Goal: Task Accomplishment & Management: Complete application form

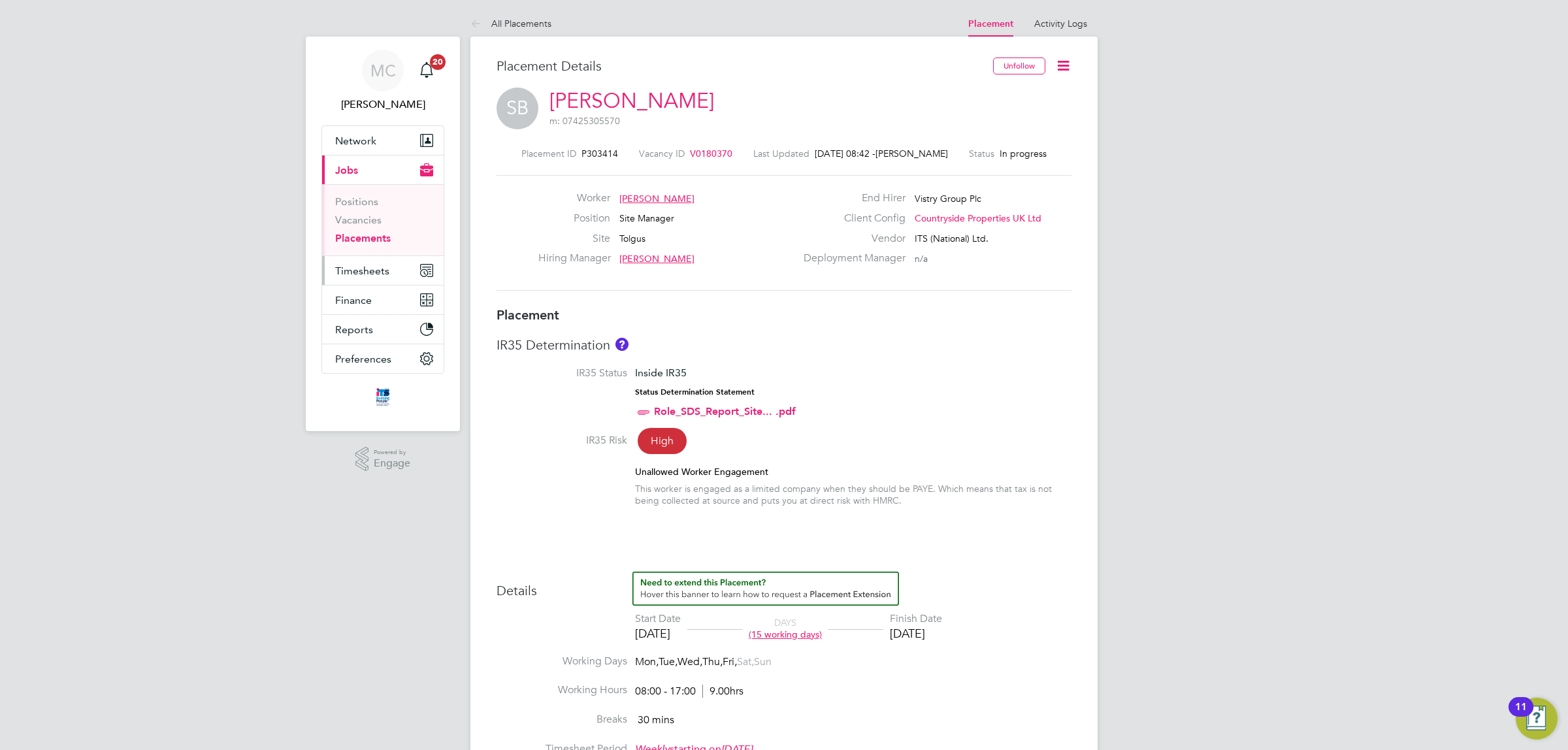
click at [361, 268] on span "Timesheets" at bounding box center [361, 271] width 54 height 13
click at [367, 231] on link "Timesheets" at bounding box center [361, 231] width 54 height 13
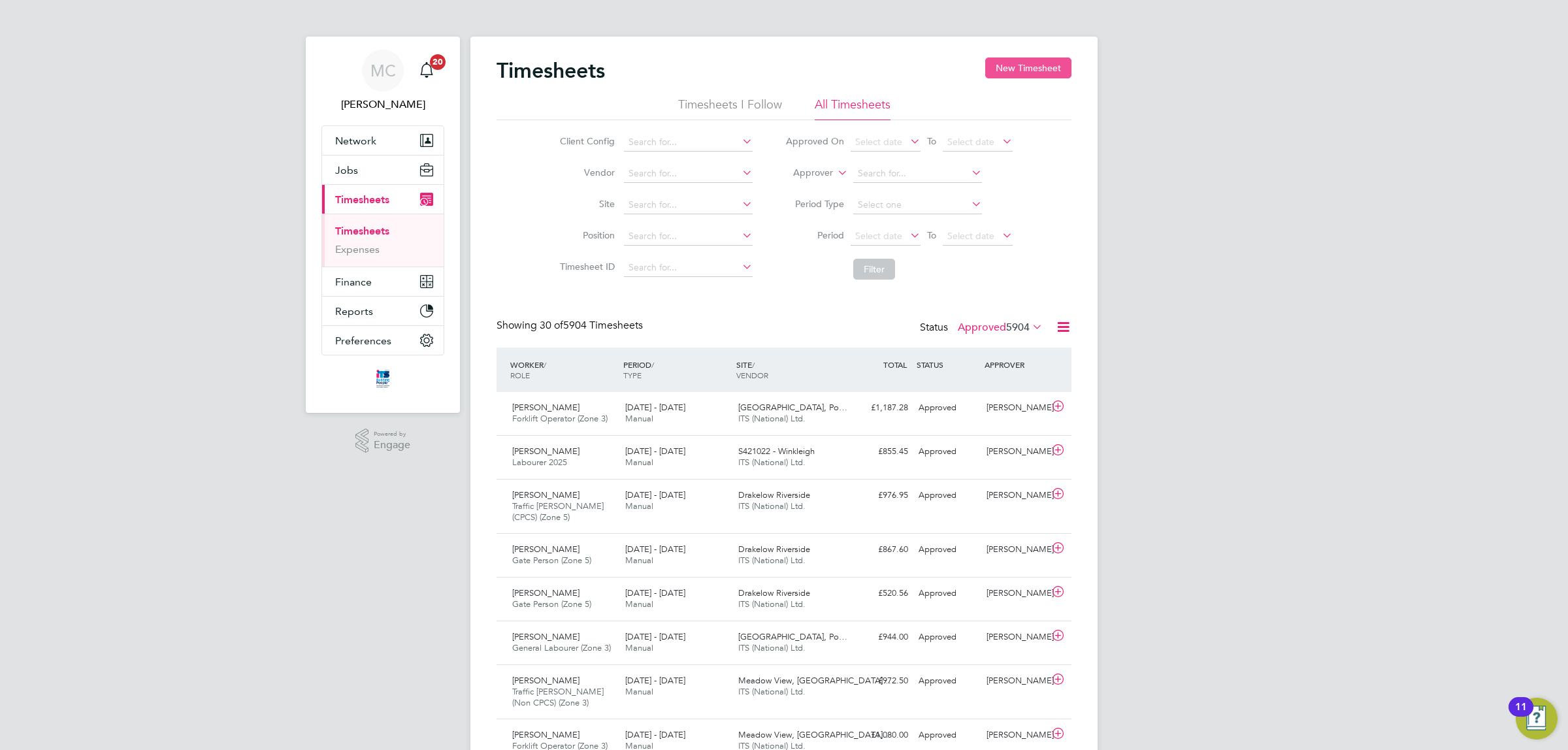
scroll to position [6, 6]
click at [1030, 63] on button "New Timesheet" at bounding box center [1028, 68] width 86 height 21
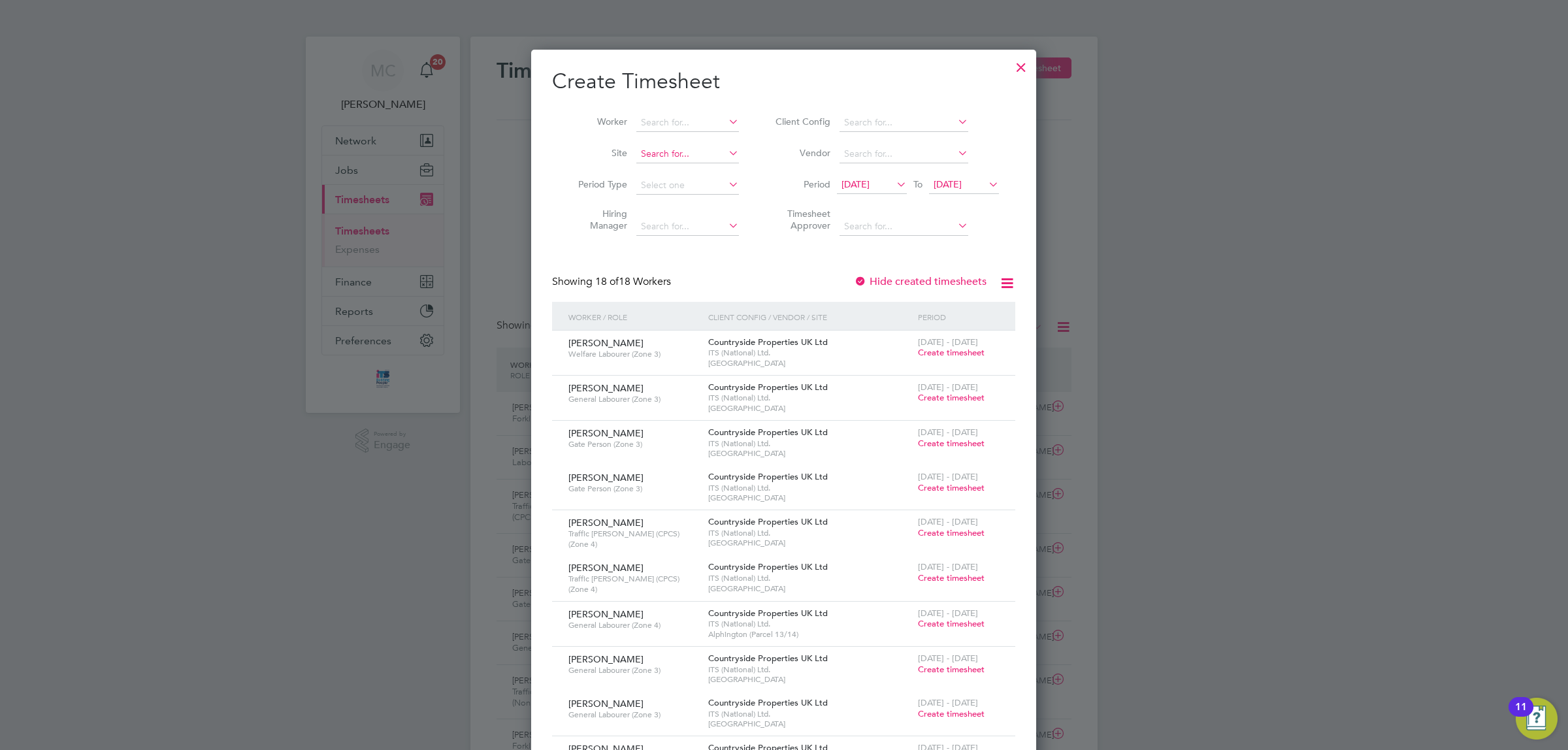
click at [662, 152] on input at bounding box center [687, 154] width 102 height 18
click at [674, 165] on li "Tolgu s" at bounding box center [688, 171] width 104 height 18
type input "Tolgus"
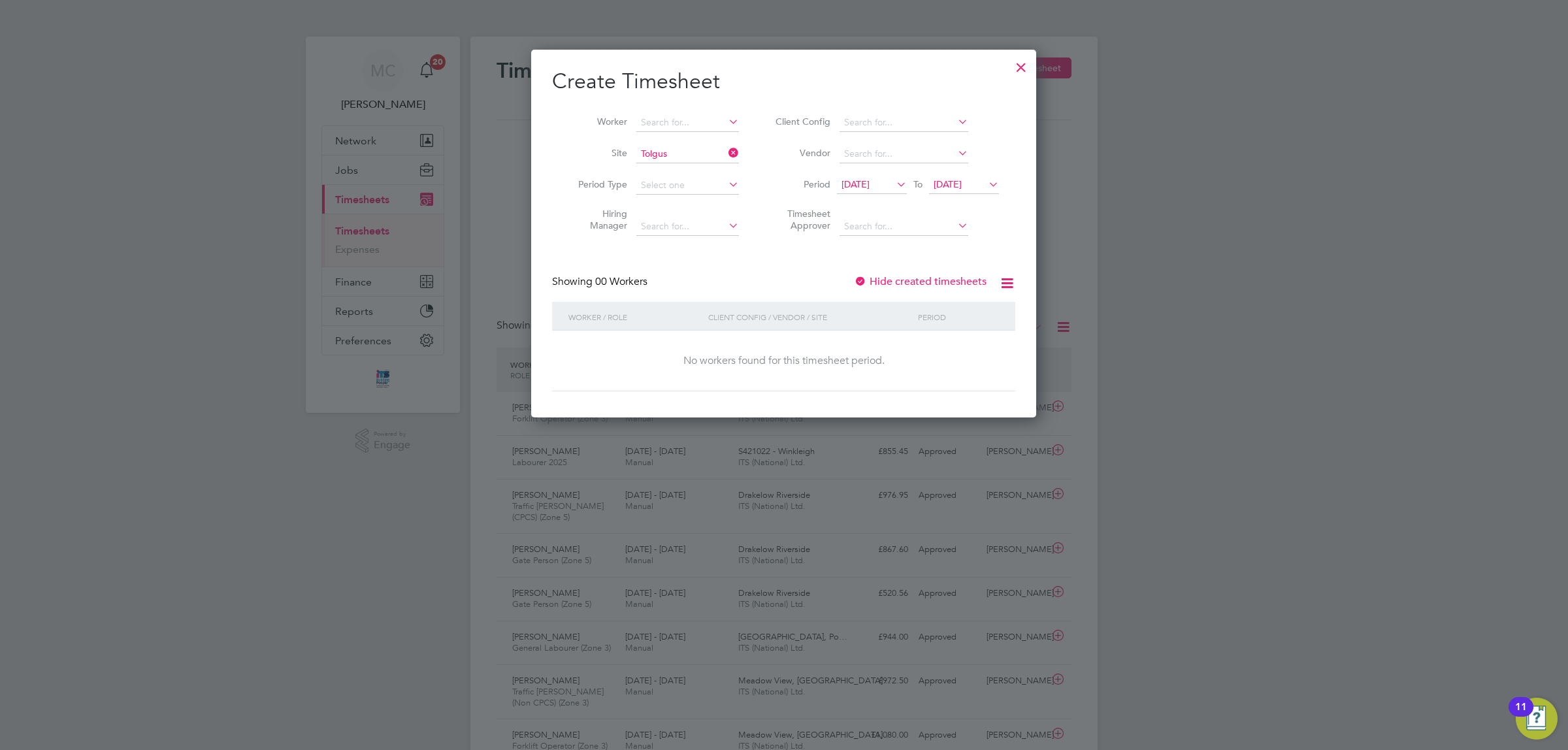
click at [869, 182] on span "12 Sep 2025" at bounding box center [856, 184] width 28 height 12
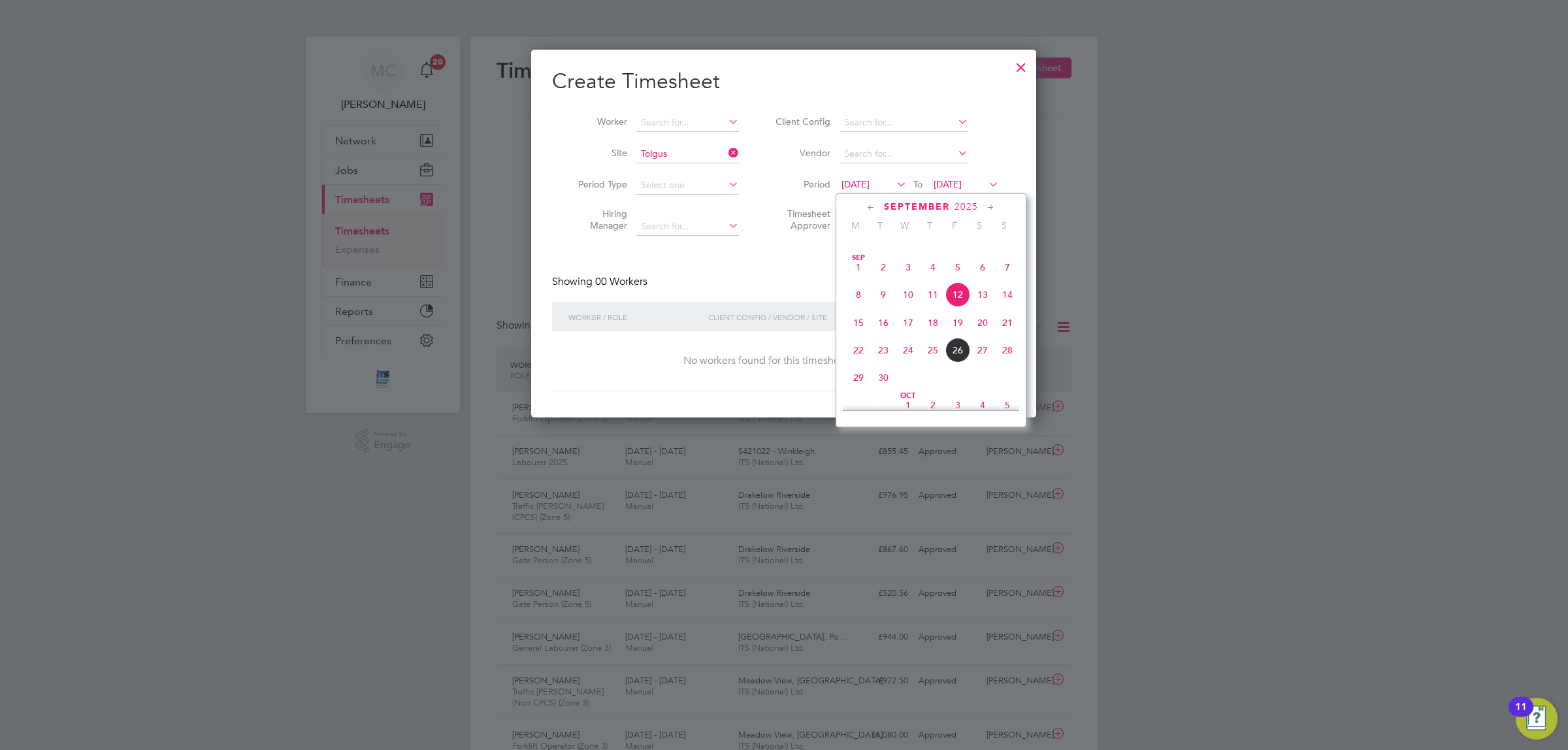
click at [856, 361] on span "22" at bounding box center [858, 350] width 25 height 25
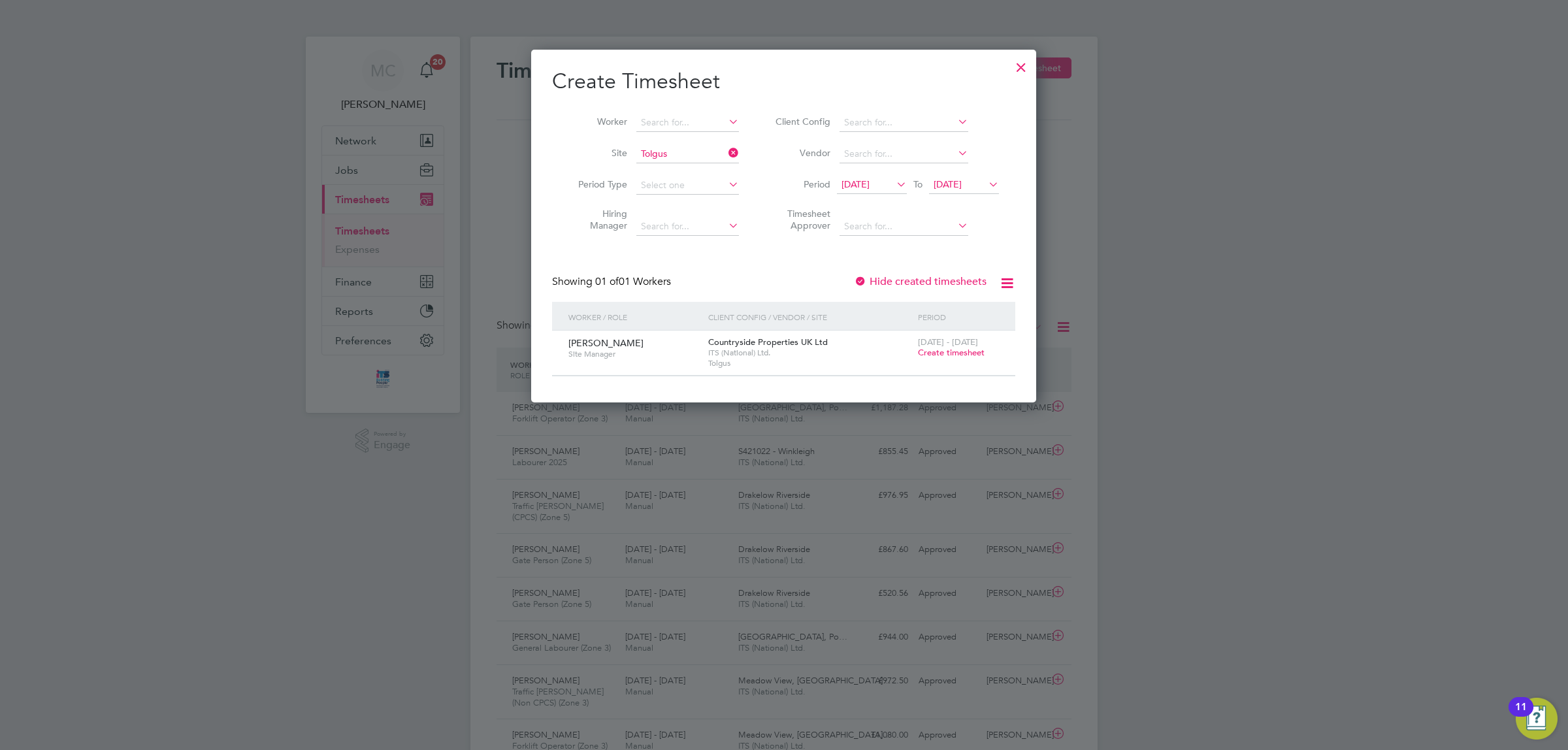
click at [959, 352] on span "Create timesheet" at bounding box center [951, 353] width 67 height 11
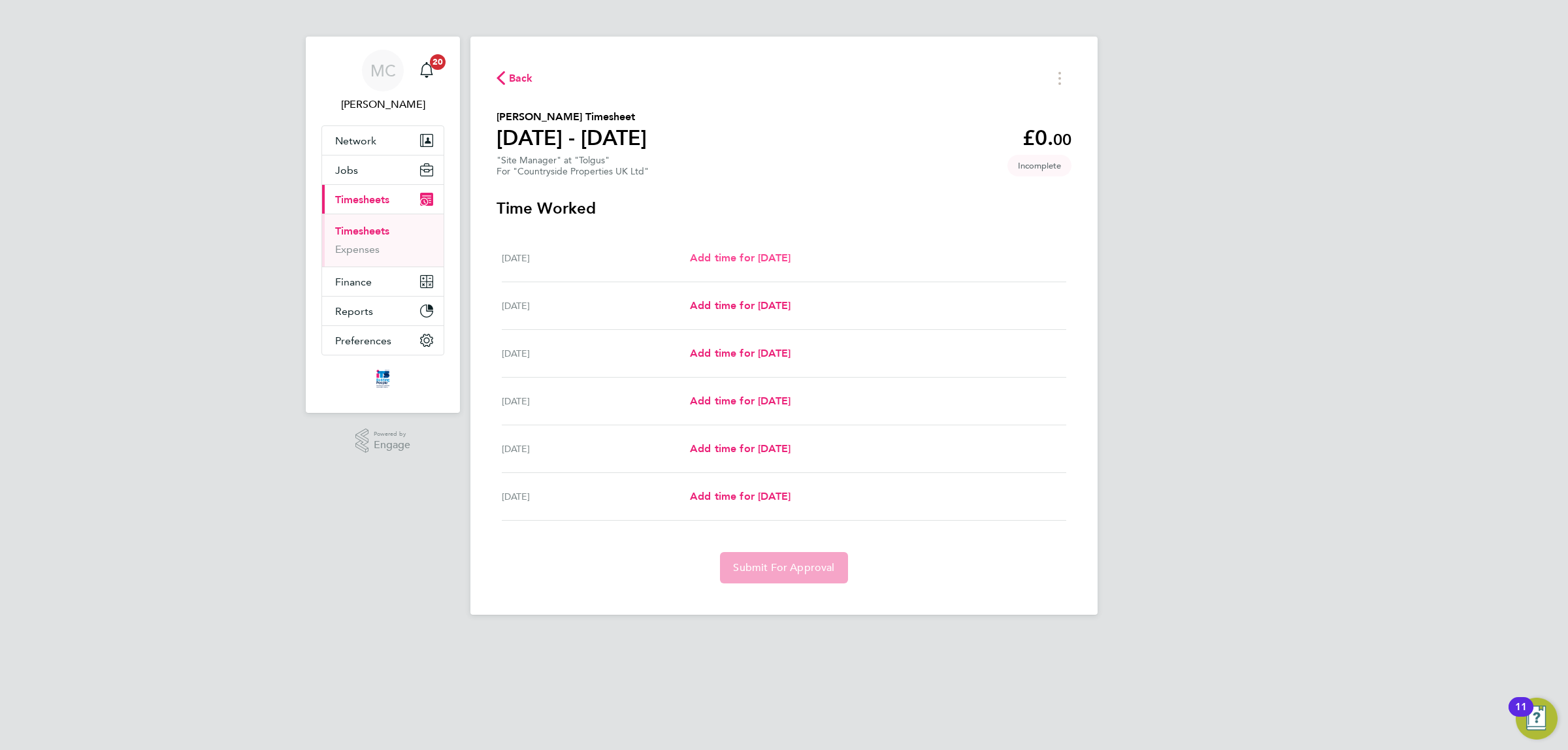
click at [786, 256] on span "Add time for Mon 22 Sep" at bounding box center [740, 258] width 100 height 13
select select "30"
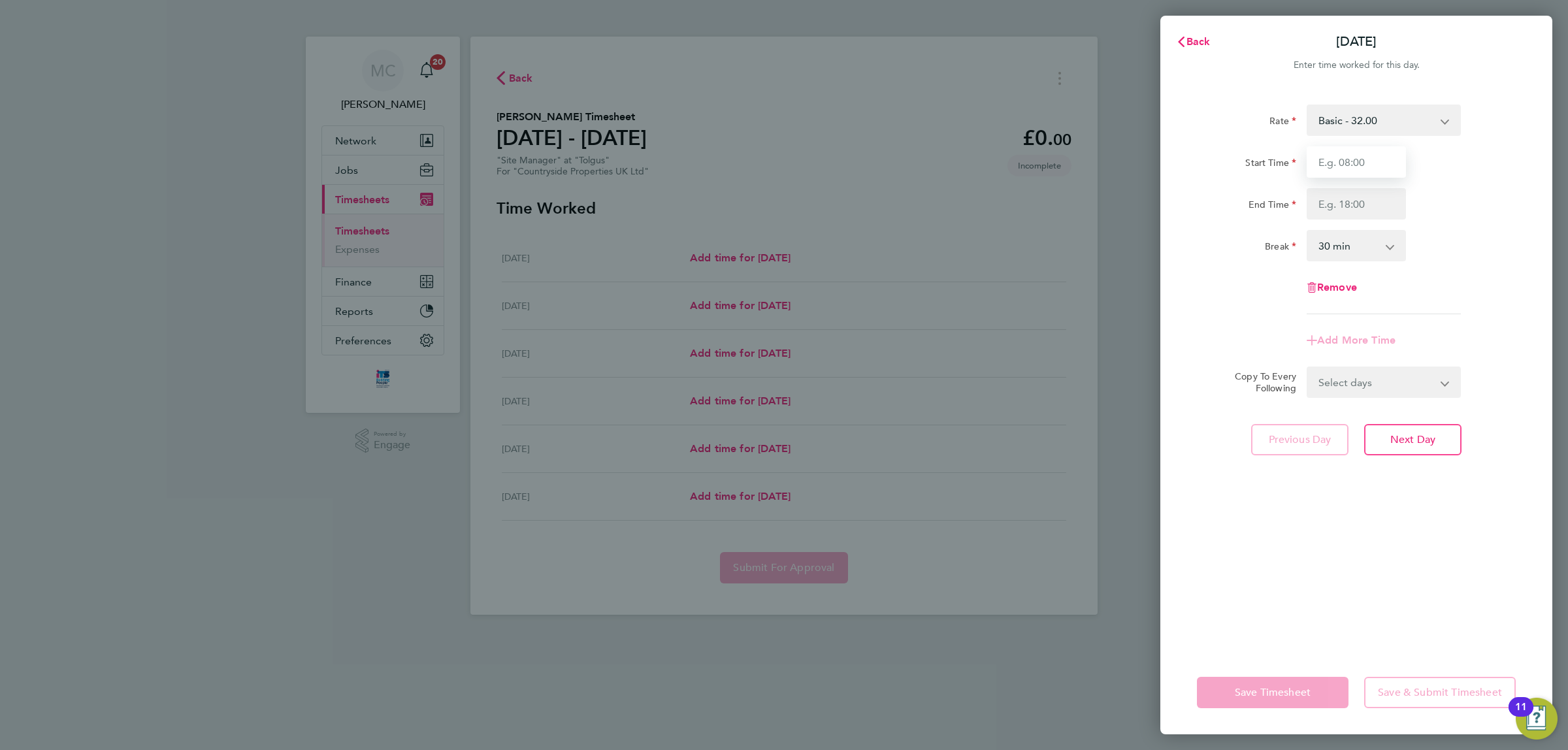
click at [1357, 154] on input "Start Time" at bounding box center [1355, 162] width 99 height 32
type input "07:30"
click at [1361, 204] on input "End Time" at bounding box center [1355, 204] width 99 height 32
type input "17:00"
click at [1519, 362] on div "Rate Basic - 32.00 Start Time 07:30 End Time 17:00 Break 0 min 15 min 30 min 45…" at bounding box center [1356, 370] width 392 height 562
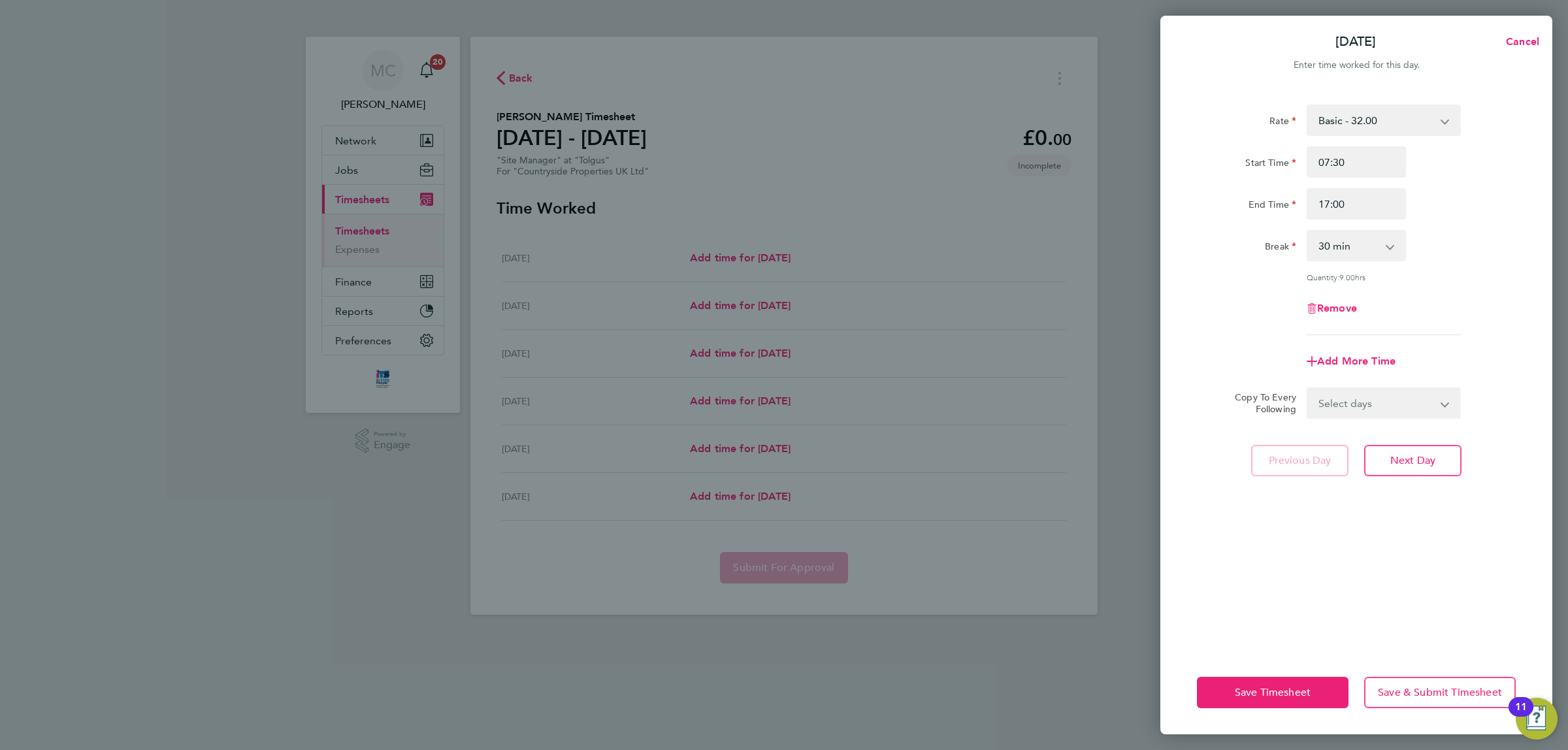
click at [1370, 404] on select "Select days Day Weekday (Mon-Fri) Tuesday Wednesday Thursday Friday Saturday" at bounding box center [1376, 403] width 137 height 29
select select "WEEKDAY"
click at [1308, 389] on select "Select days Day Weekday (Mon-Fri) Tuesday Wednesday Thursday Friday Saturday" at bounding box center [1376, 403] width 137 height 29
click at [1406, 439] on select "23 Sep 2025 24 Sep 2025 25 Sep 2025 26 Sep 2025 27 Sep 2025" at bounding box center [1376, 445] width 136 height 29
select select "2025-09-26"
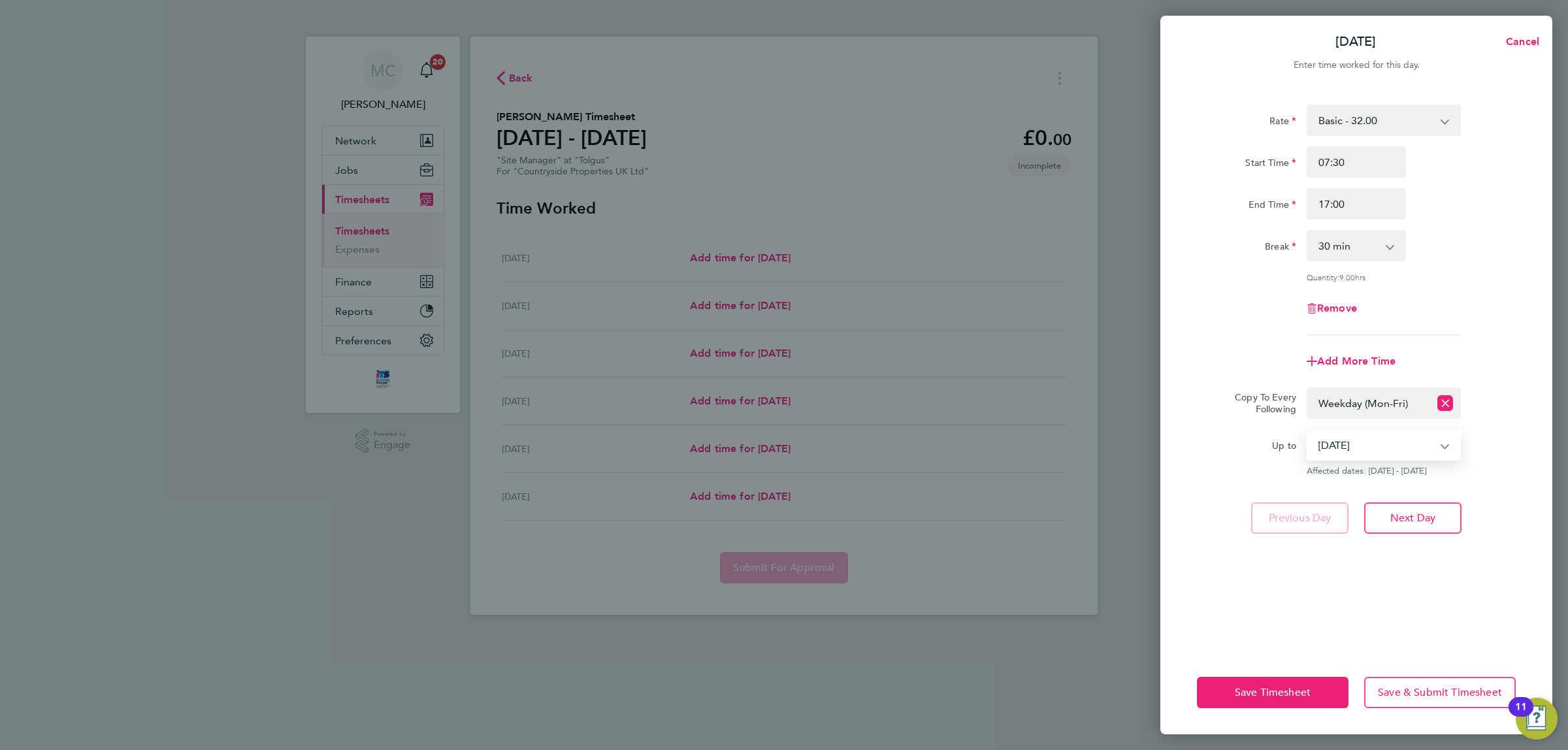
click at [1308, 430] on select "23 Sep 2025 24 Sep 2025 25 Sep 2025 26 Sep 2025 27 Sep 2025" at bounding box center [1376, 445] width 136 height 29
click at [1261, 693] on span "Save Timesheet" at bounding box center [1273, 692] width 76 height 13
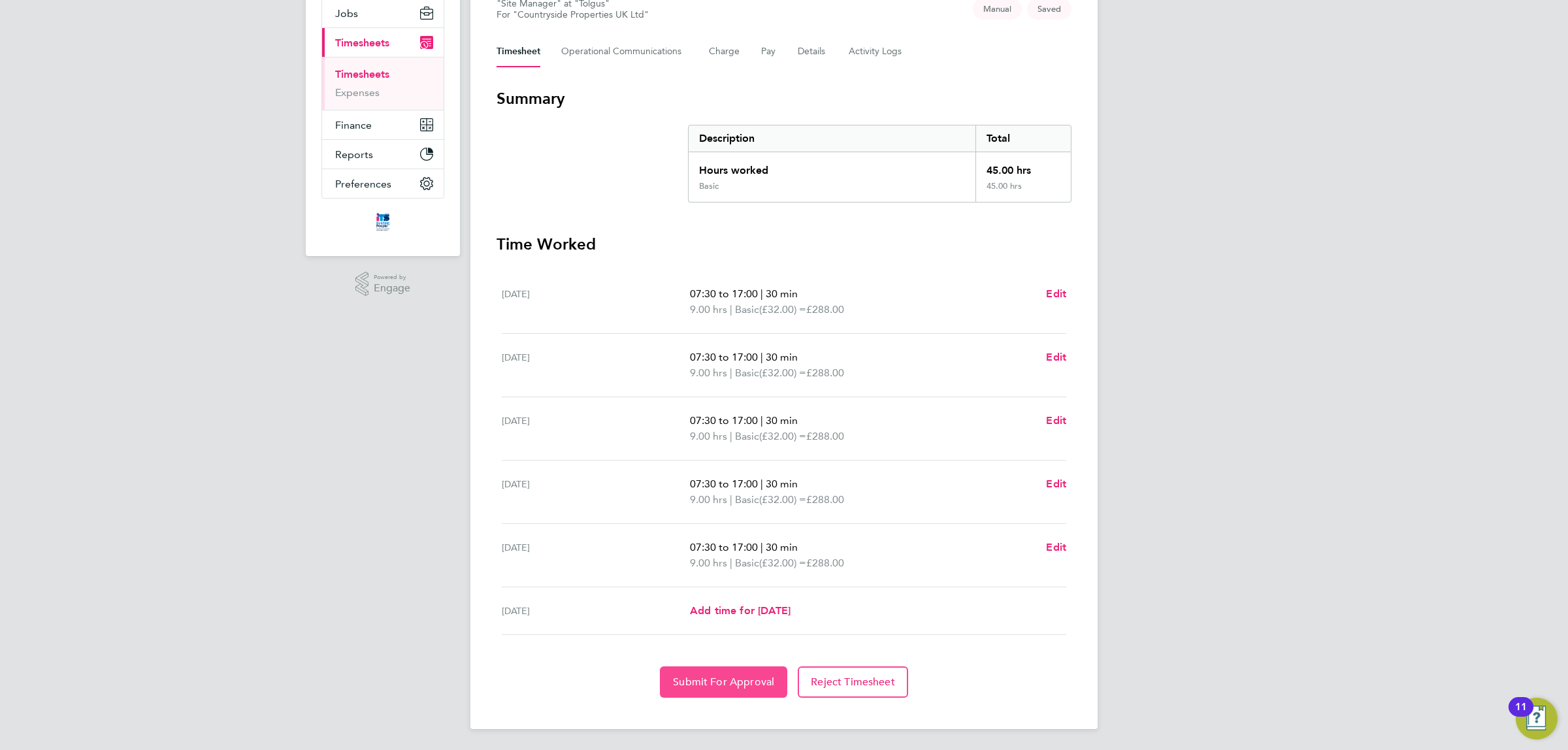
click at [713, 681] on span "Submit For Approval" at bounding box center [724, 682] width 101 height 13
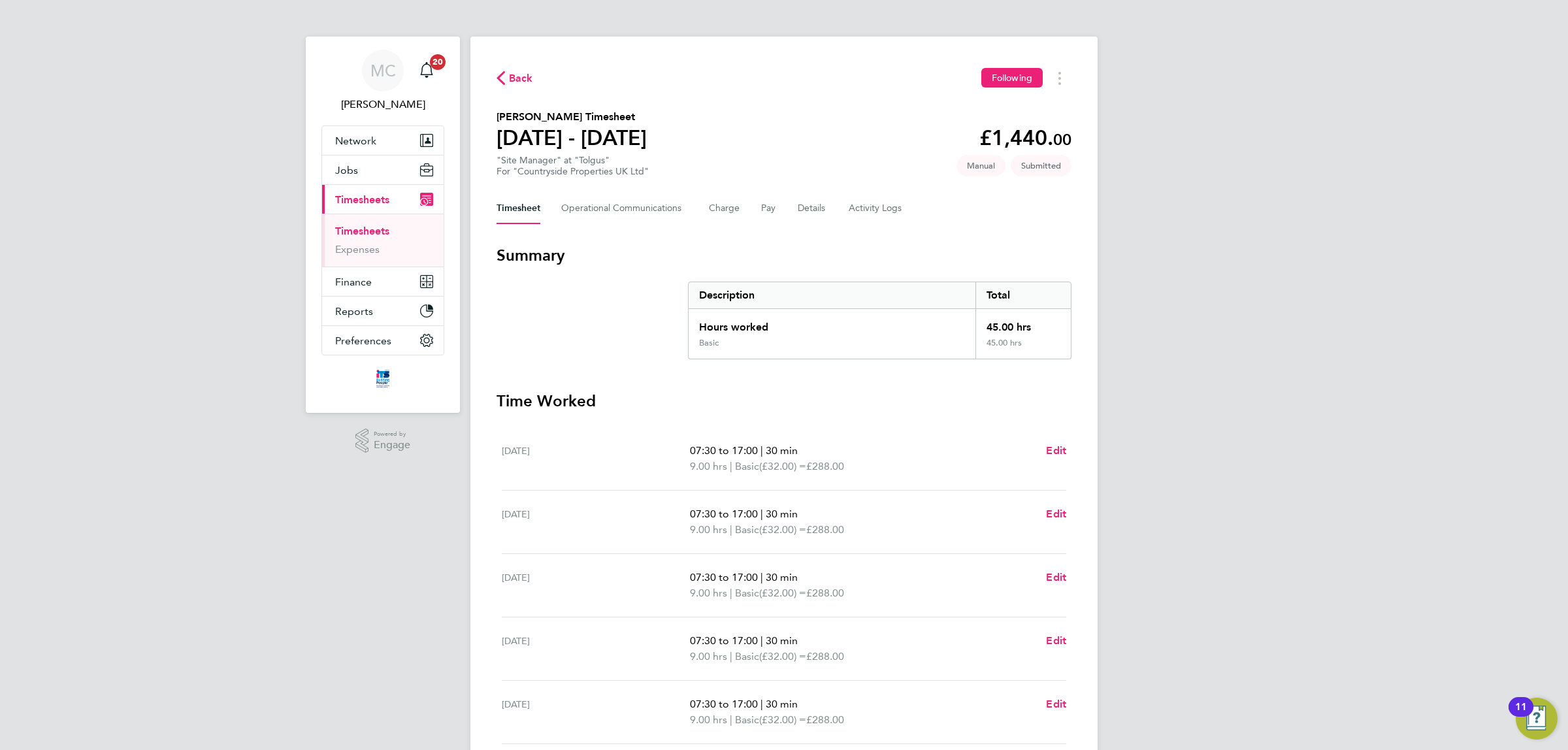
click at [364, 228] on link "Timesheets" at bounding box center [361, 231] width 54 height 13
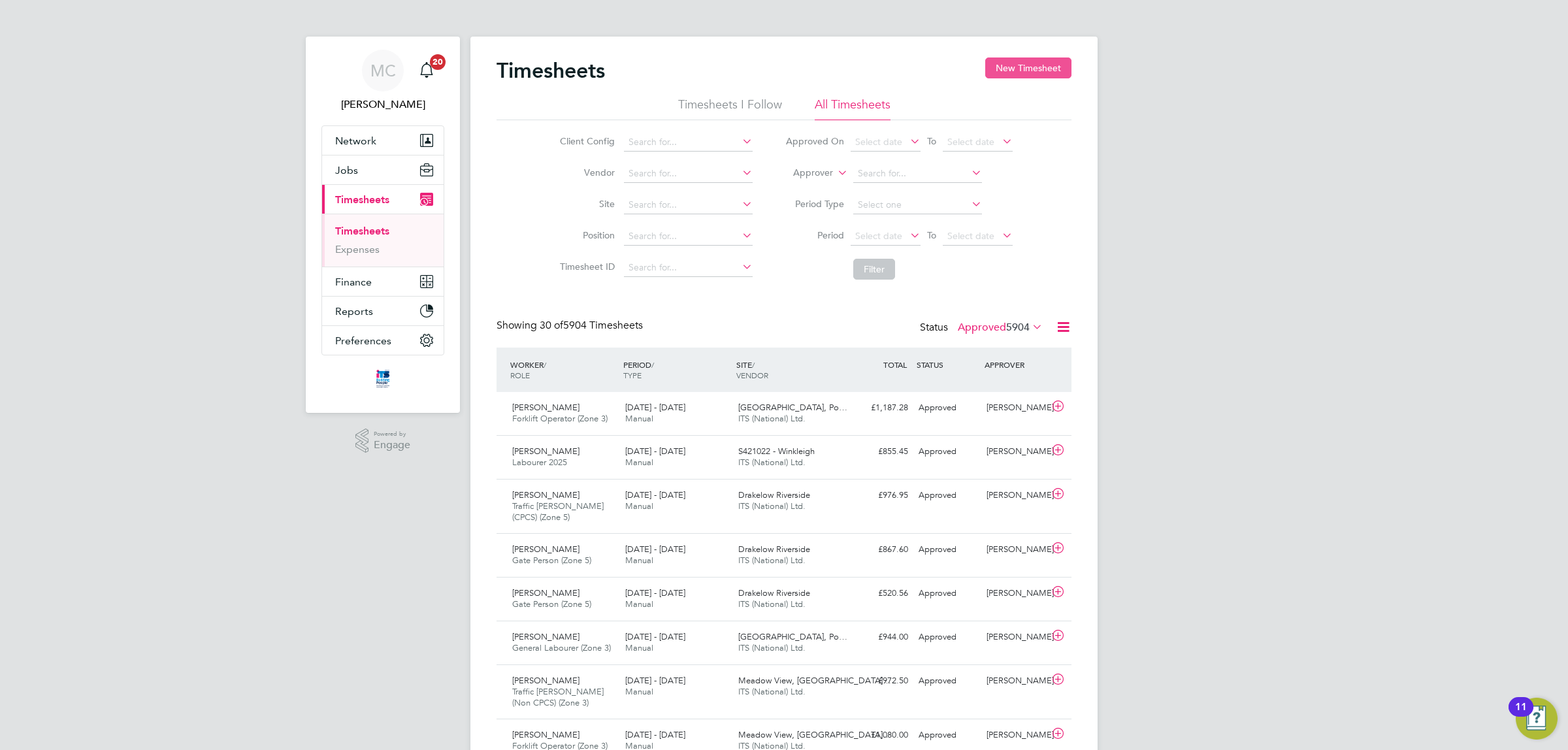
click at [1029, 63] on button "New Timesheet" at bounding box center [1028, 68] width 86 height 21
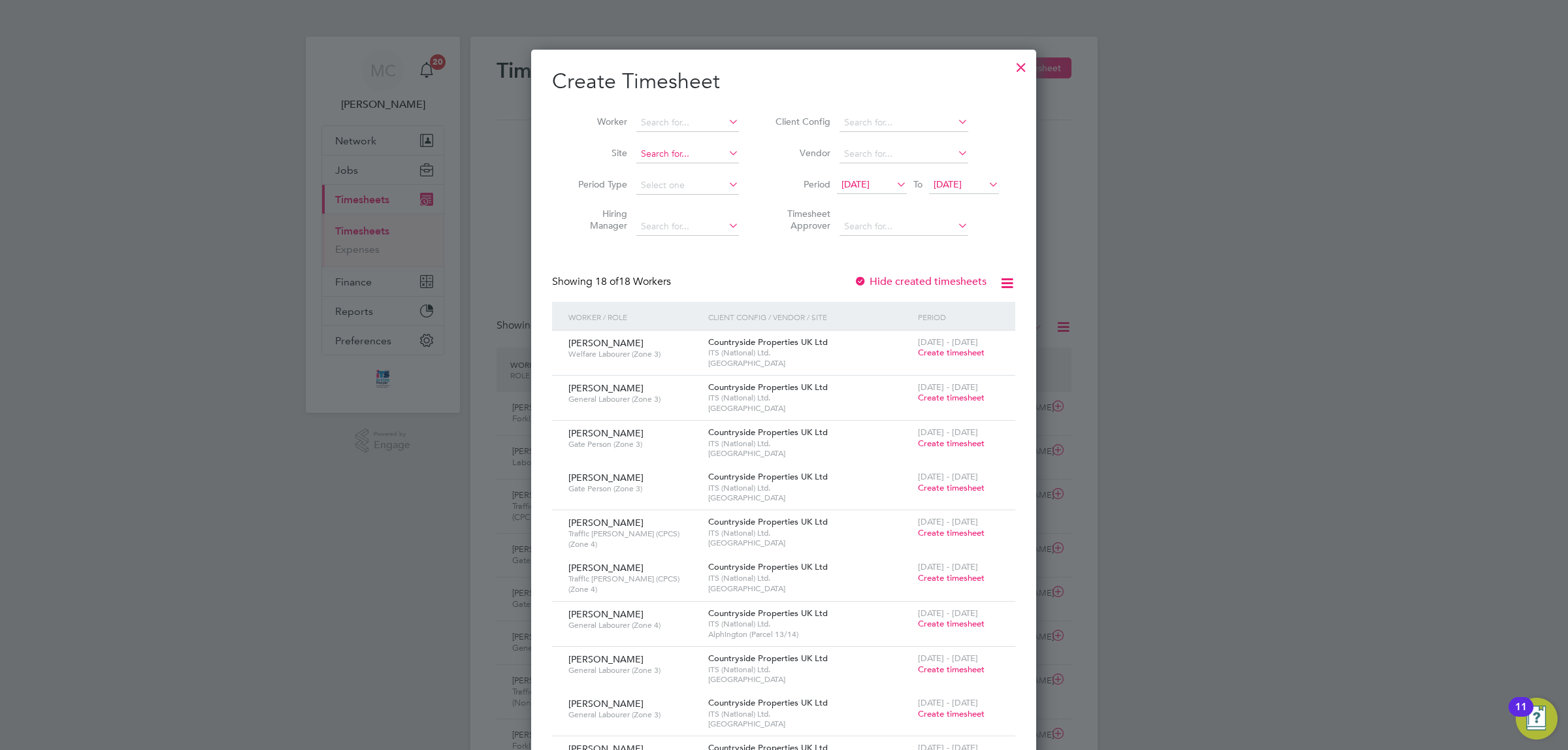
click at [684, 155] on input at bounding box center [687, 154] width 102 height 18
click at [671, 199] on li "Long rock (Morva Beach)" at bounding box center [748, 206] width 225 height 18
type input "Longrock (Morva Beach)"
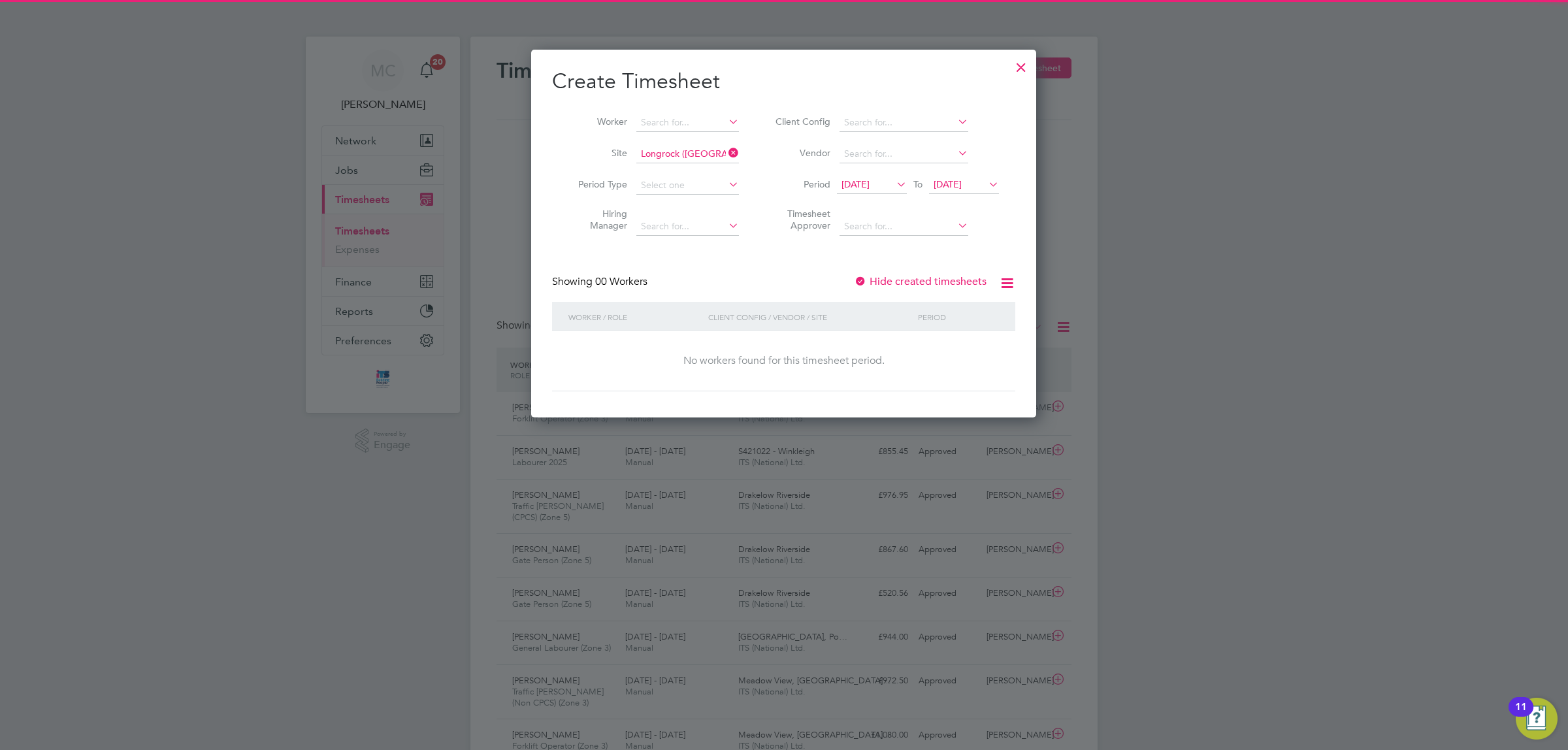
click at [856, 176] on span "12 Sep 2025" at bounding box center [872, 185] width 70 height 18
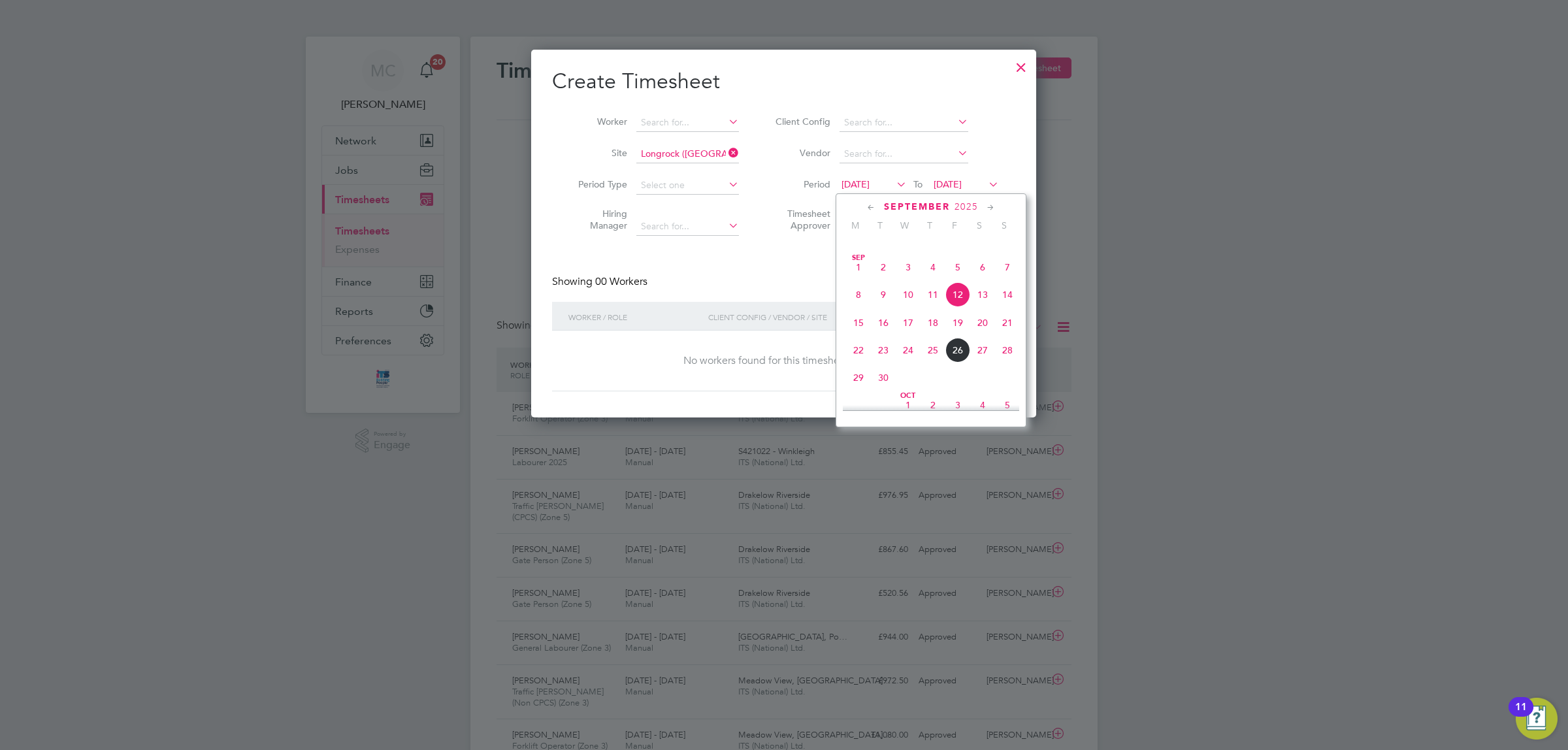
click at [858, 362] on span "22" at bounding box center [858, 350] width 25 height 25
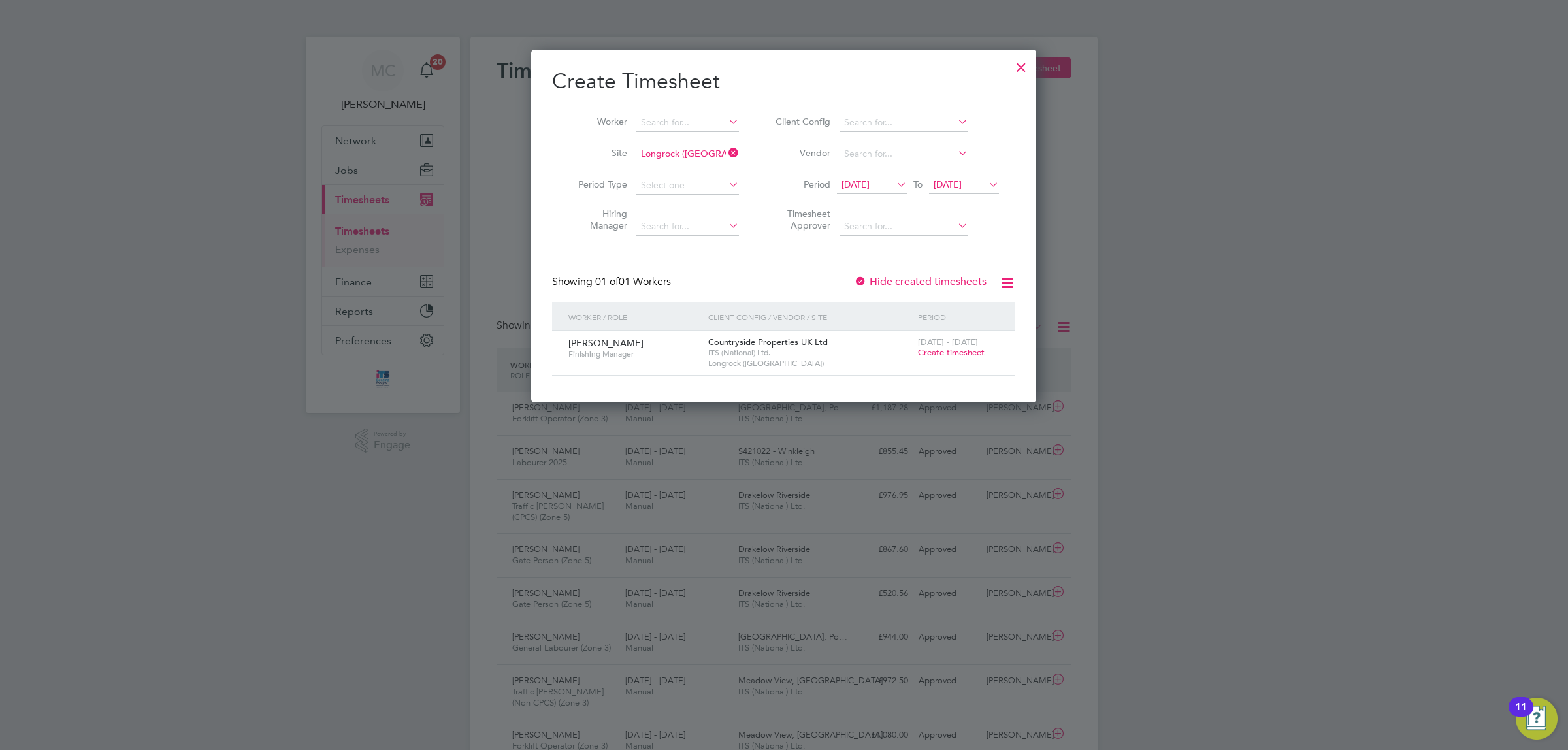
click at [952, 350] on span "Create timesheet" at bounding box center [951, 353] width 67 height 11
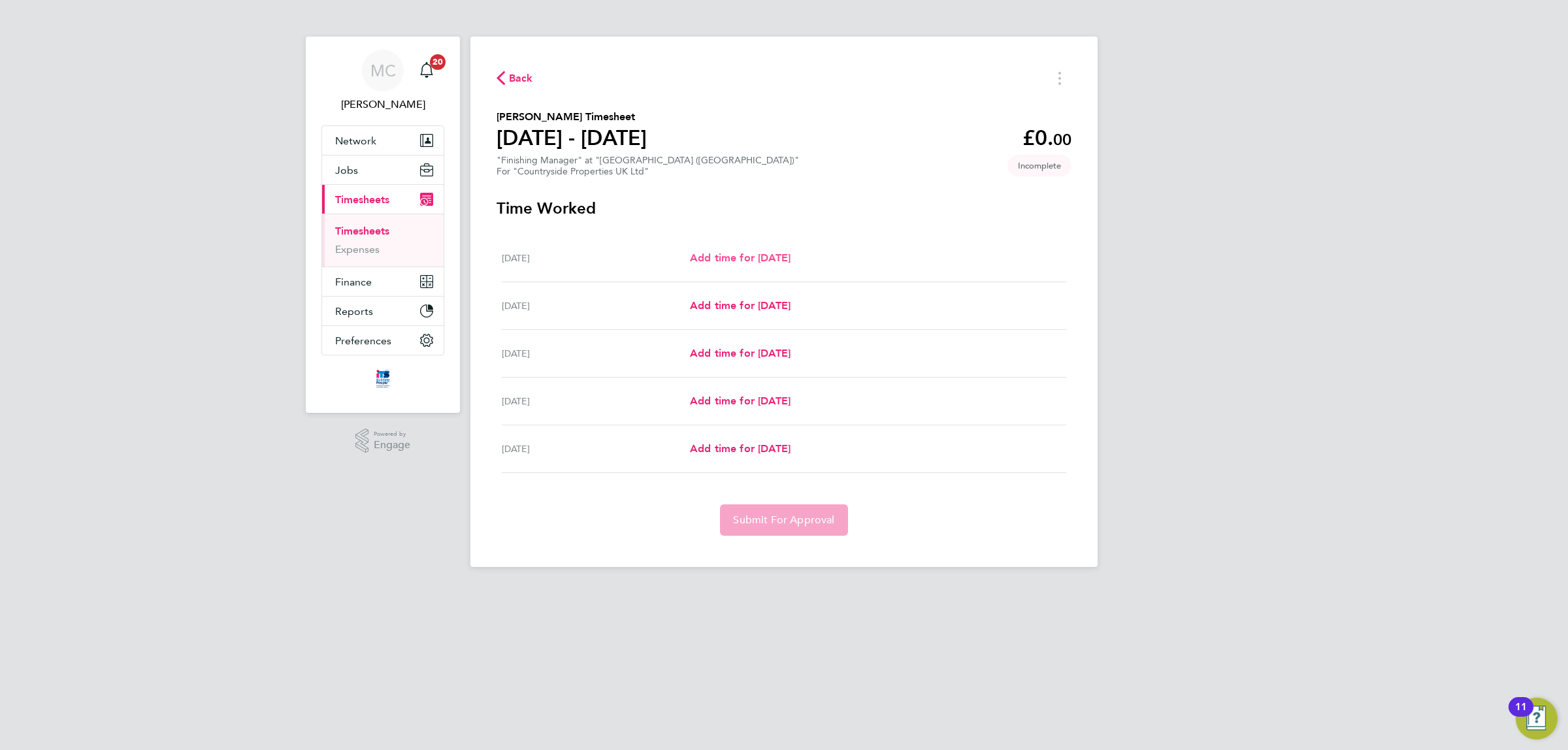
click at [785, 253] on span "Add time for Mon 22 Sep" at bounding box center [740, 258] width 100 height 13
select select "30"
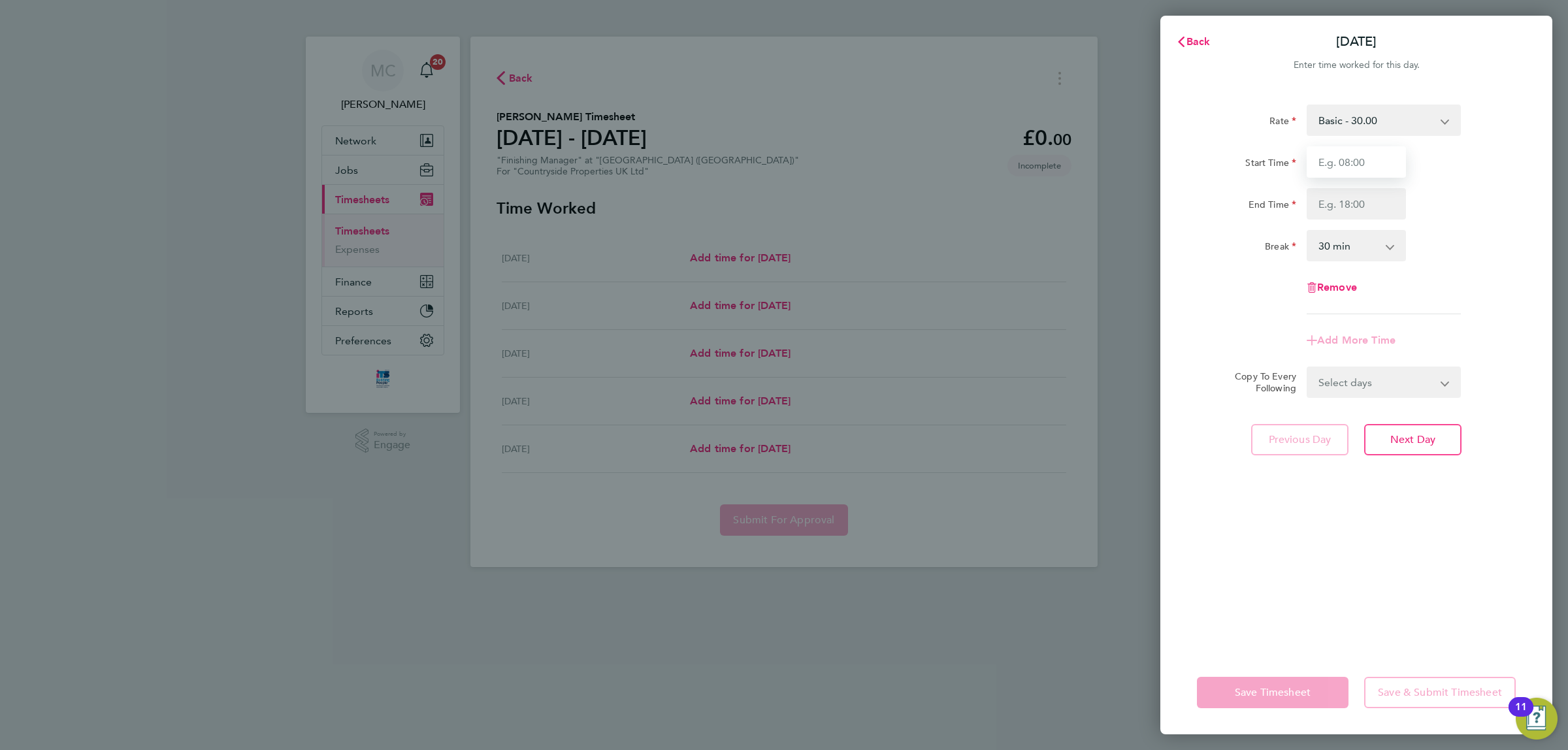
click at [1374, 160] on input "Start Time" at bounding box center [1355, 162] width 99 height 32
type input "07:30"
click at [1365, 202] on input "End Time" at bounding box center [1355, 204] width 99 height 32
type input "17:00"
click at [1521, 341] on div "Rate Basic - 30.00 Start Time 07:30 End Time 17:00 Break 0 min 15 min 30 min 45…" at bounding box center [1356, 370] width 392 height 562
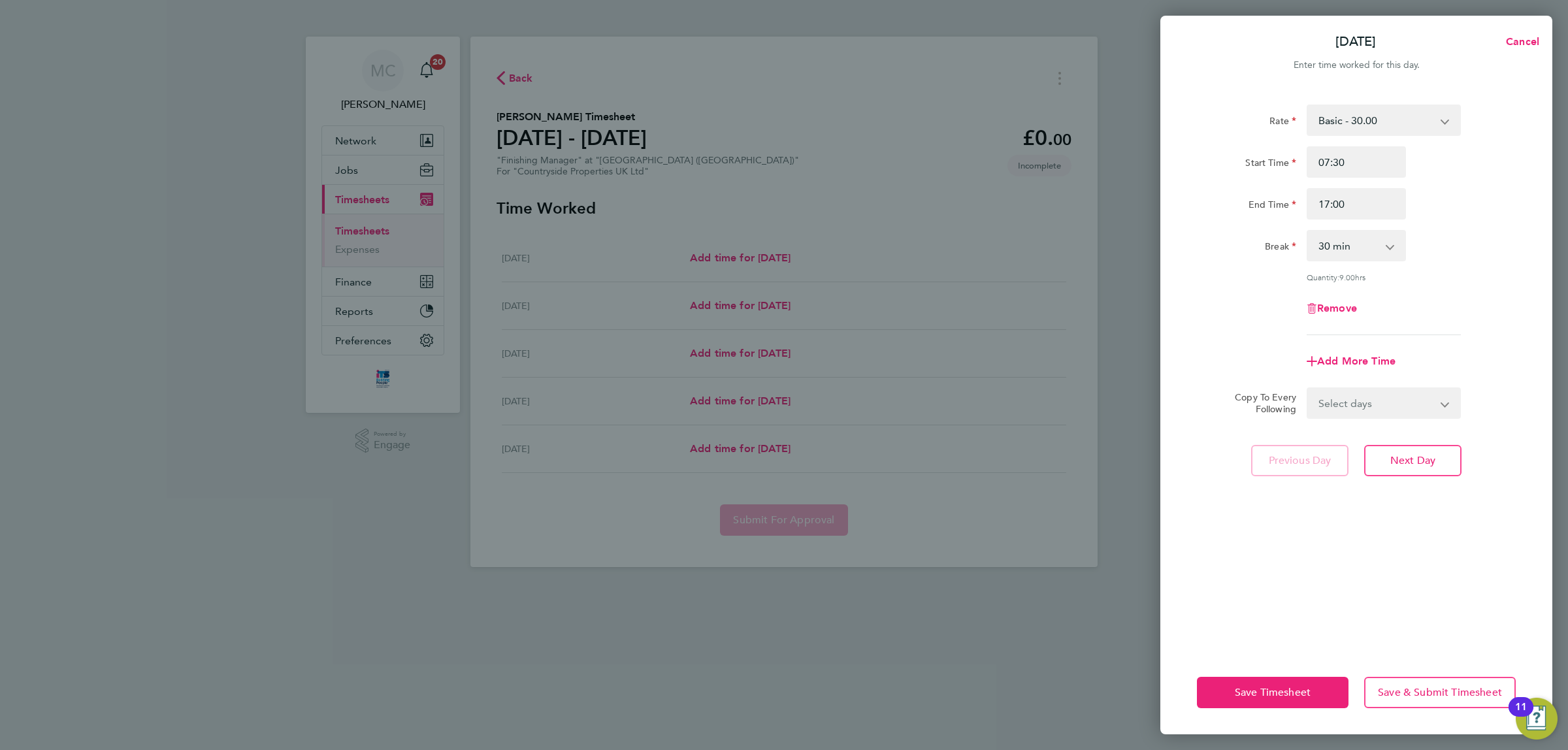
click at [1436, 396] on select "Select days Day Tuesday Wednesday Thursday Friday" at bounding box center [1376, 403] width 137 height 29
select select "DAY"
click at [1308, 389] on select "Select days Day Tuesday Wednesday Thursday Friday" at bounding box center [1376, 403] width 137 height 29
select select "2025-09-26"
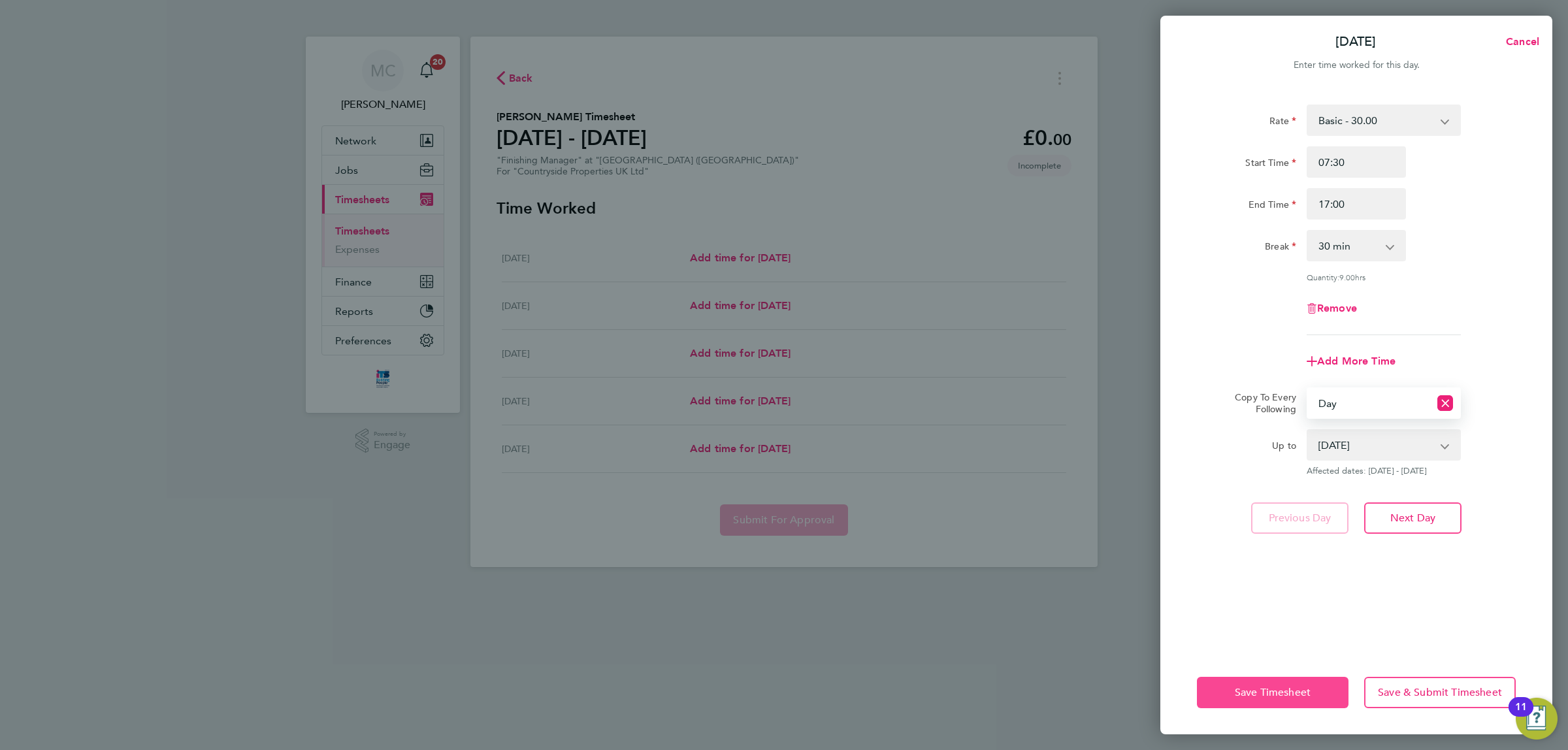
click at [1286, 692] on span "Save Timesheet" at bounding box center [1273, 692] width 76 height 13
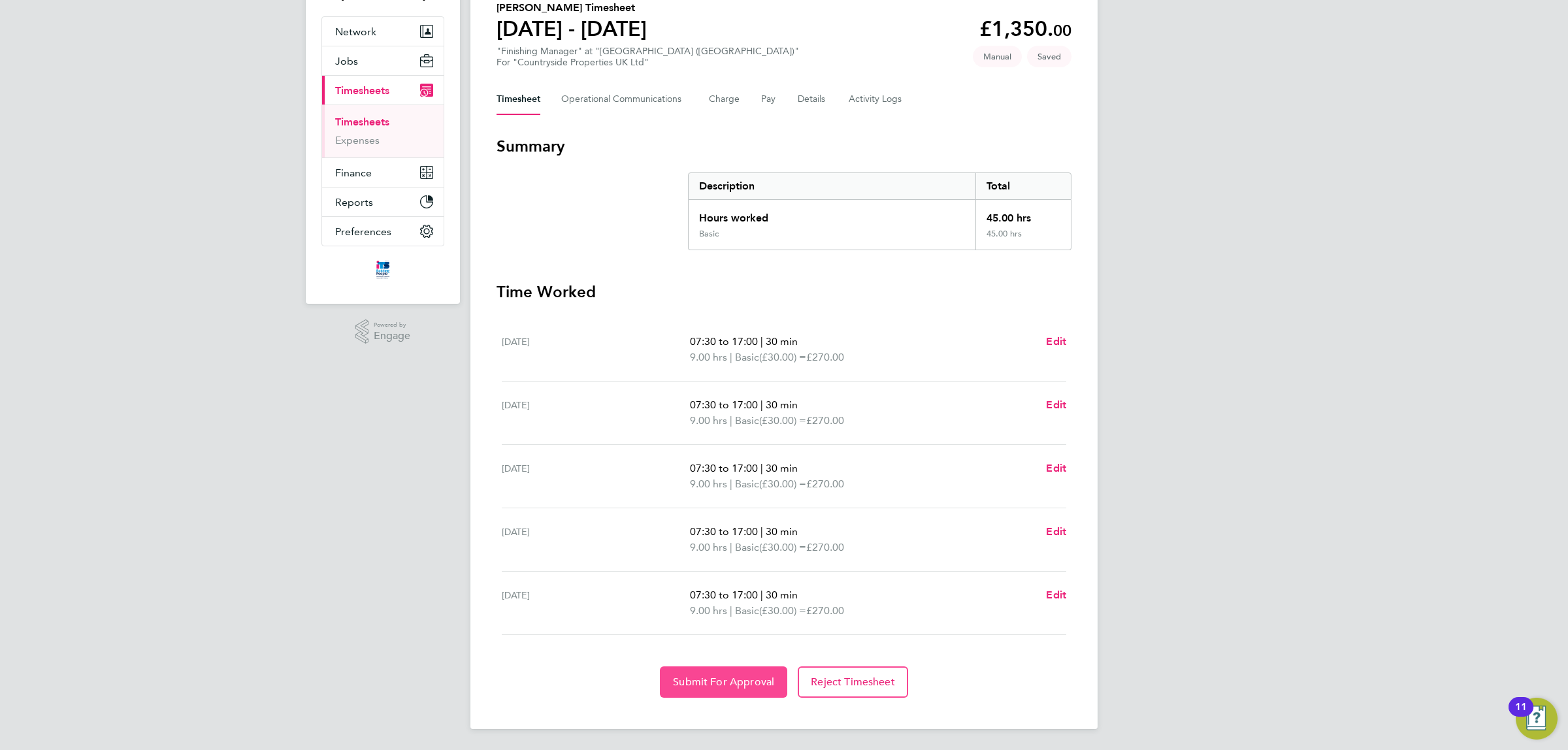
click at [720, 683] on span "Submit For Approval" at bounding box center [724, 682] width 101 height 13
click at [374, 119] on link "Timesheets" at bounding box center [361, 123] width 54 height 13
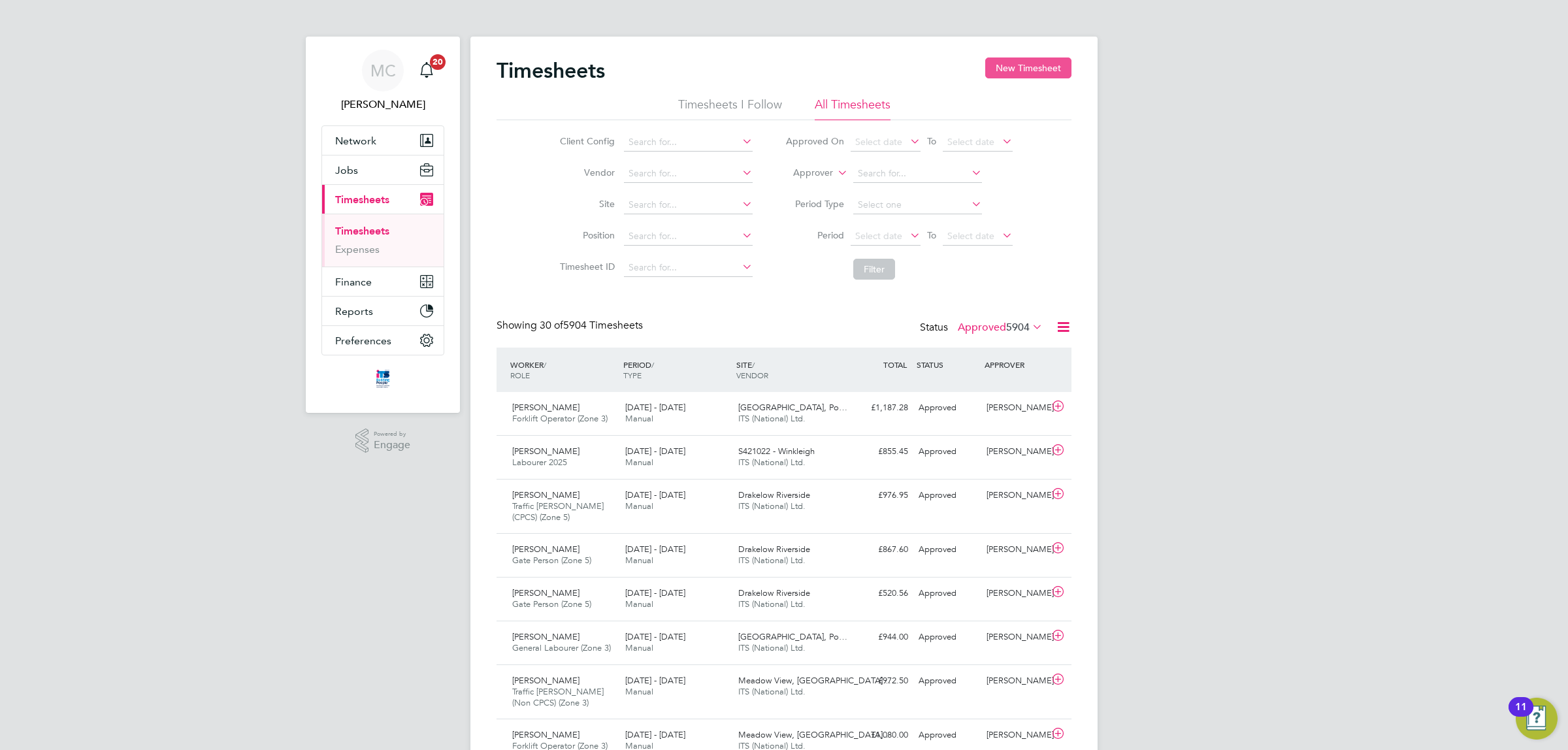
click at [1032, 67] on button "New Timesheet" at bounding box center [1028, 68] width 86 height 21
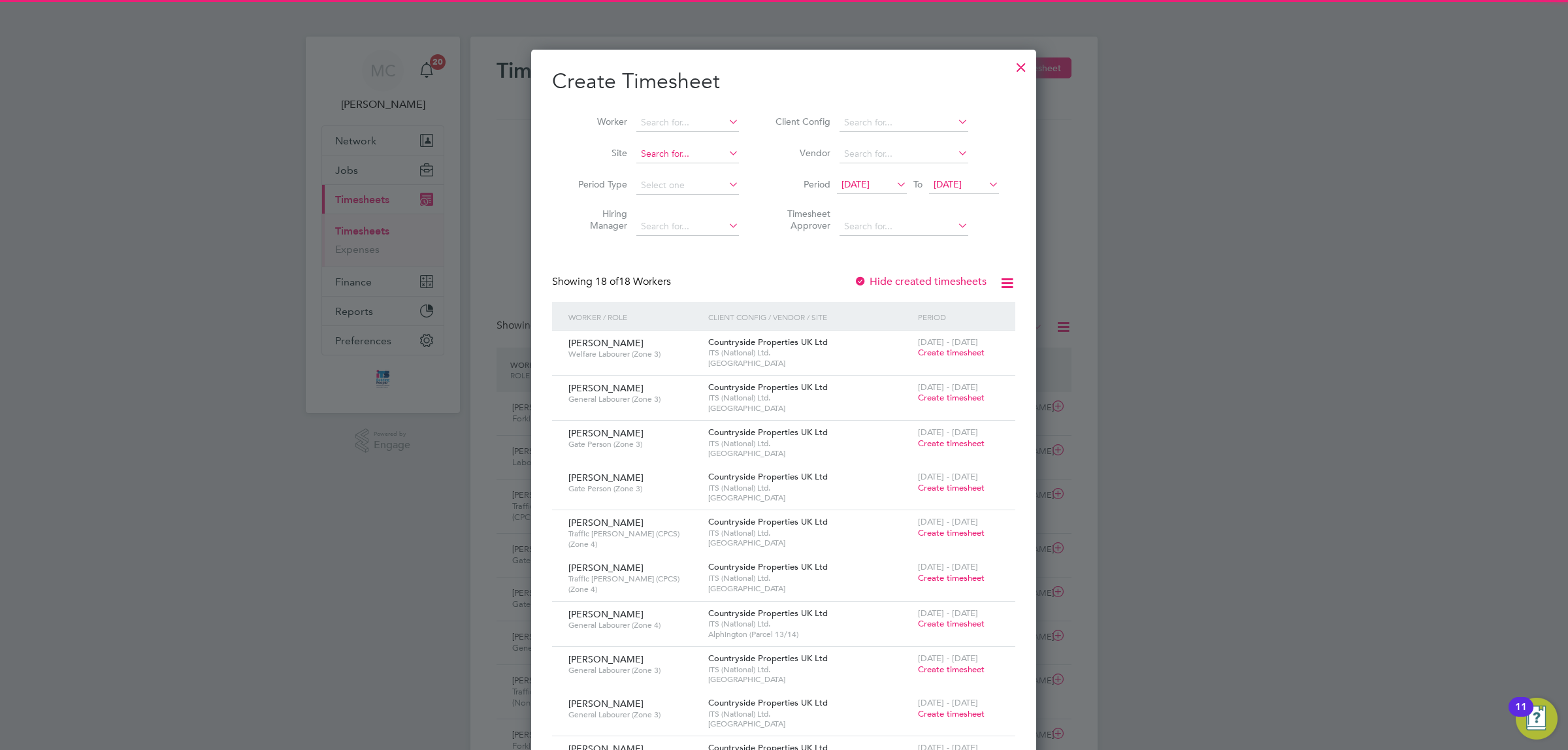
click at [675, 147] on input at bounding box center [687, 154] width 102 height 18
click at [679, 161] on input "launcest" at bounding box center [687, 154] width 102 height 18
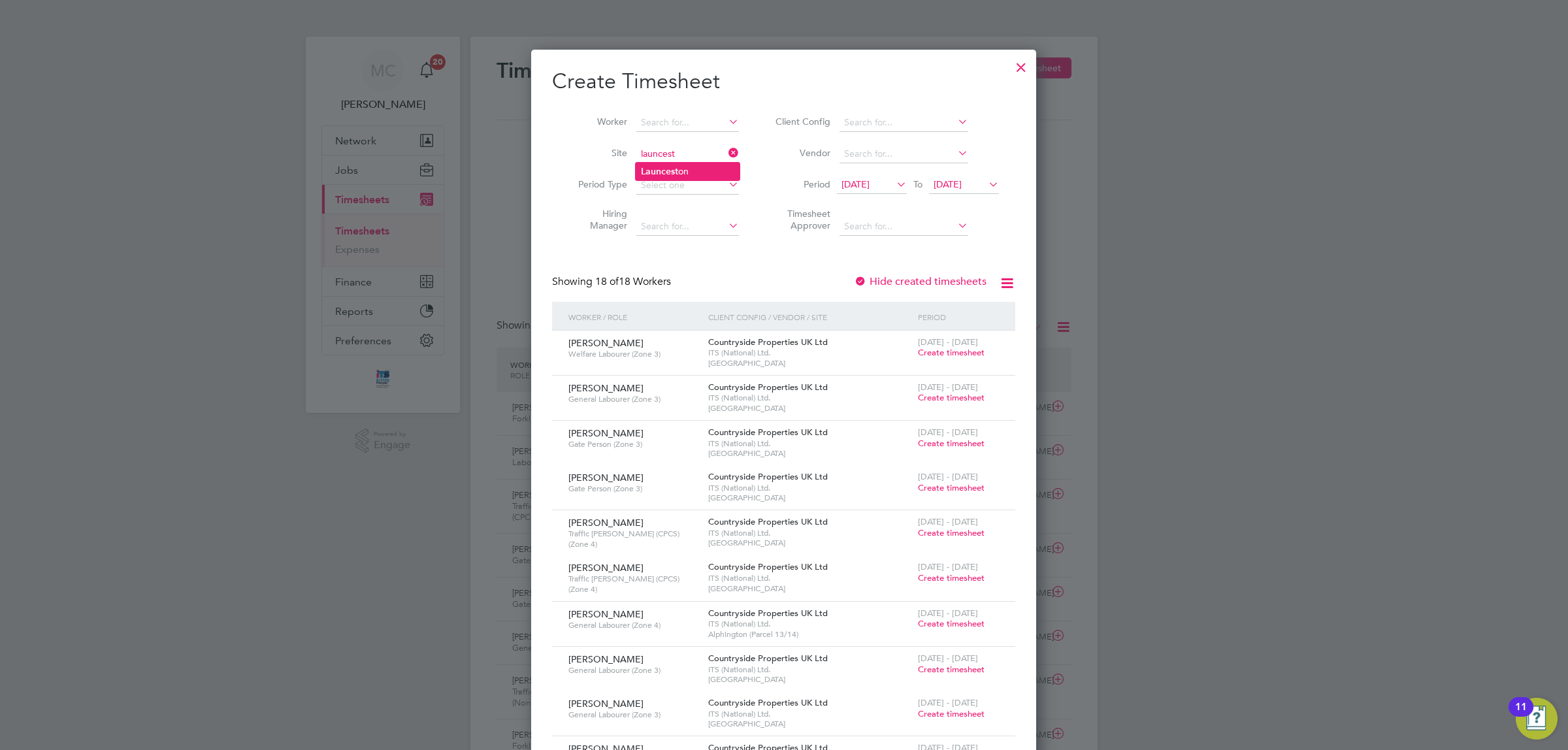
click at [680, 163] on li "Launcest on" at bounding box center [688, 171] width 104 height 18
type input "Launceston"
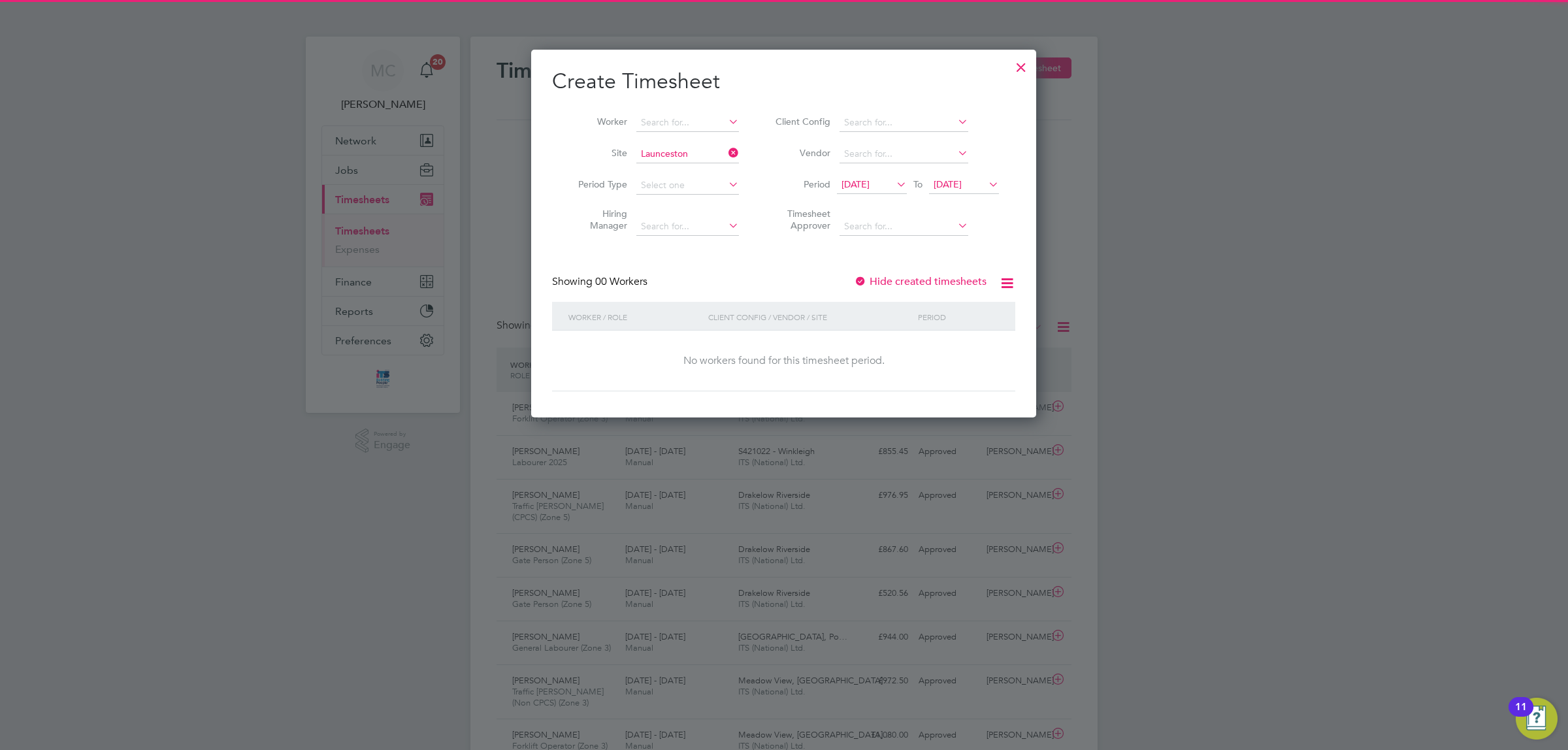
click at [856, 176] on span "12 Sep 2025" at bounding box center [872, 185] width 70 height 18
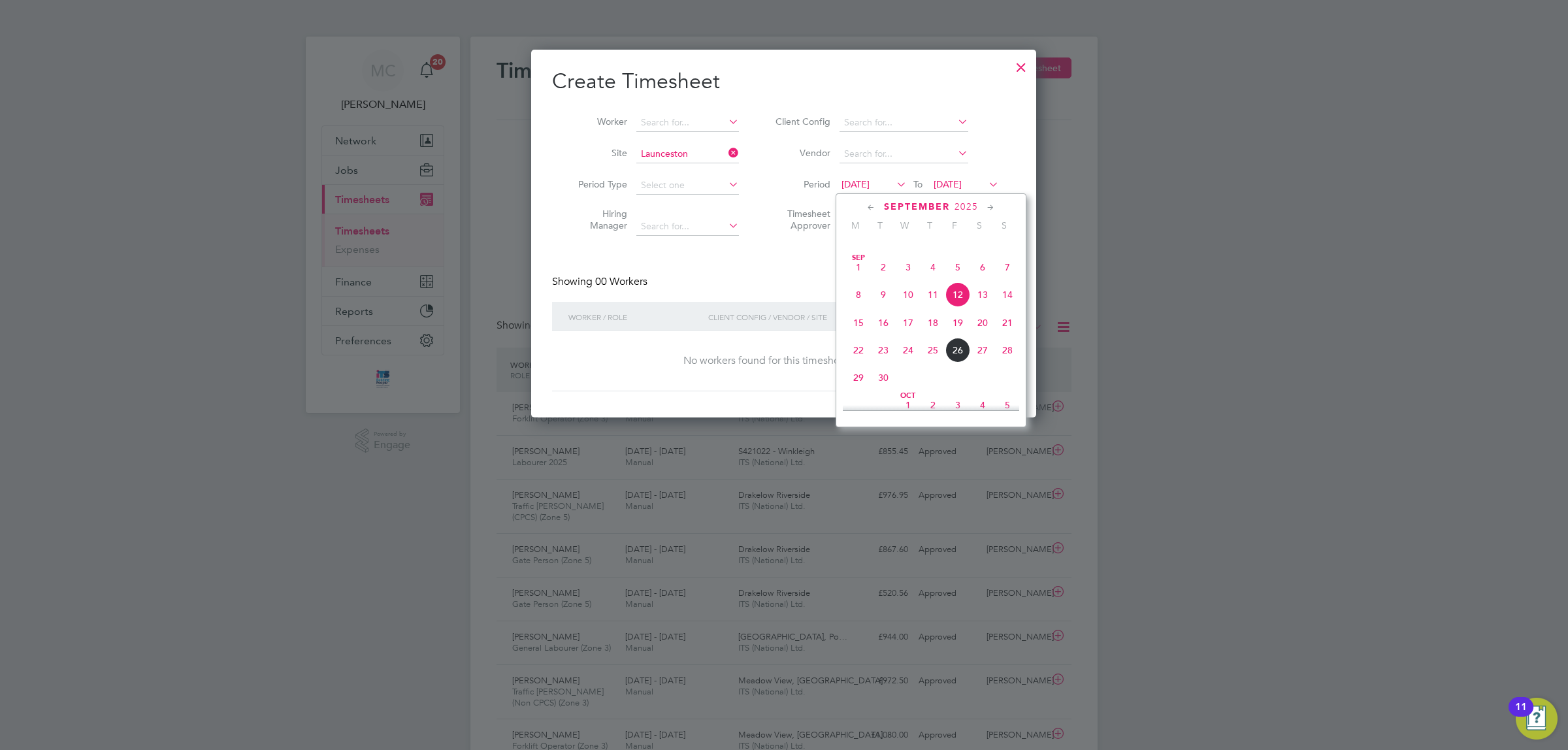
click at [857, 363] on span "22" at bounding box center [858, 350] width 25 height 25
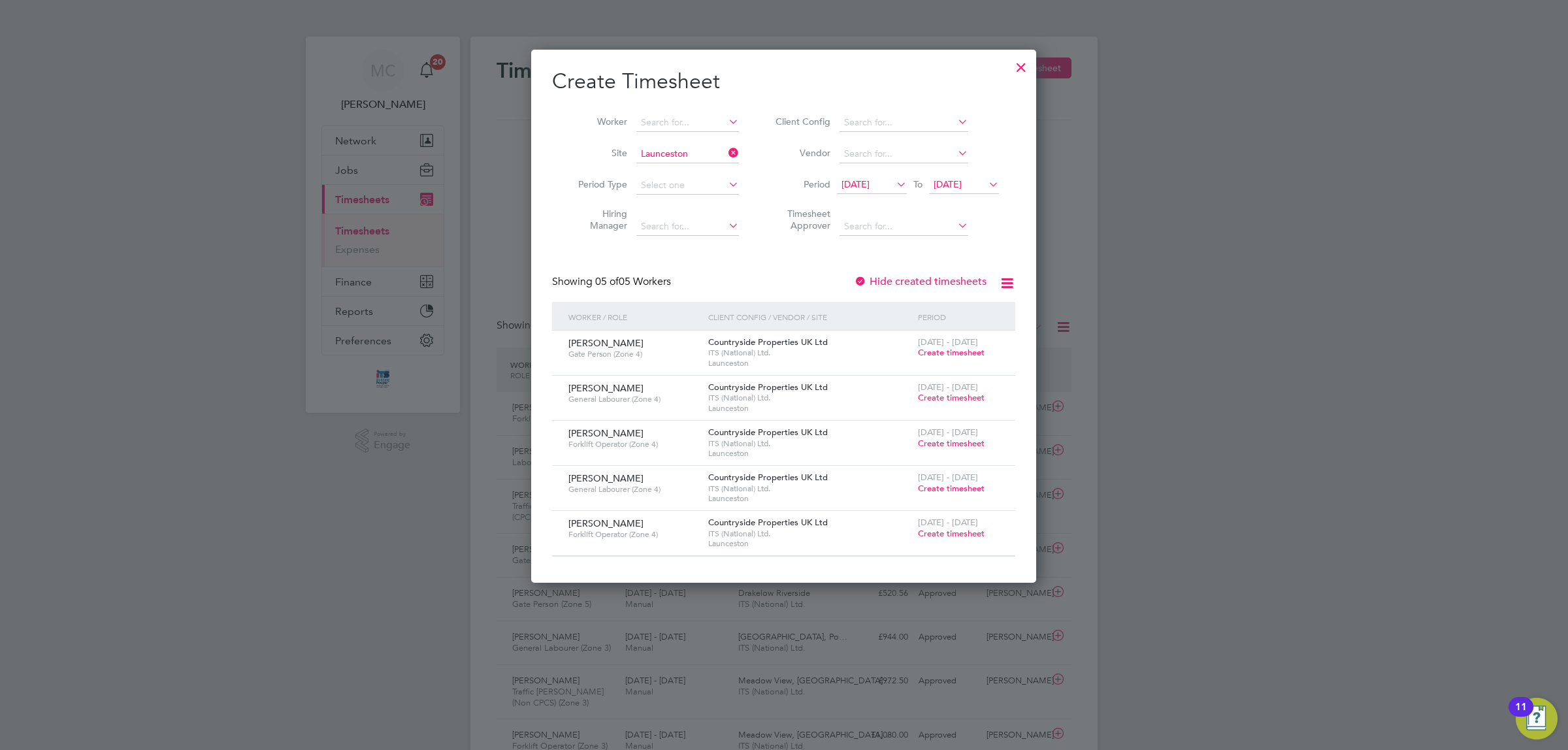
click at [955, 352] on span "Create timesheet" at bounding box center [951, 353] width 67 height 11
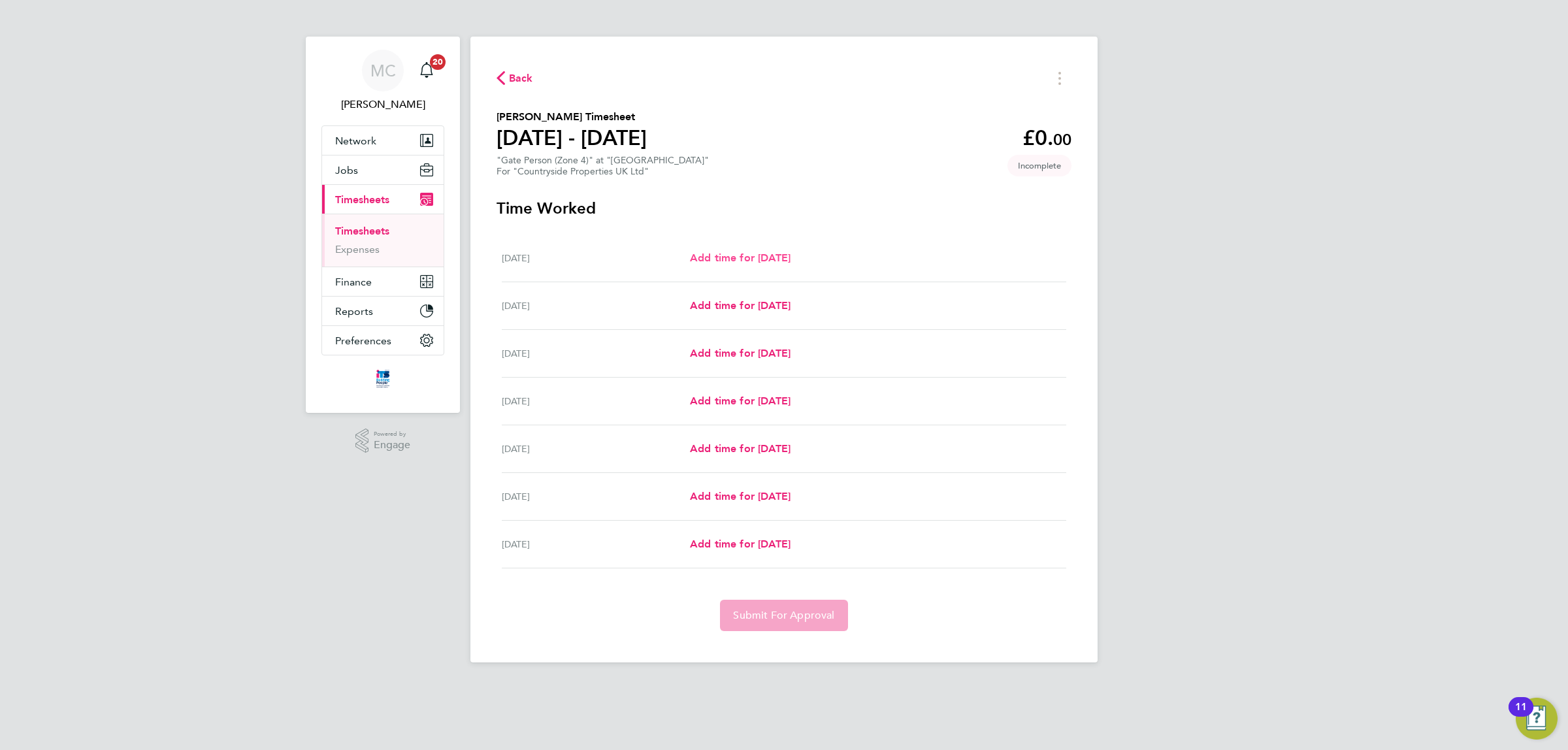
click at [788, 259] on span "Add time for Mon 22 Sep" at bounding box center [740, 258] width 100 height 13
select select "30"
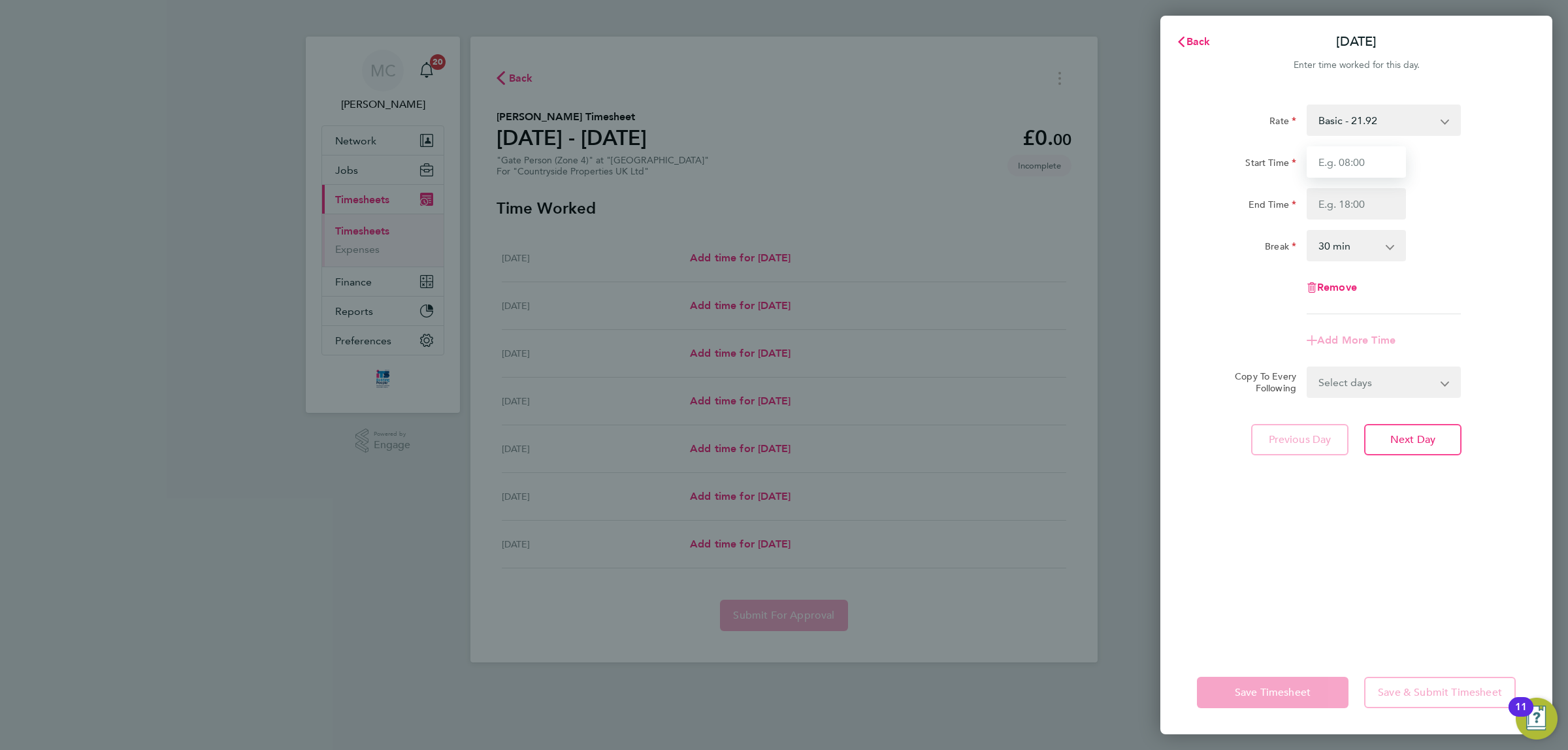
click at [1366, 155] on input "Start Time" at bounding box center [1355, 162] width 99 height 32
type input "07:30"
click at [1360, 206] on input "End Time" at bounding box center [1355, 204] width 99 height 32
type input "17:00"
click at [1458, 332] on app-timesheet-line-form-group "Rate Basic - 21.92 Start Time 07:30 End Time 17:00 Break 0 min 15 min 30 min 45…" at bounding box center [1356, 230] width 319 height 251
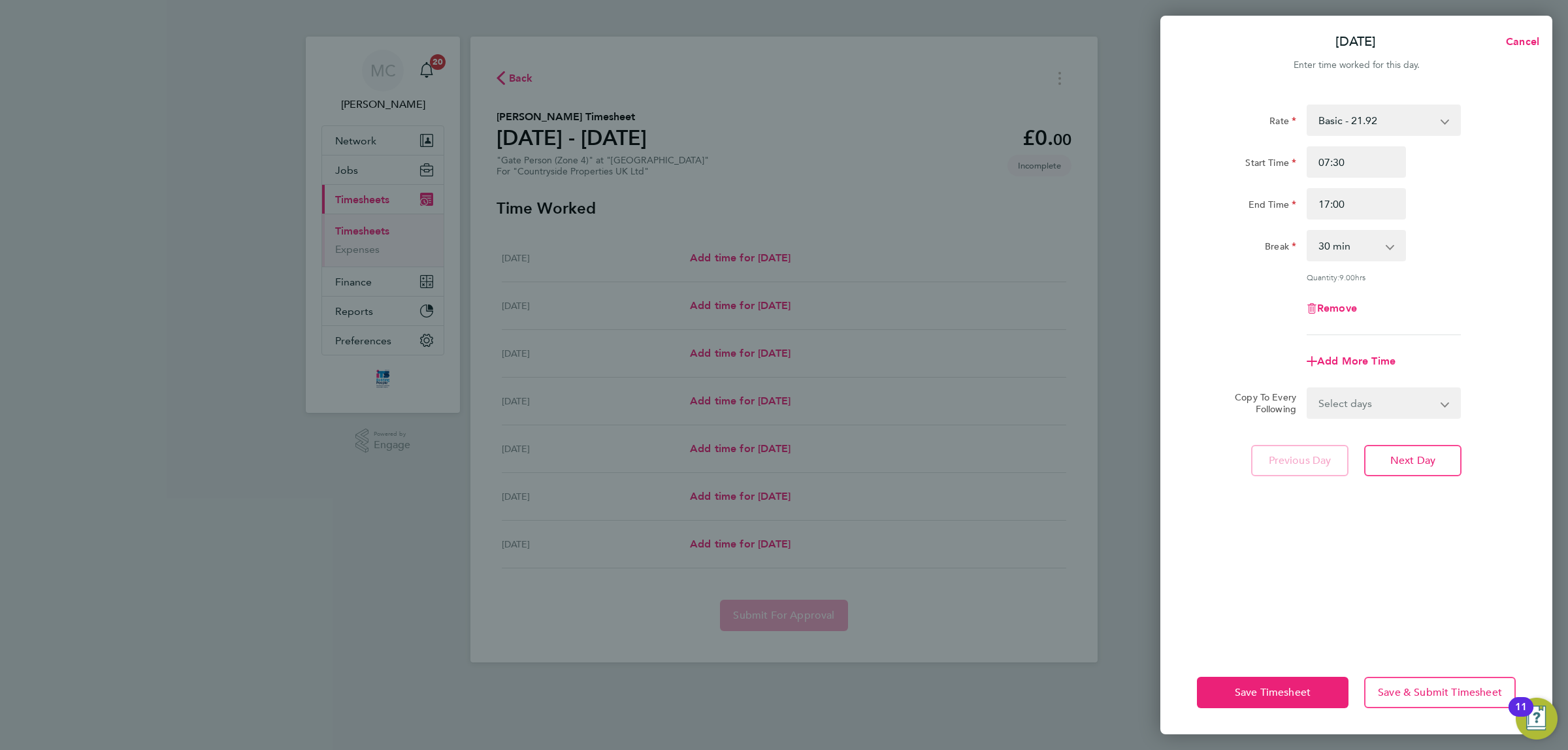
click at [1448, 402] on app-icon-cross-button at bounding box center [1453, 403] width 15 height 29
click at [1409, 409] on select "Select days Day Weekday (Mon-Fri) Weekend (Sat-Sun) Tuesday Wednesday Thursday …" at bounding box center [1376, 403] width 137 height 29
select select "WEEKDAY"
click at [1308, 389] on select "Select days Day Weekday (Mon-Fri) Weekend (Sat-Sun) Tuesday Wednesday Thursday …" at bounding box center [1376, 403] width 137 height 29
click at [1365, 448] on select "23 Sep 2025 24 Sep 2025 25 Sep 2025 26 Sep 2025 27 Sep 2025 28 Sep 2025" at bounding box center [1376, 445] width 136 height 29
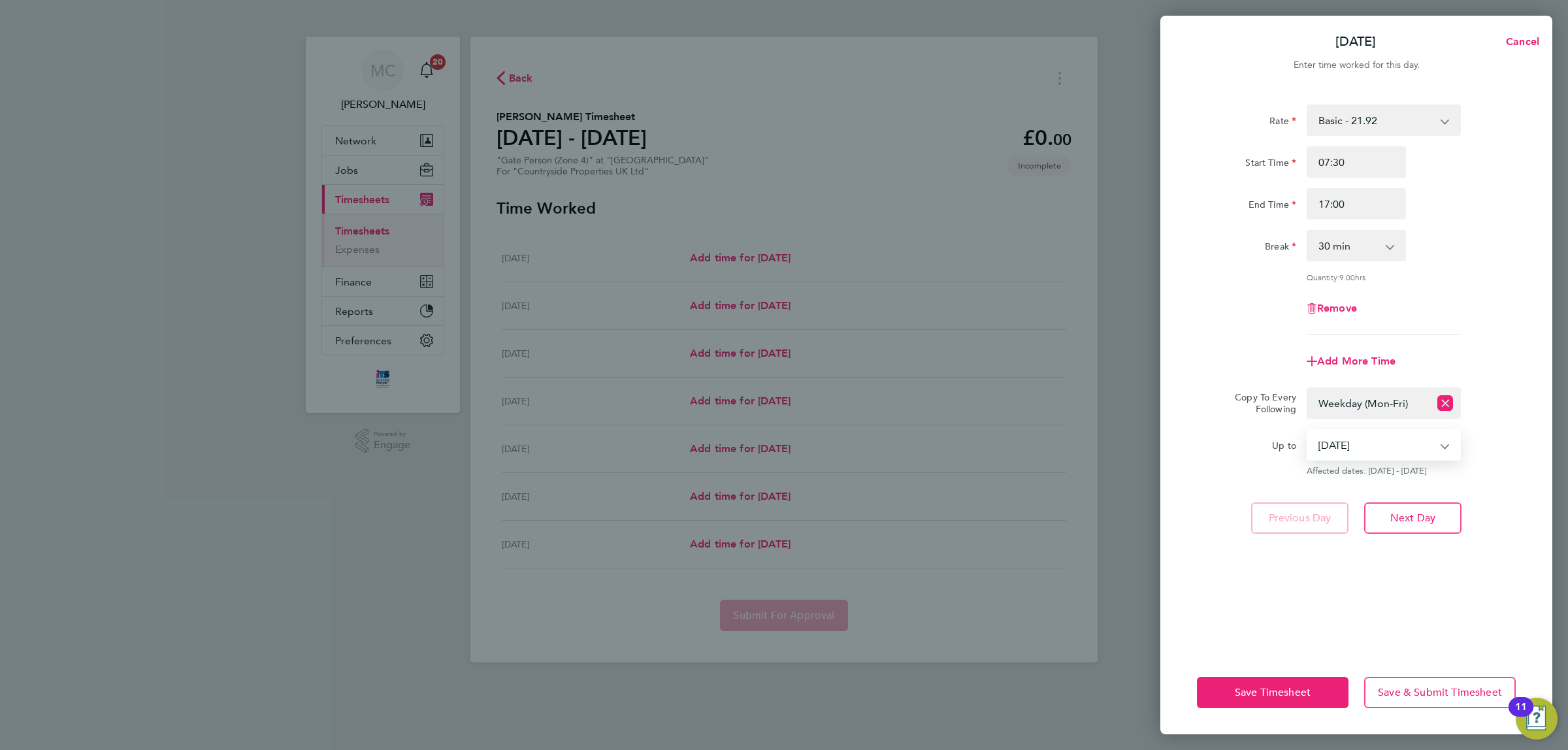
select select "2025-09-26"
click at [1308, 430] on select "23 Sep 2025 24 Sep 2025 25 Sep 2025 26 Sep 2025 27 Sep 2025 28 Sep 2025" at bounding box center [1376, 445] width 136 height 29
click at [1273, 697] on span "Save Timesheet" at bounding box center [1273, 692] width 76 height 13
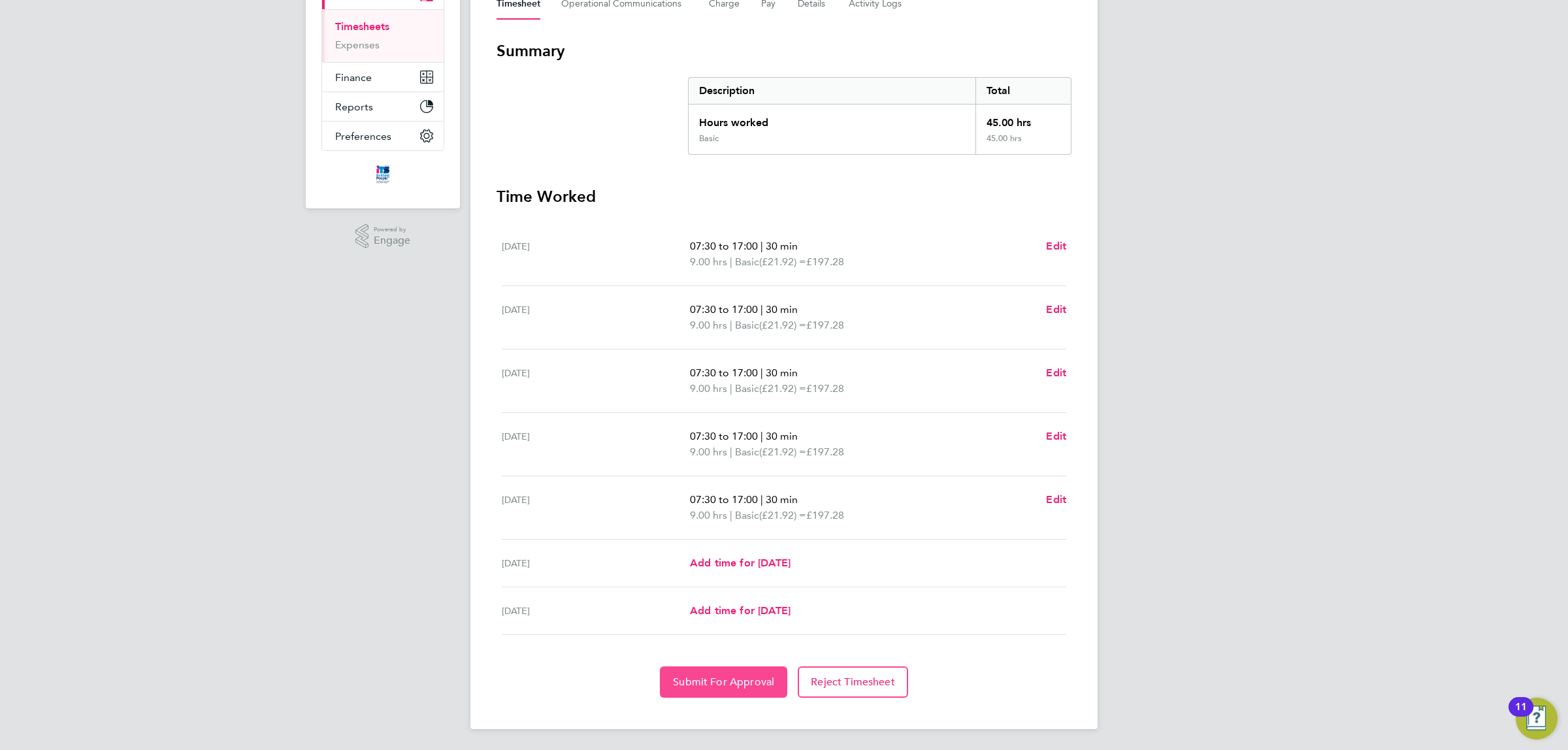
click at [722, 678] on span "Submit For Approval" at bounding box center [724, 682] width 101 height 13
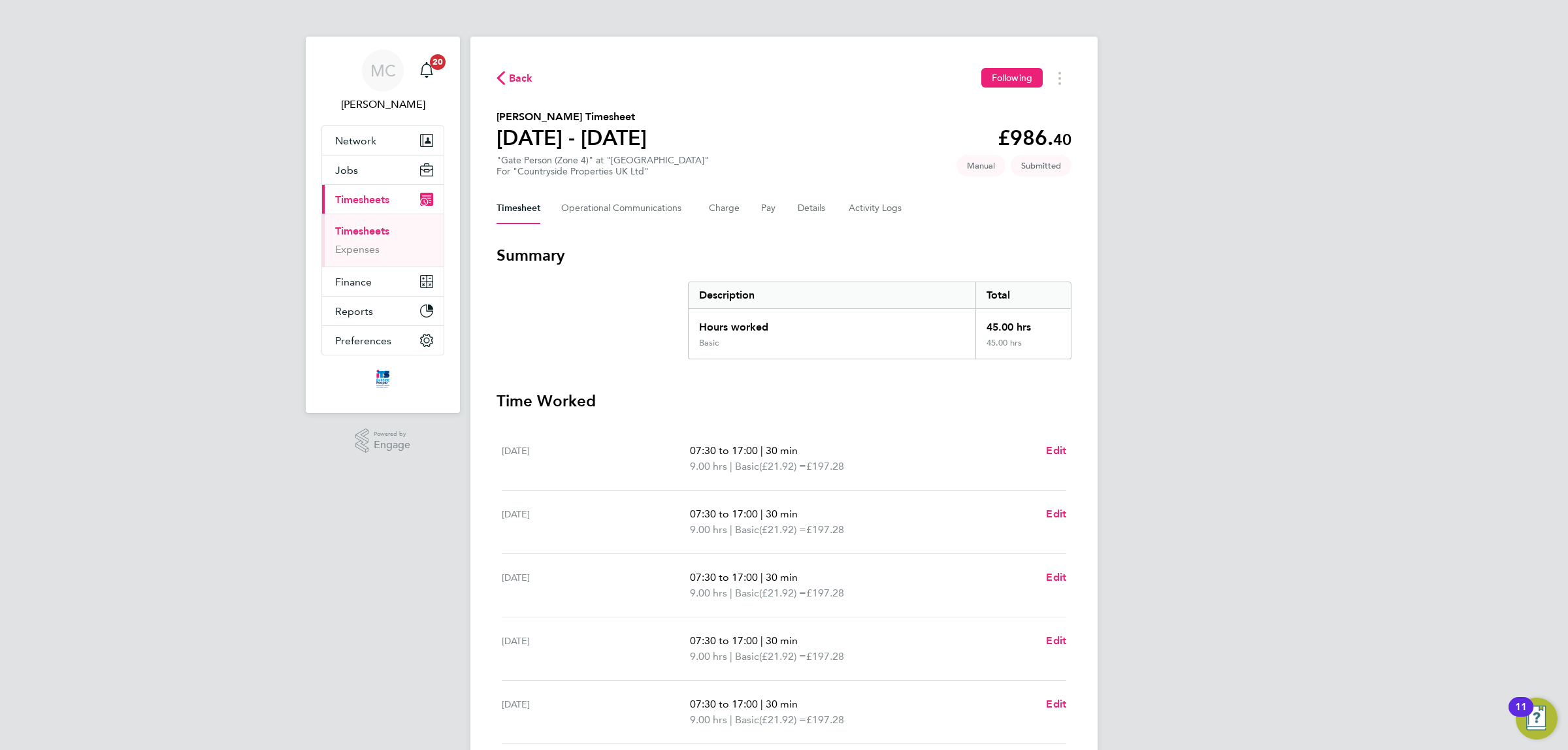
click at [366, 229] on link "Timesheets" at bounding box center [361, 231] width 54 height 13
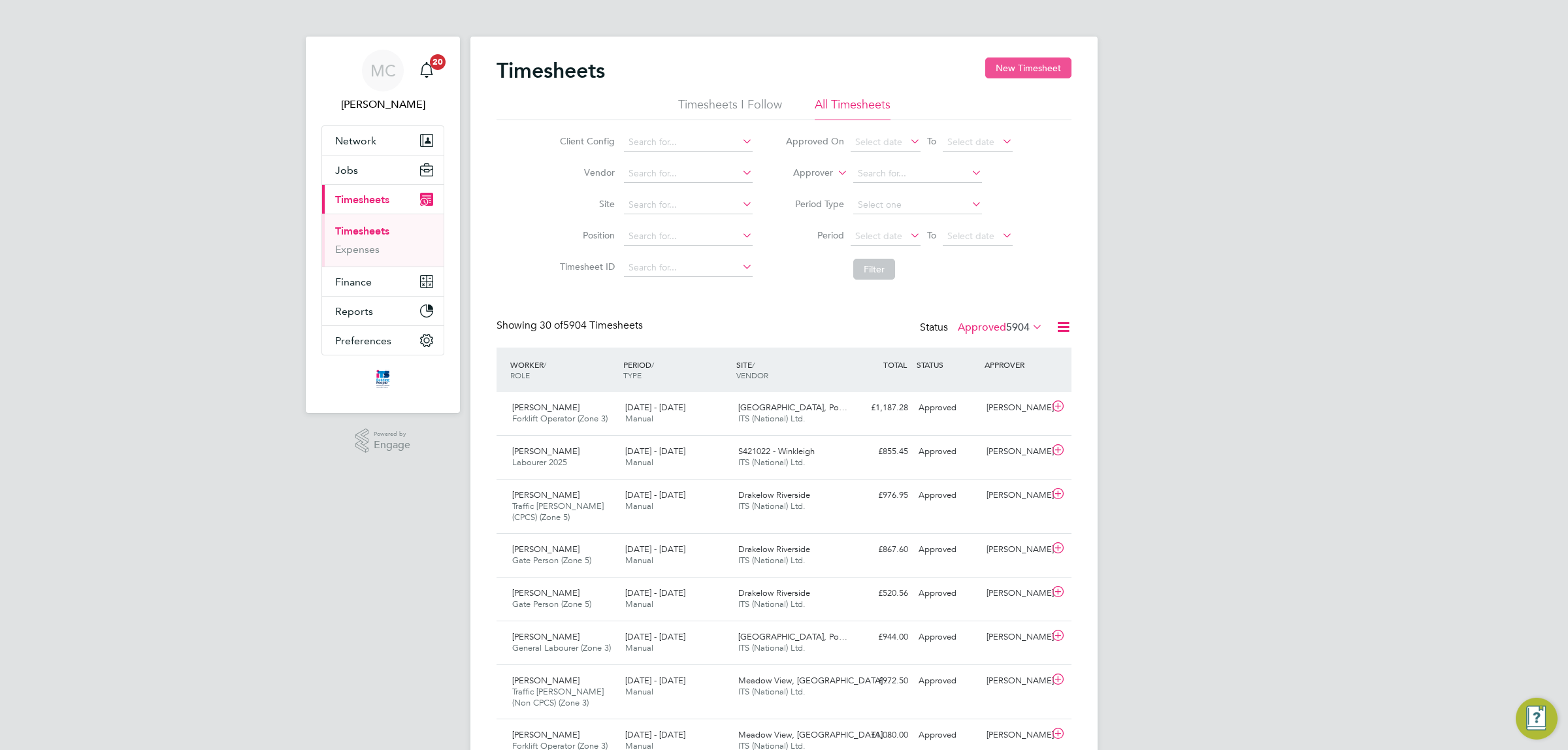
click at [1027, 63] on button "New Timesheet" at bounding box center [1028, 68] width 86 height 21
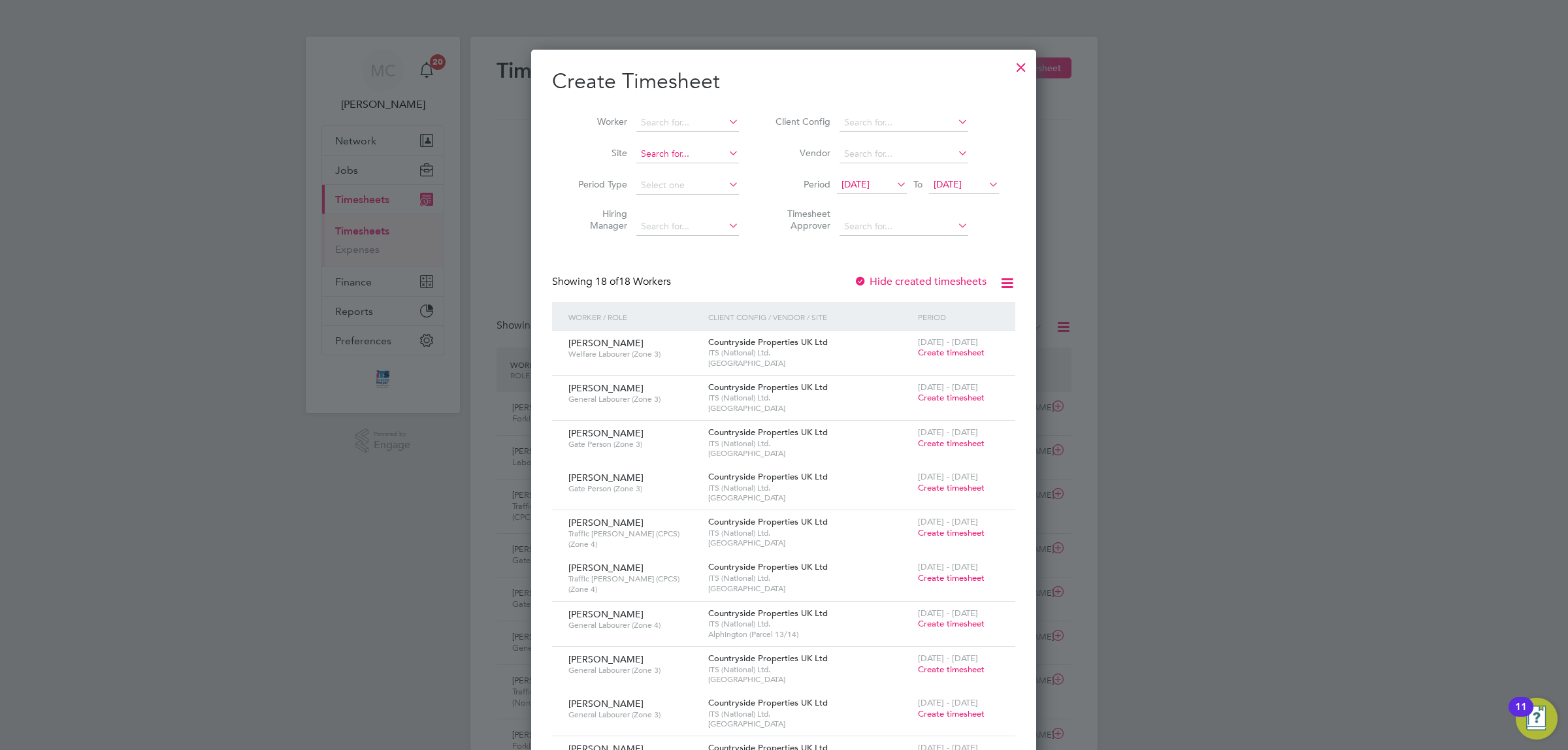
click at [671, 156] on input at bounding box center [687, 154] width 102 height 18
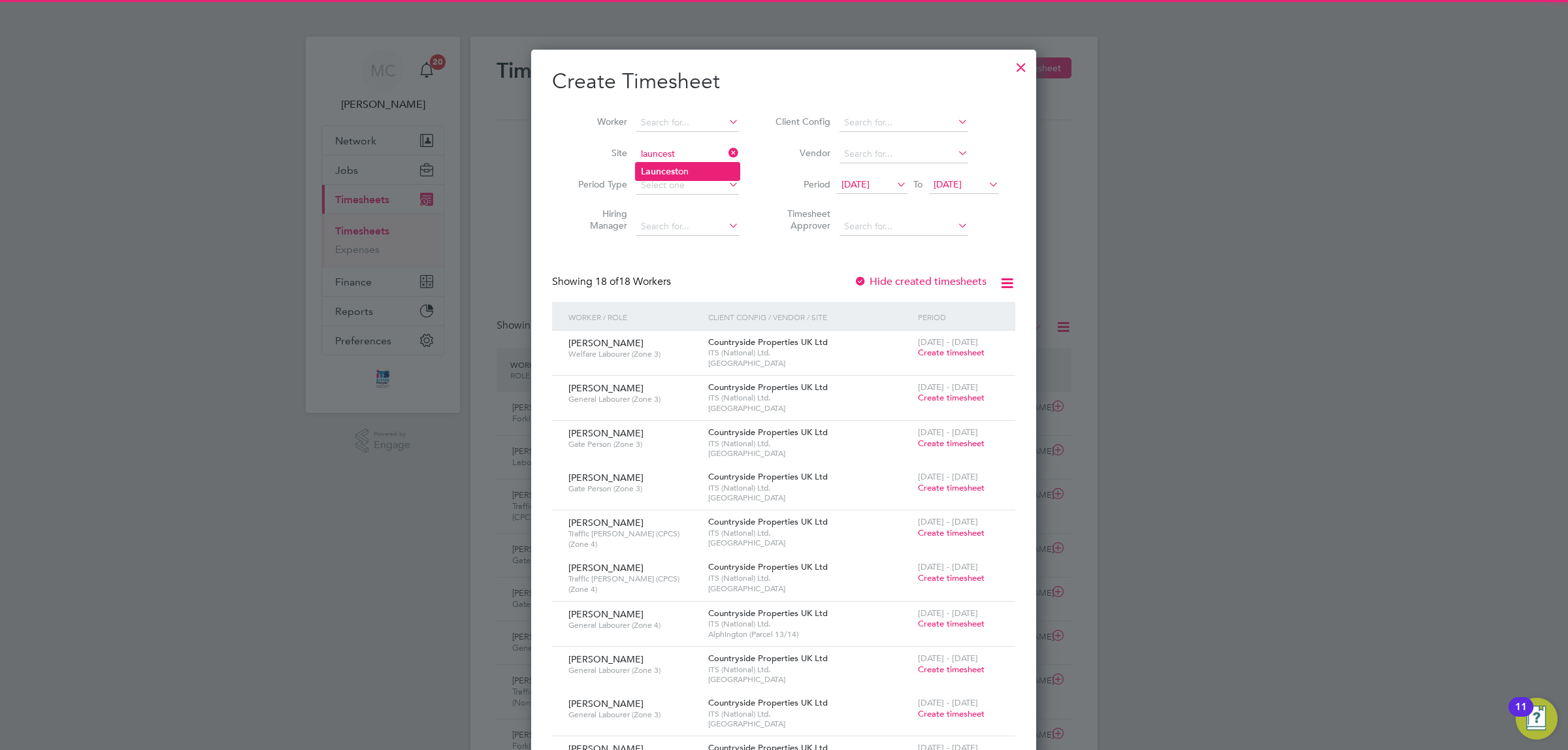
click at [677, 166] on b "Launcest" at bounding box center [659, 171] width 37 height 11
type input "Launceston"
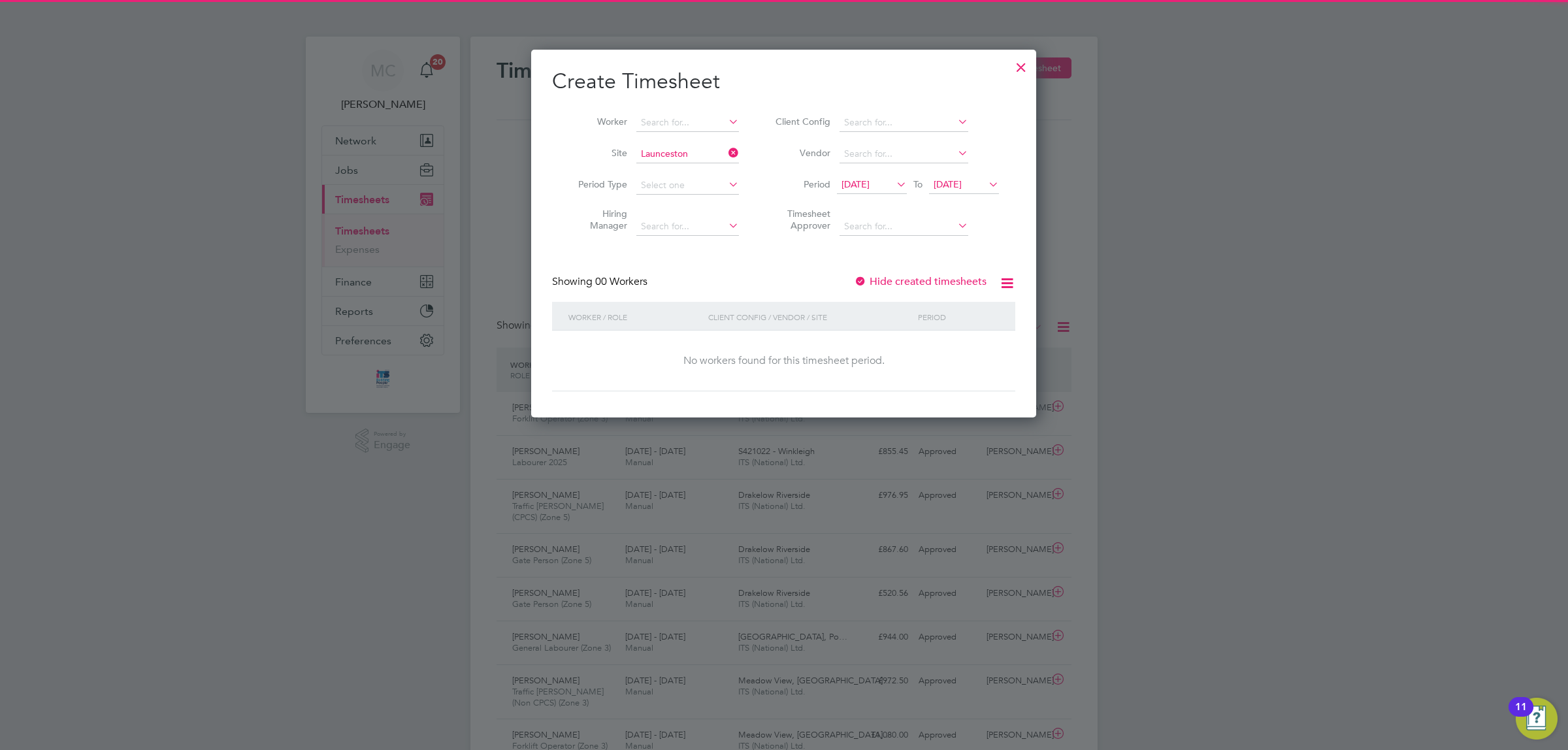
click at [870, 178] on span "12 Sep 2025" at bounding box center [856, 184] width 28 height 12
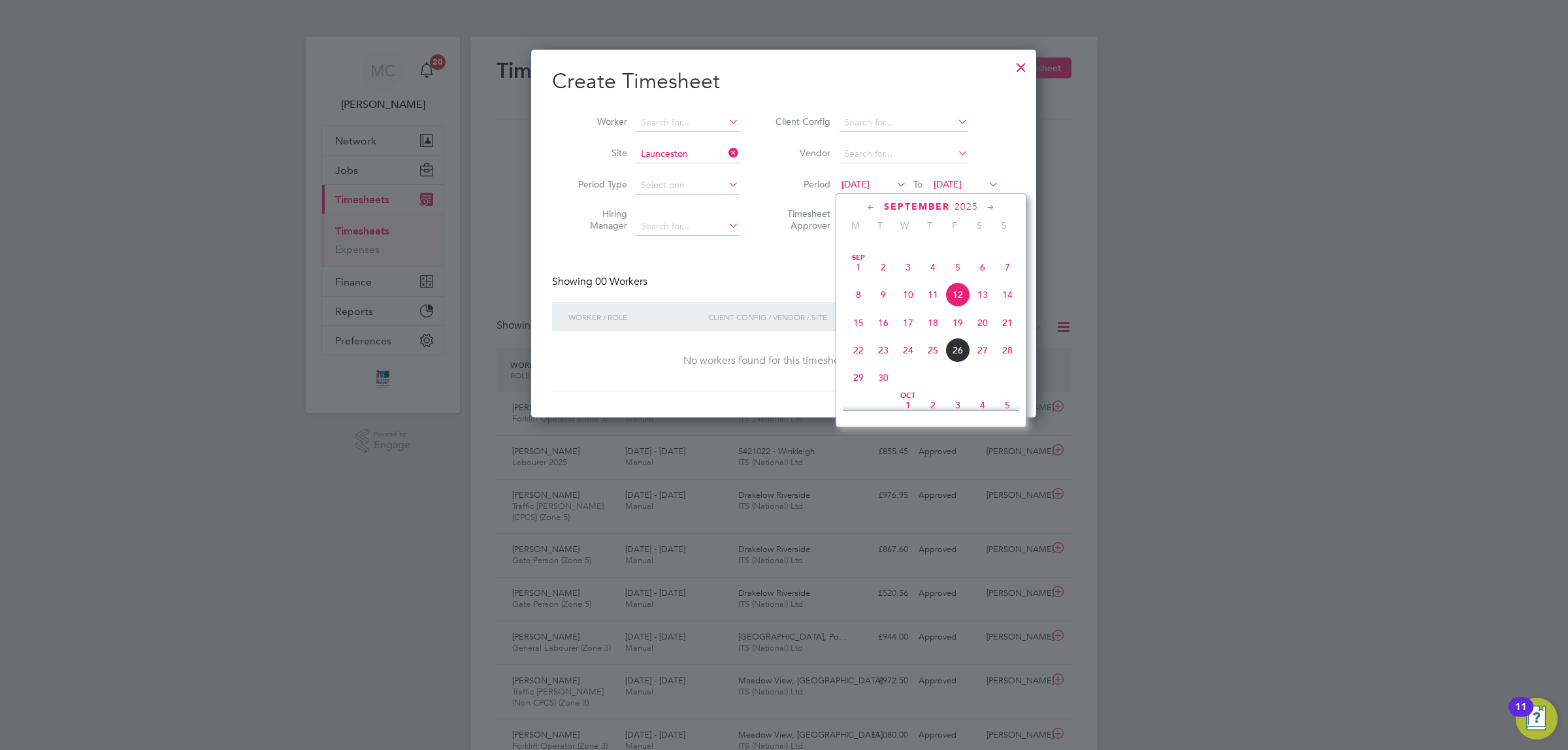
click at [859, 363] on span "22" at bounding box center [858, 350] width 25 height 25
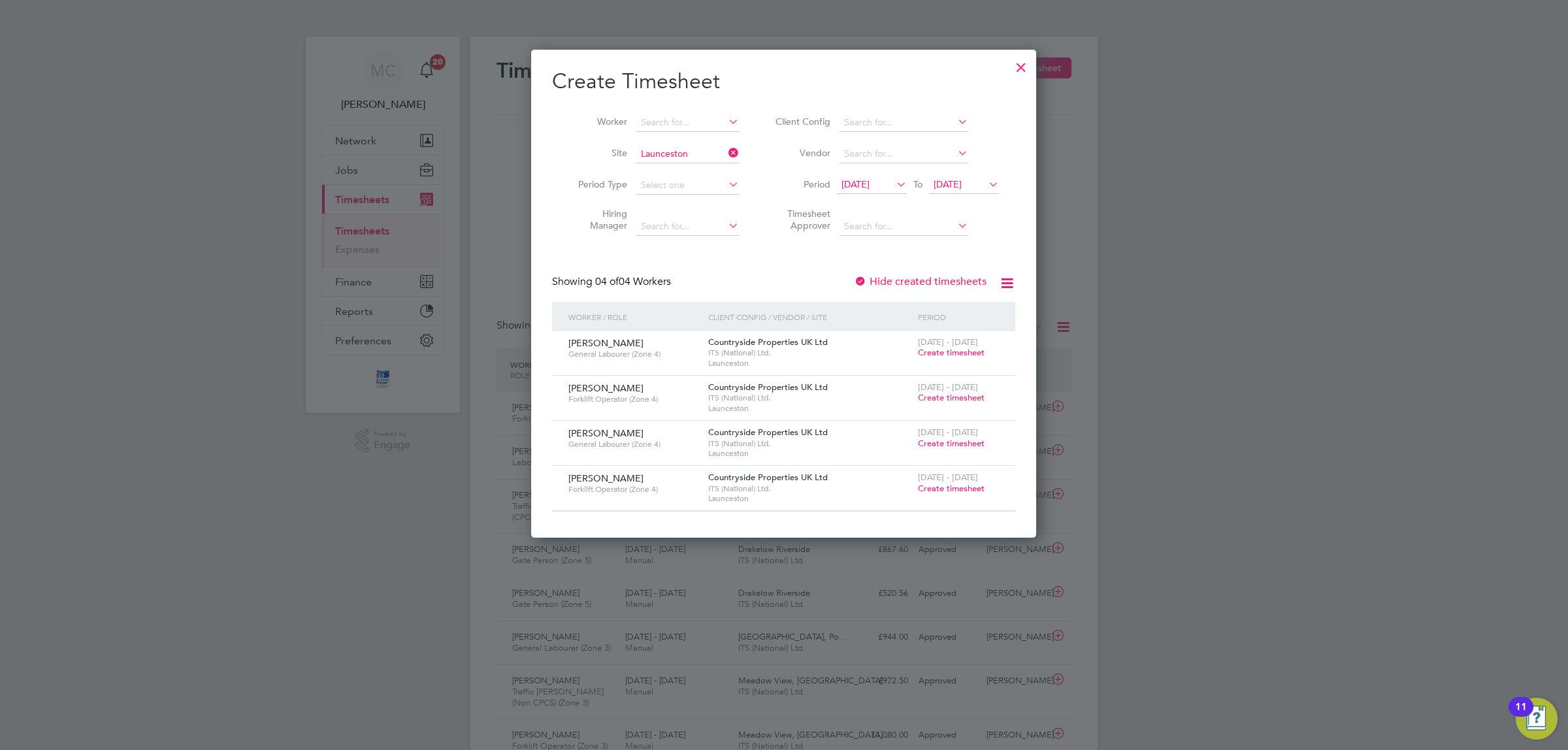
click at [951, 442] on span "Create timesheet" at bounding box center [951, 444] width 67 height 11
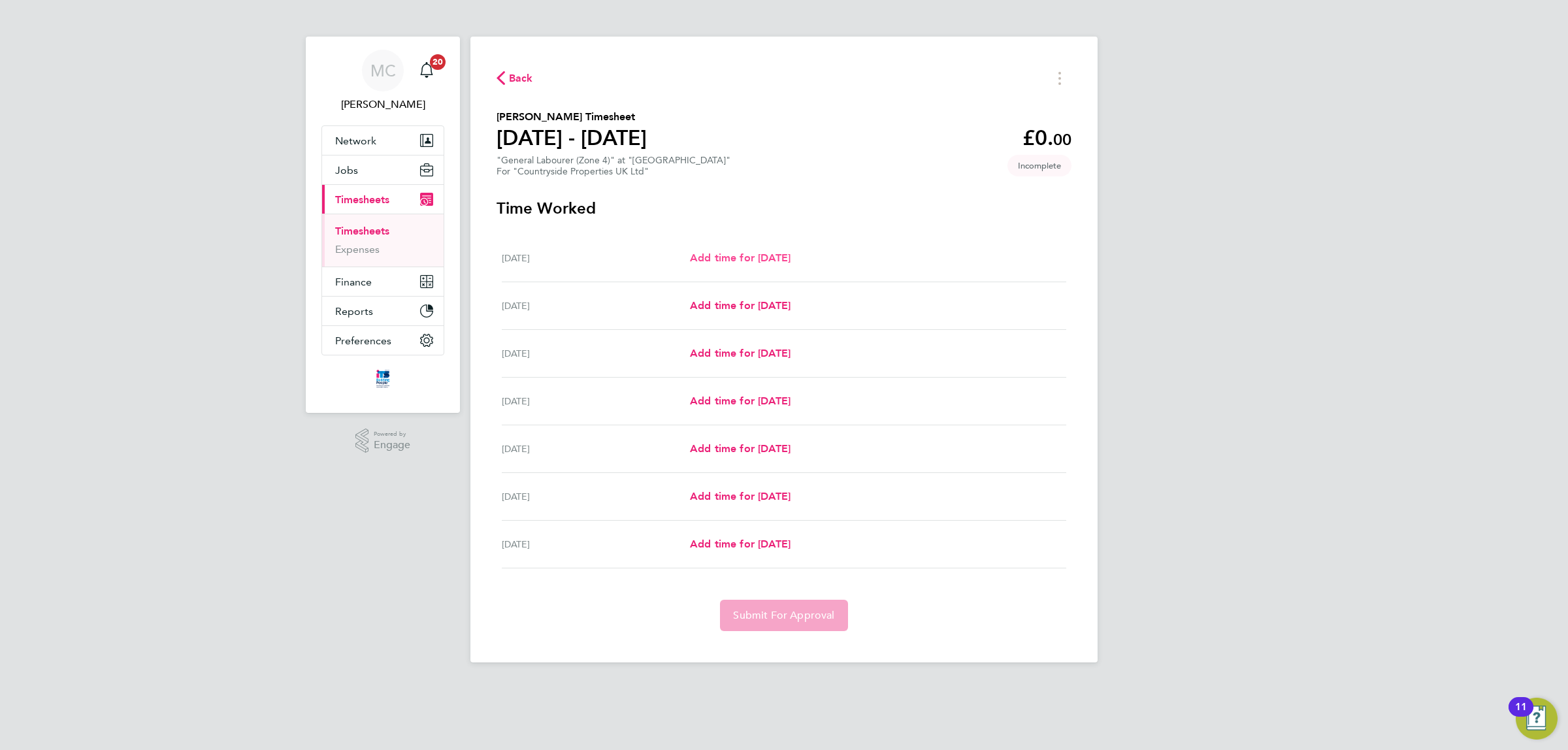
click at [779, 259] on span "Add time for Mon 22 Sep" at bounding box center [740, 258] width 100 height 13
select select "30"
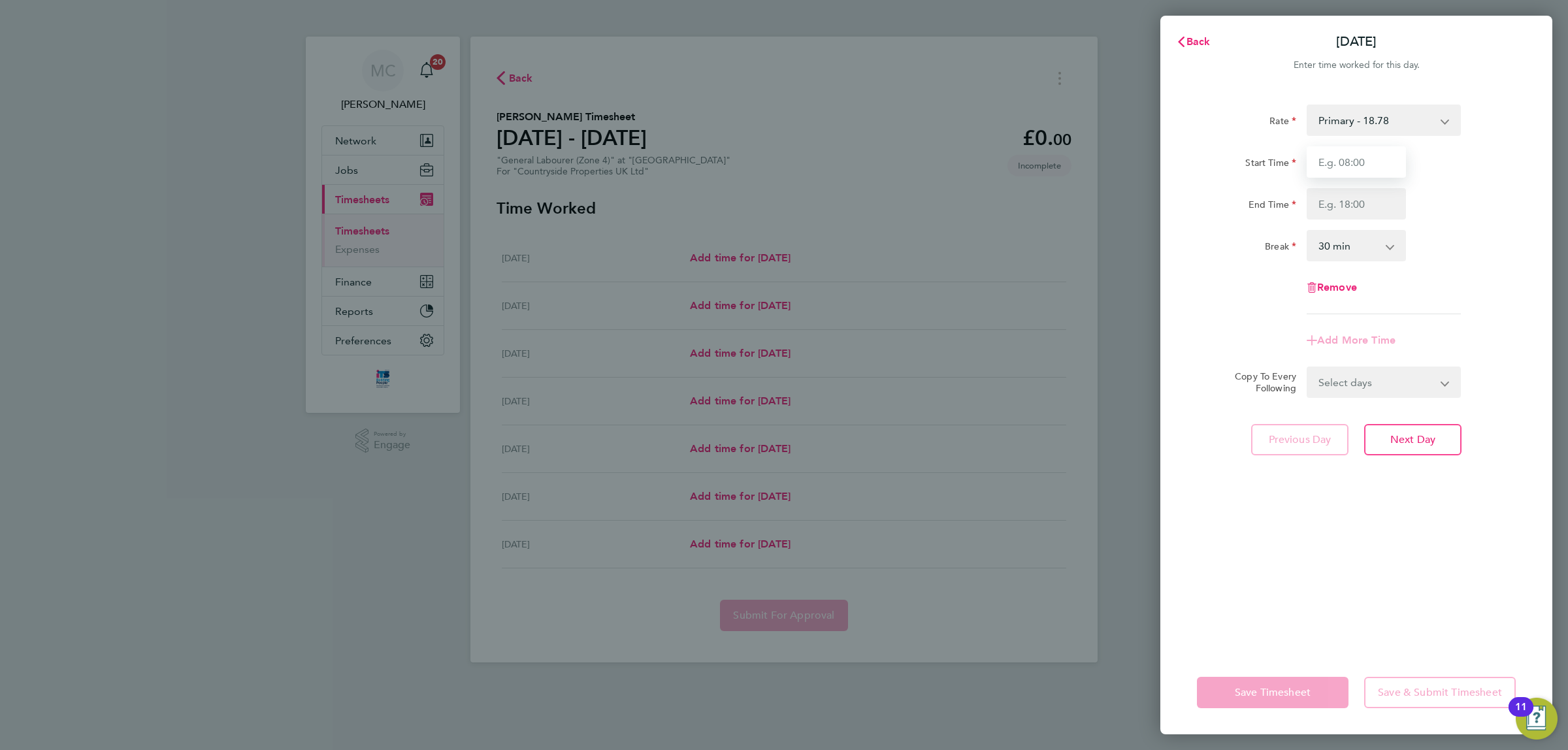
click at [1353, 157] on input "Start Time" at bounding box center [1355, 162] width 99 height 32
type input "07:30"
click at [1355, 202] on input "End Time" at bounding box center [1355, 204] width 99 height 32
type input "17:00"
click at [1510, 334] on app-timesheet-line-form-group "Rate Primary - 18.78 Start Time 07:30 End Time 17:00 Break 0 min 15 min 30 min …" at bounding box center [1356, 230] width 319 height 251
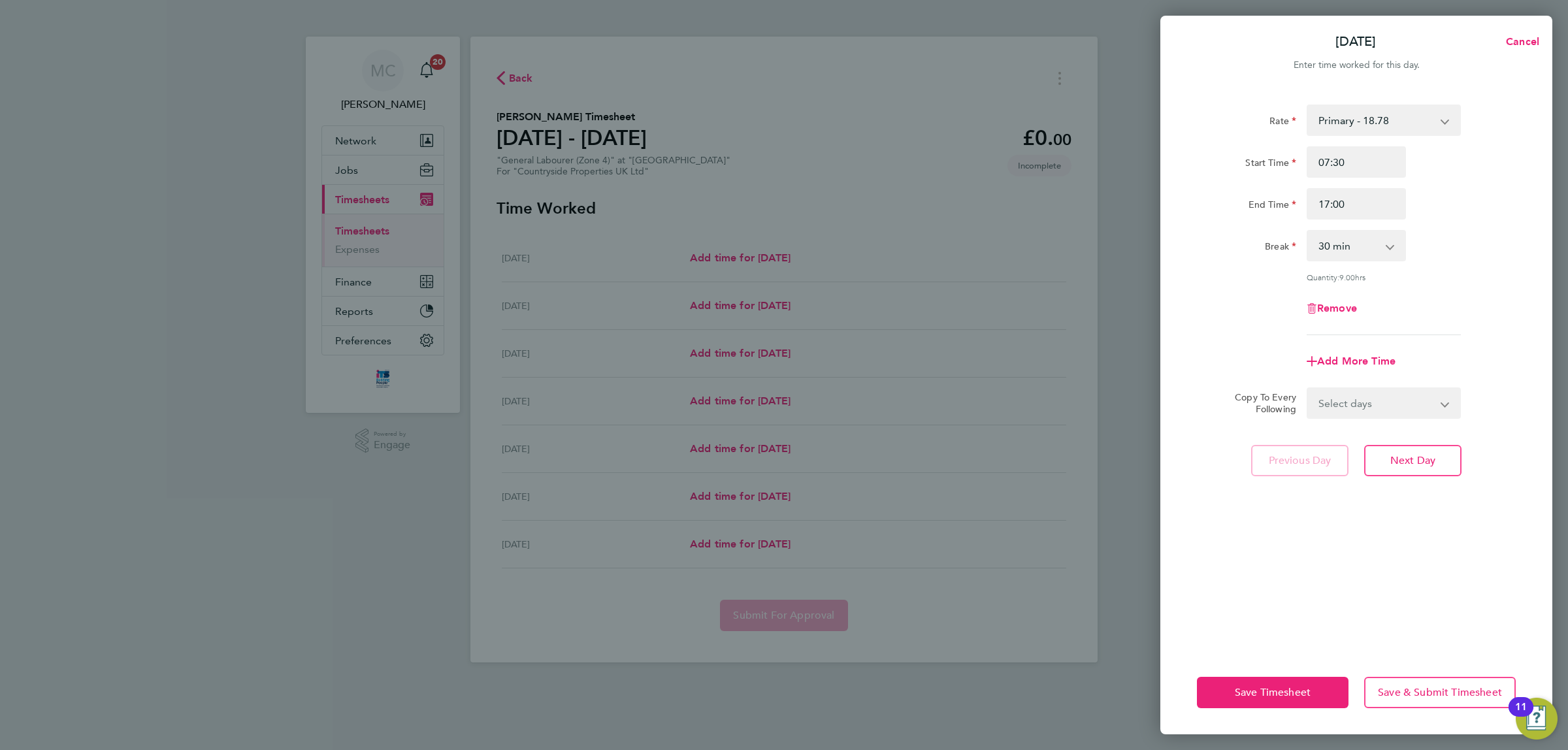
click at [1361, 394] on select "Select days Day Weekday (Mon-Fri) Weekend (Sat-Sun) Tuesday Wednesday Thursday …" at bounding box center [1376, 403] width 137 height 29
select select "WEEKDAY"
click at [1308, 389] on select "Select days Day Weekday (Mon-Fri) Weekend (Sat-Sun) Tuesday Wednesday Thursday …" at bounding box center [1376, 403] width 137 height 29
click at [1396, 442] on select "23 Sep 2025 24 Sep 2025 25 Sep 2025 26 Sep 2025 27 Sep 2025 28 Sep 2025" at bounding box center [1376, 445] width 136 height 29
select select "2025-09-26"
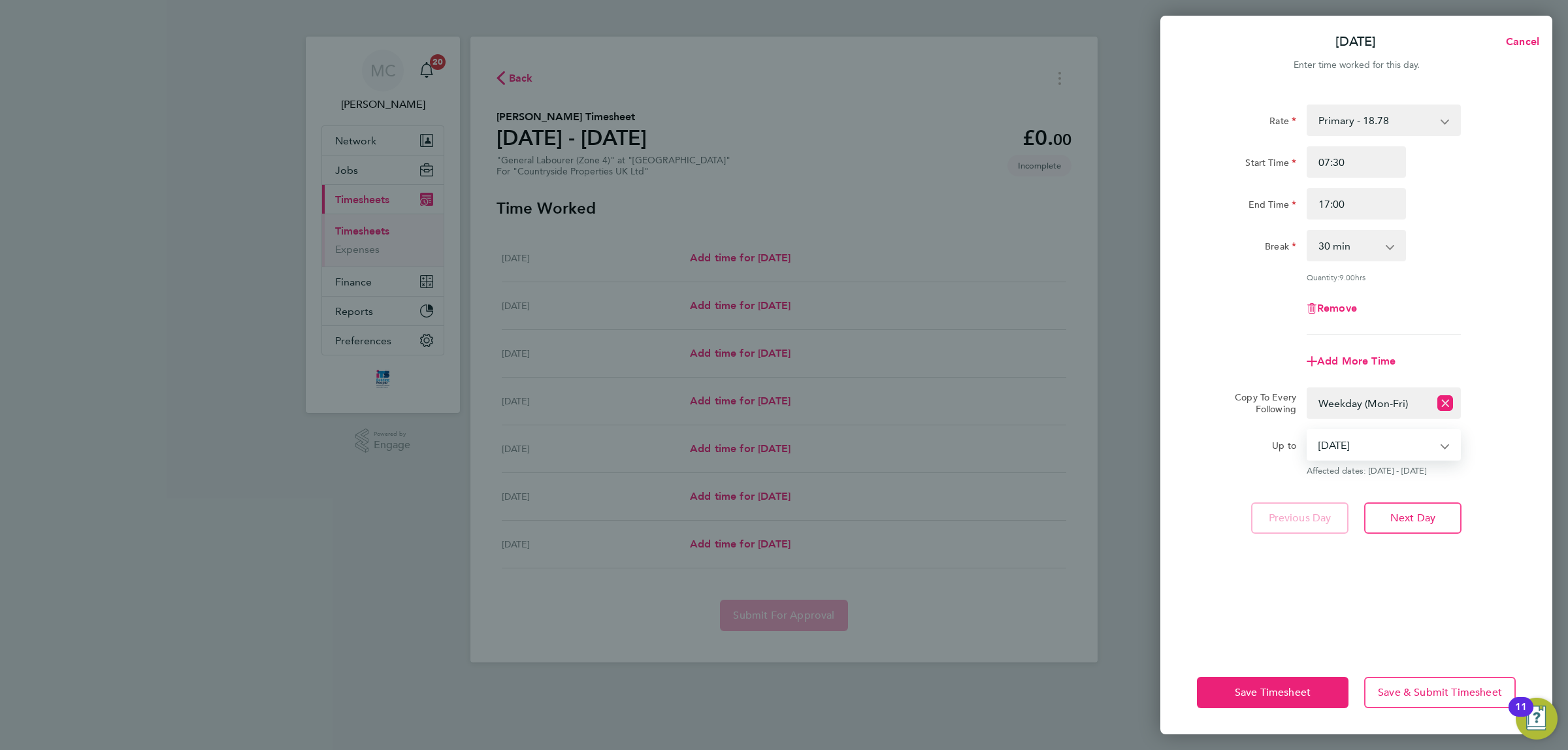
click at [1308, 430] on select "23 Sep 2025 24 Sep 2025 25 Sep 2025 26 Sep 2025 27 Sep 2025 28 Sep 2025" at bounding box center [1376, 445] width 136 height 29
click at [1268, 695] on span "Save Timesheet" at bounding box center [1273, 692] width 76 height 13
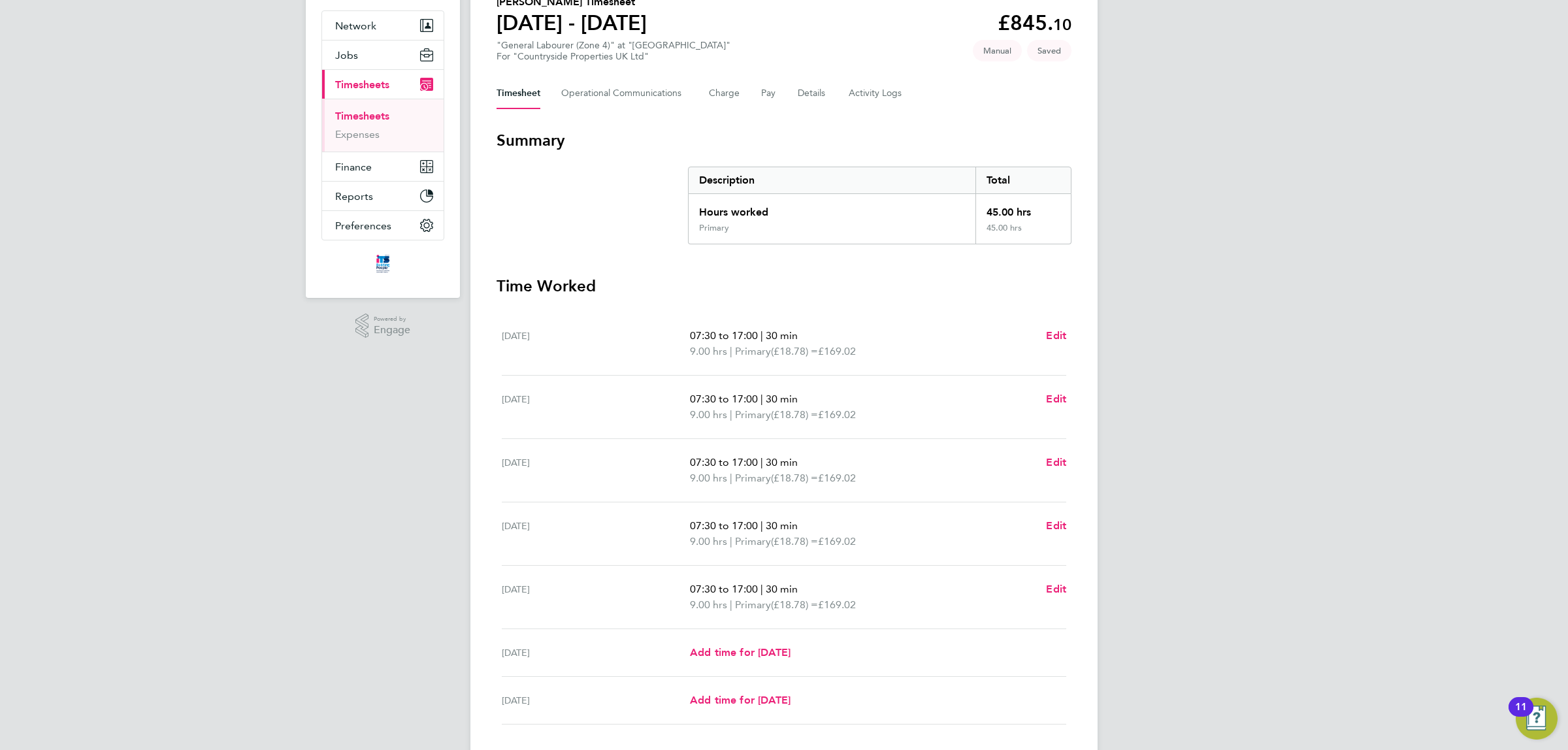
scroll to position [206, 0]
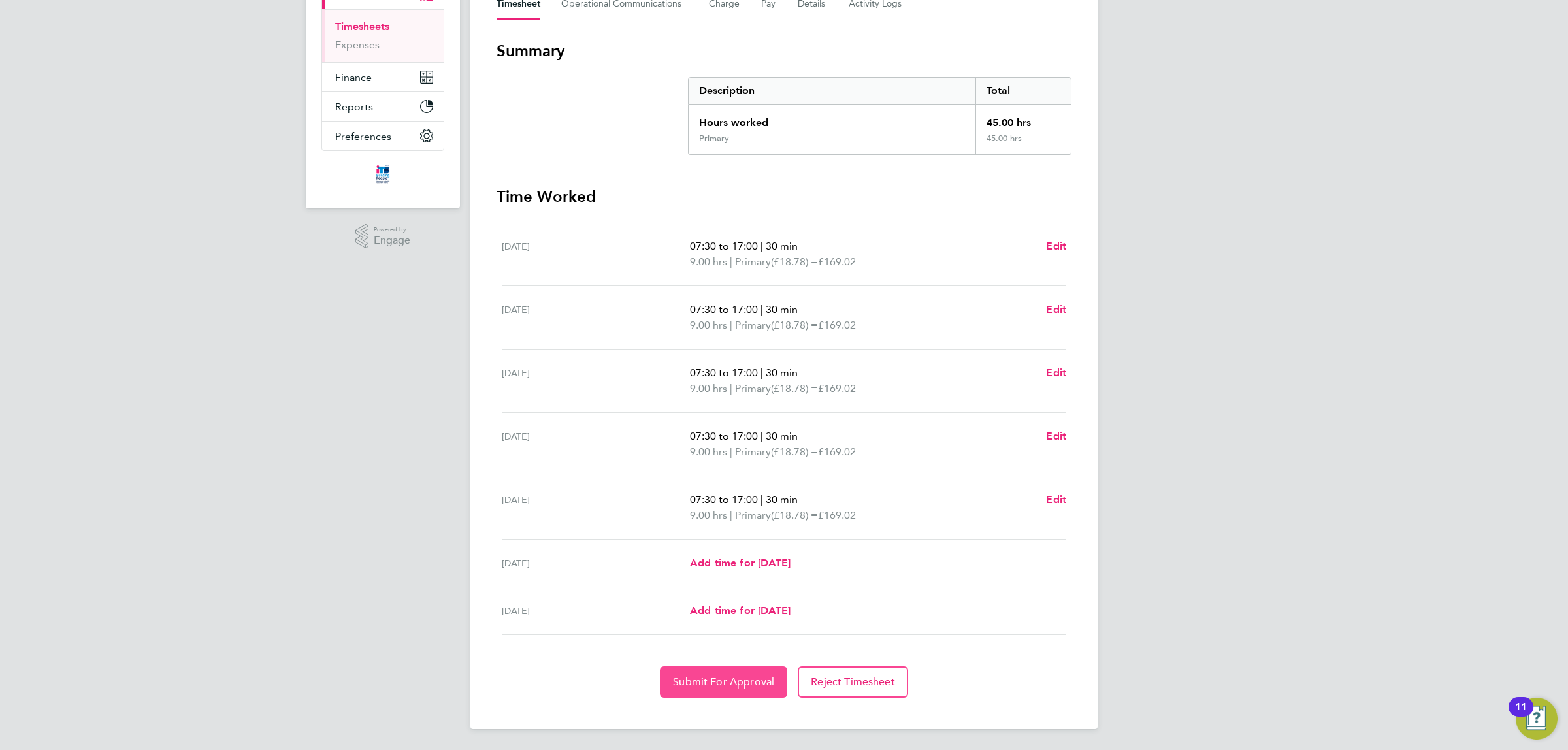
click at [731, 678] on span "Submit For Approval" at bounding box center [724, 682] width 101 height 13
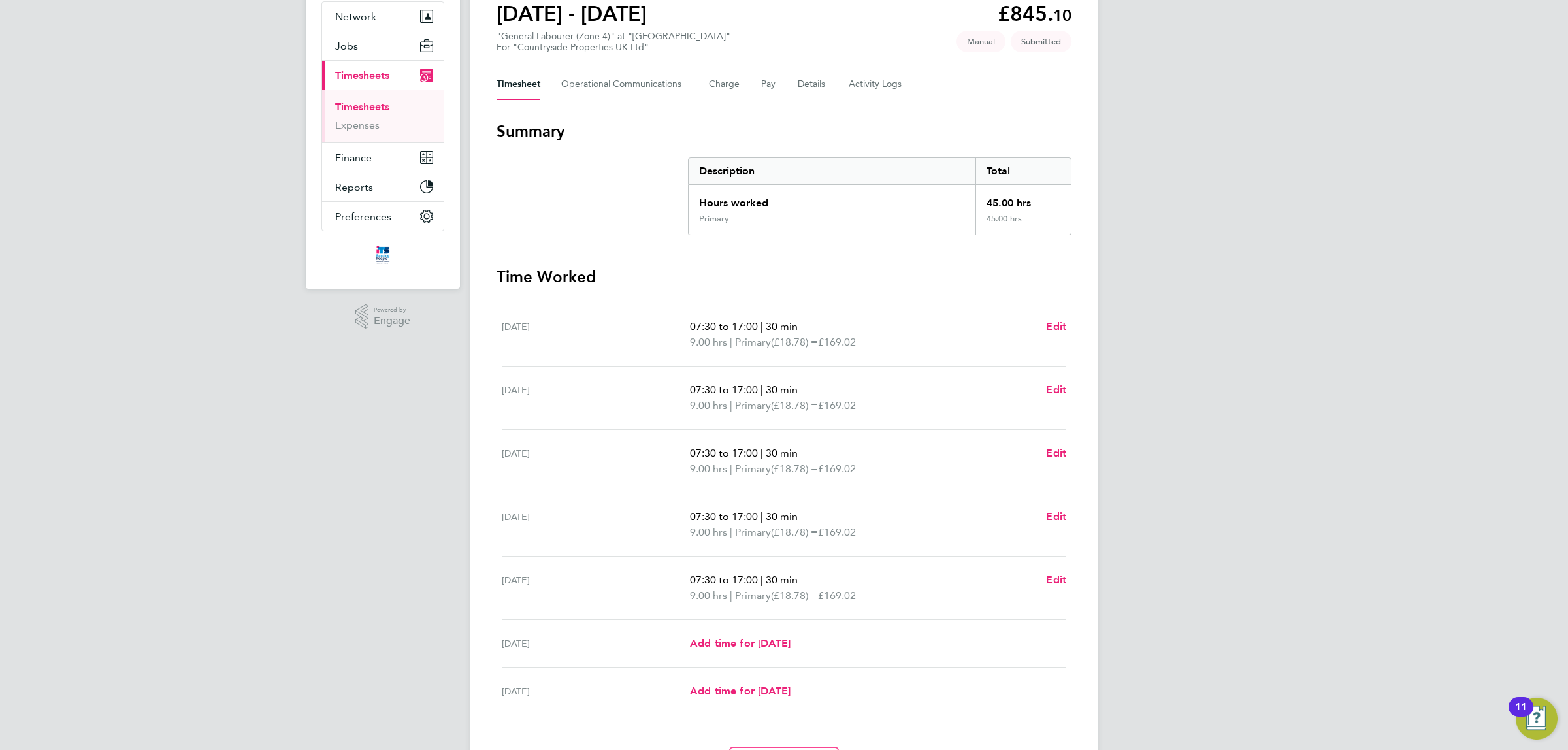
scroll to position [0, 0]
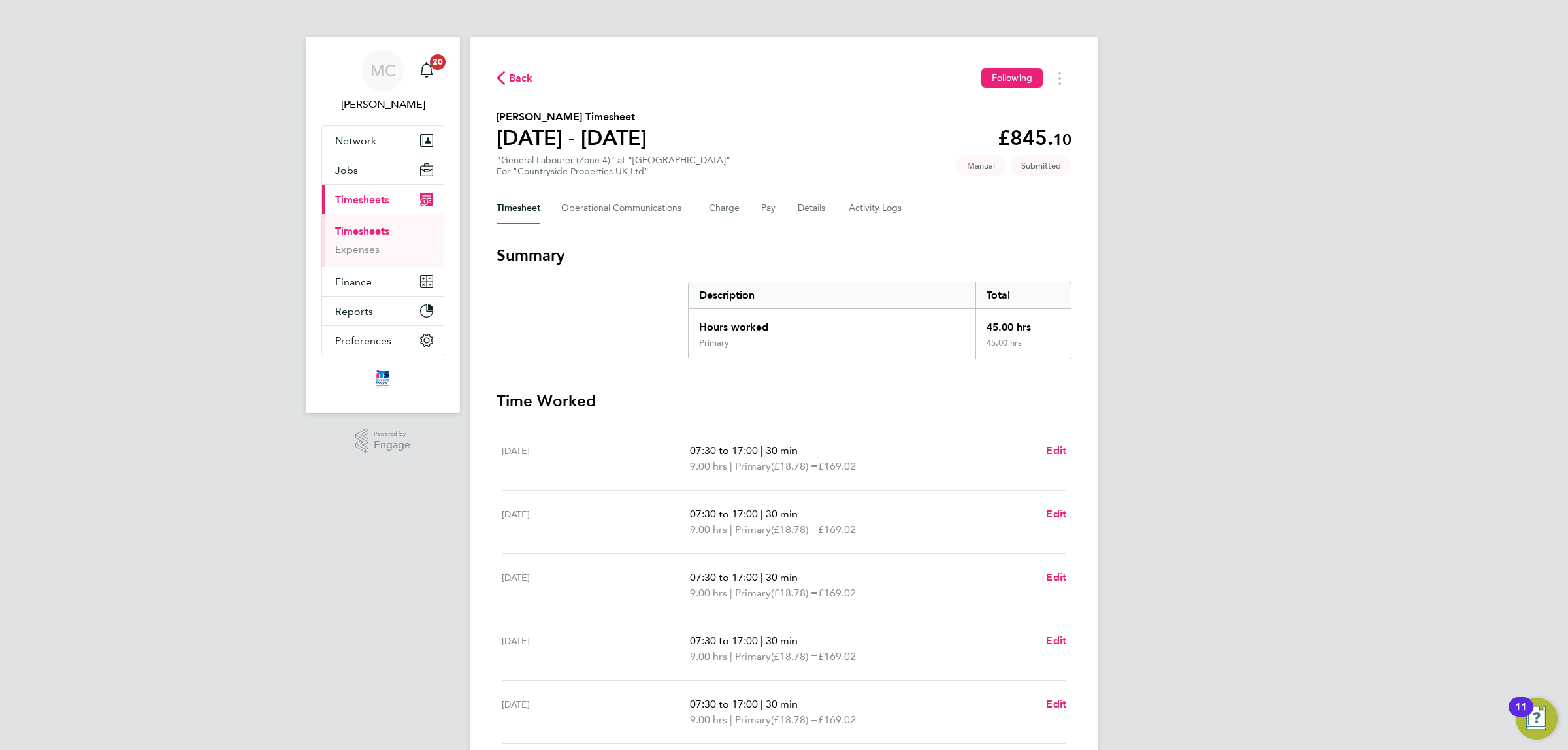
click at [358, 229] on link "Timesheets" at bounding box center [361, 231] width 54 height 13
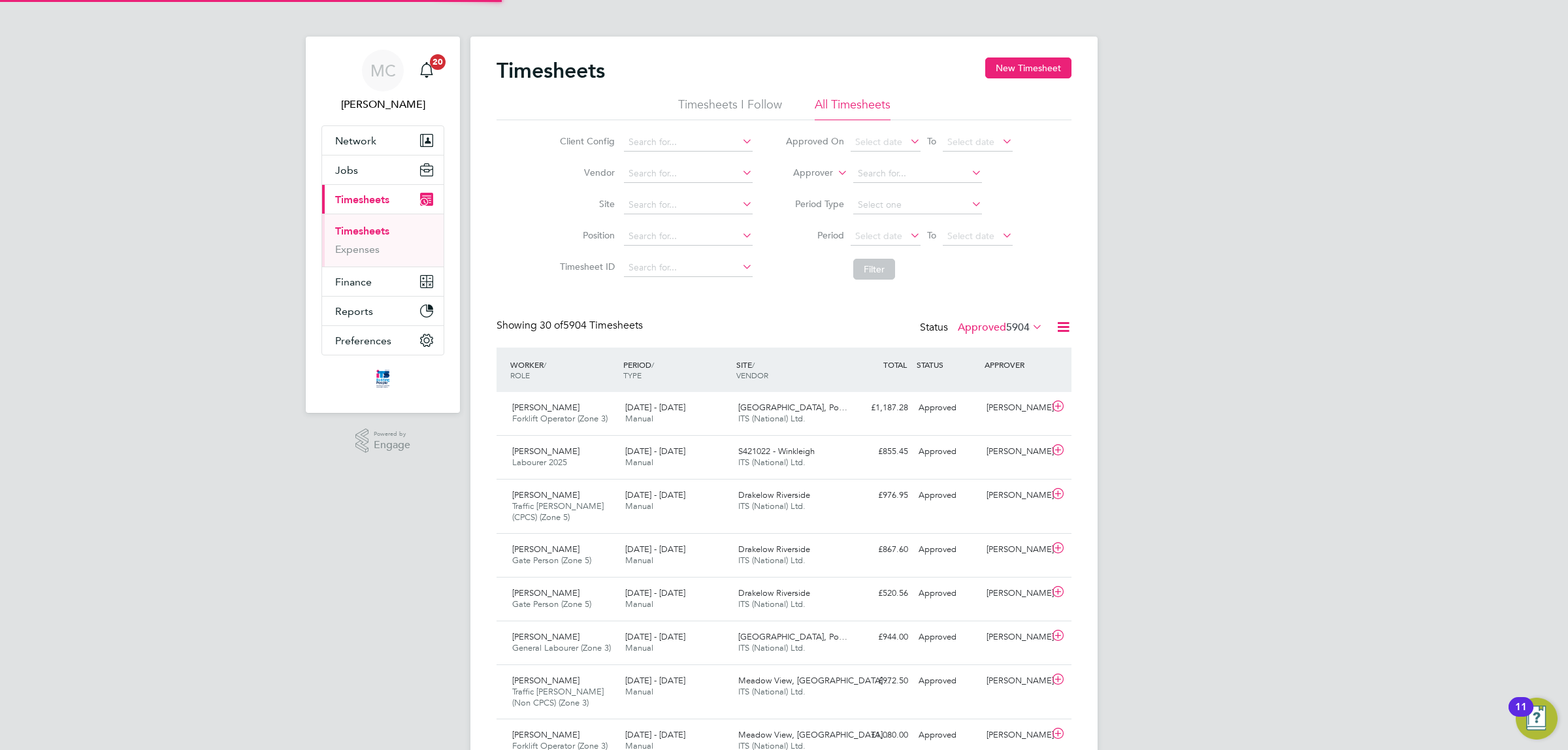
scroll to position [44, 113]
click at [1040, 63] on button "New Timesheet" at bounding box center [1028, 68] width 86 height 21
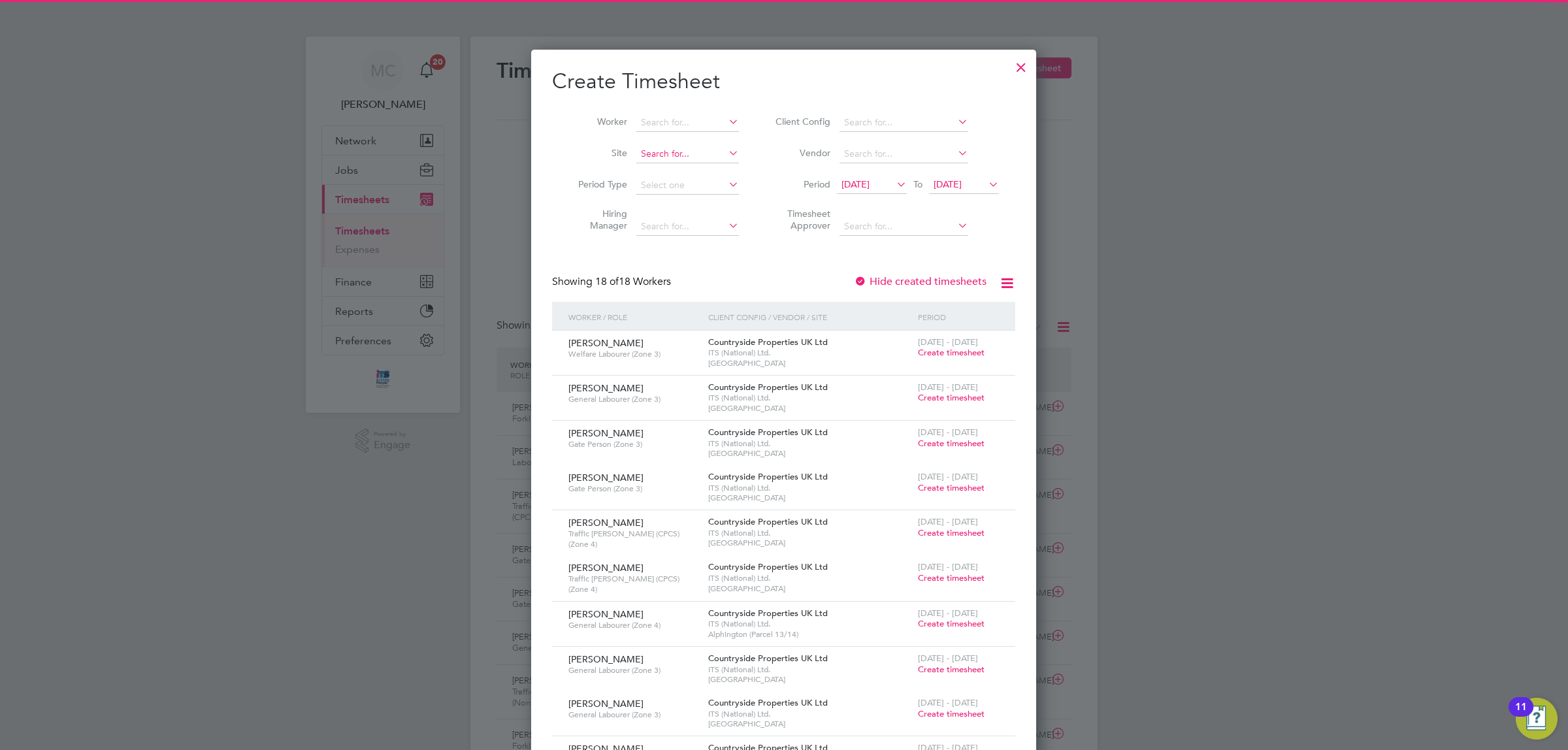
click at [677, 154] on input at bounding box center [687, 154] width 102 height 18
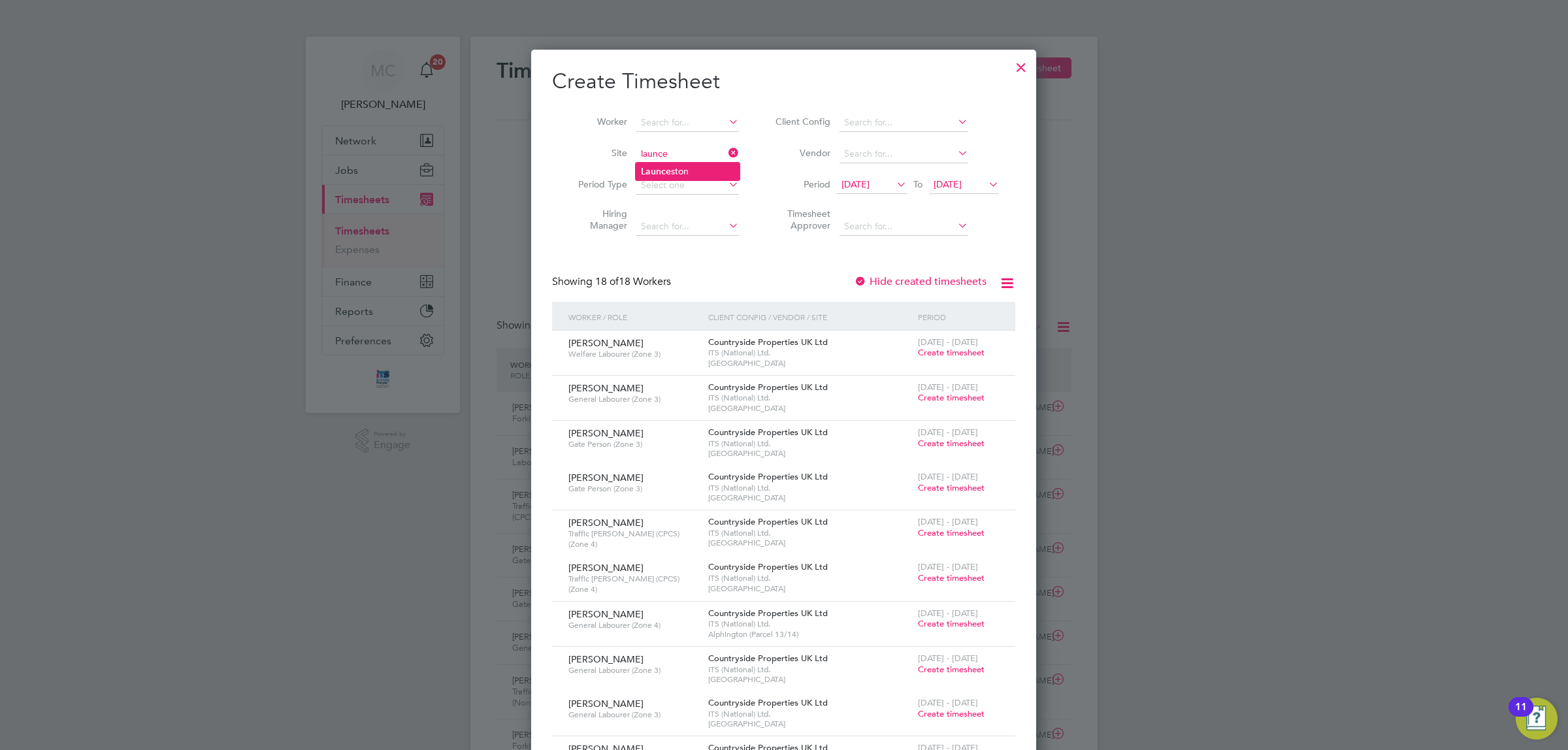
click at [681, 168] on li "Launce ston" at bounding box center [688, 171] width 104 height 18
type input "Launceston"
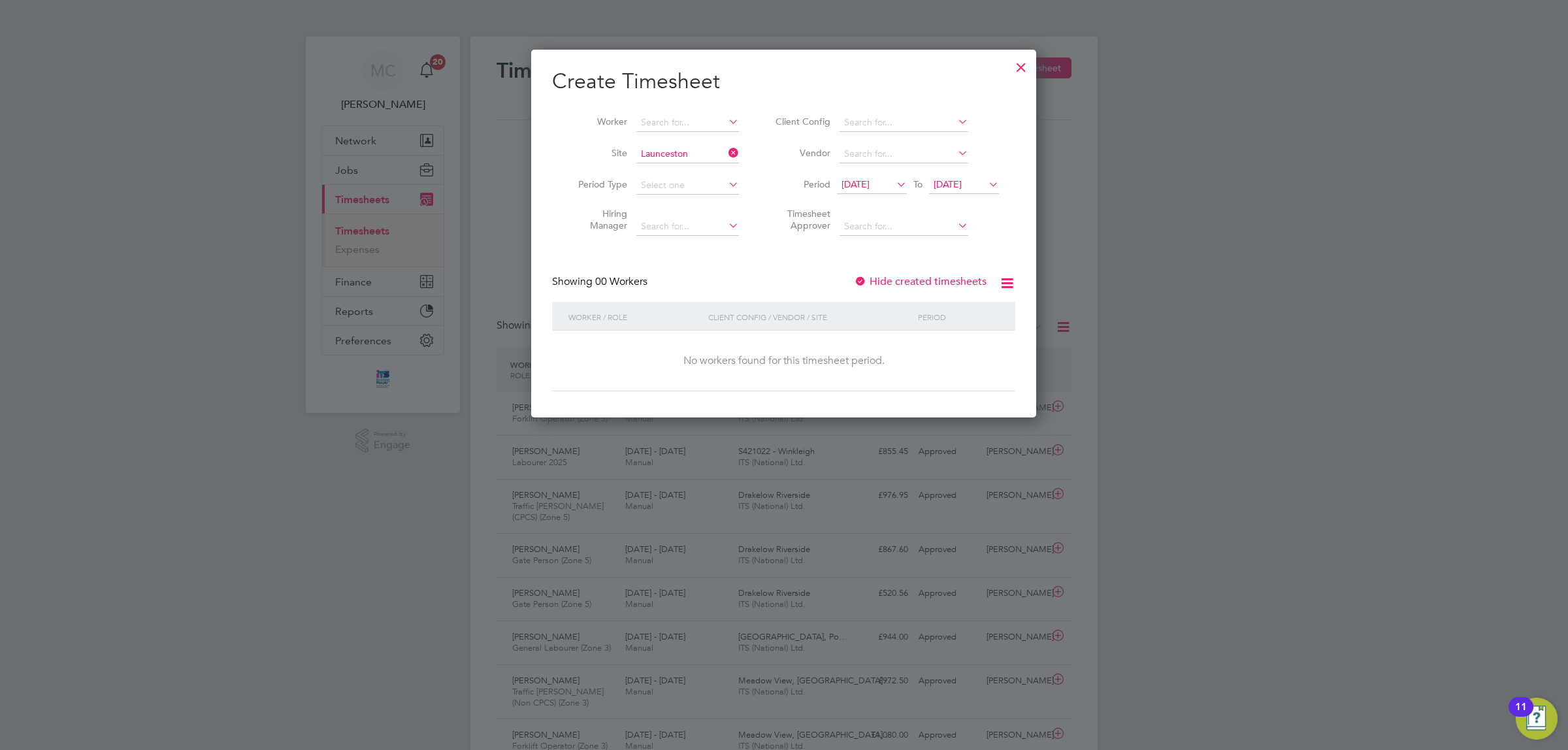
click at [881, 174] on li "Period 12 Sep 2025 To 19 Sep 2025" at bounding box center [885, 185] width 260 height 32
click at [870, 183] on span "12 Sep 2025" at bounding box center [856, 184] width 28 height 12
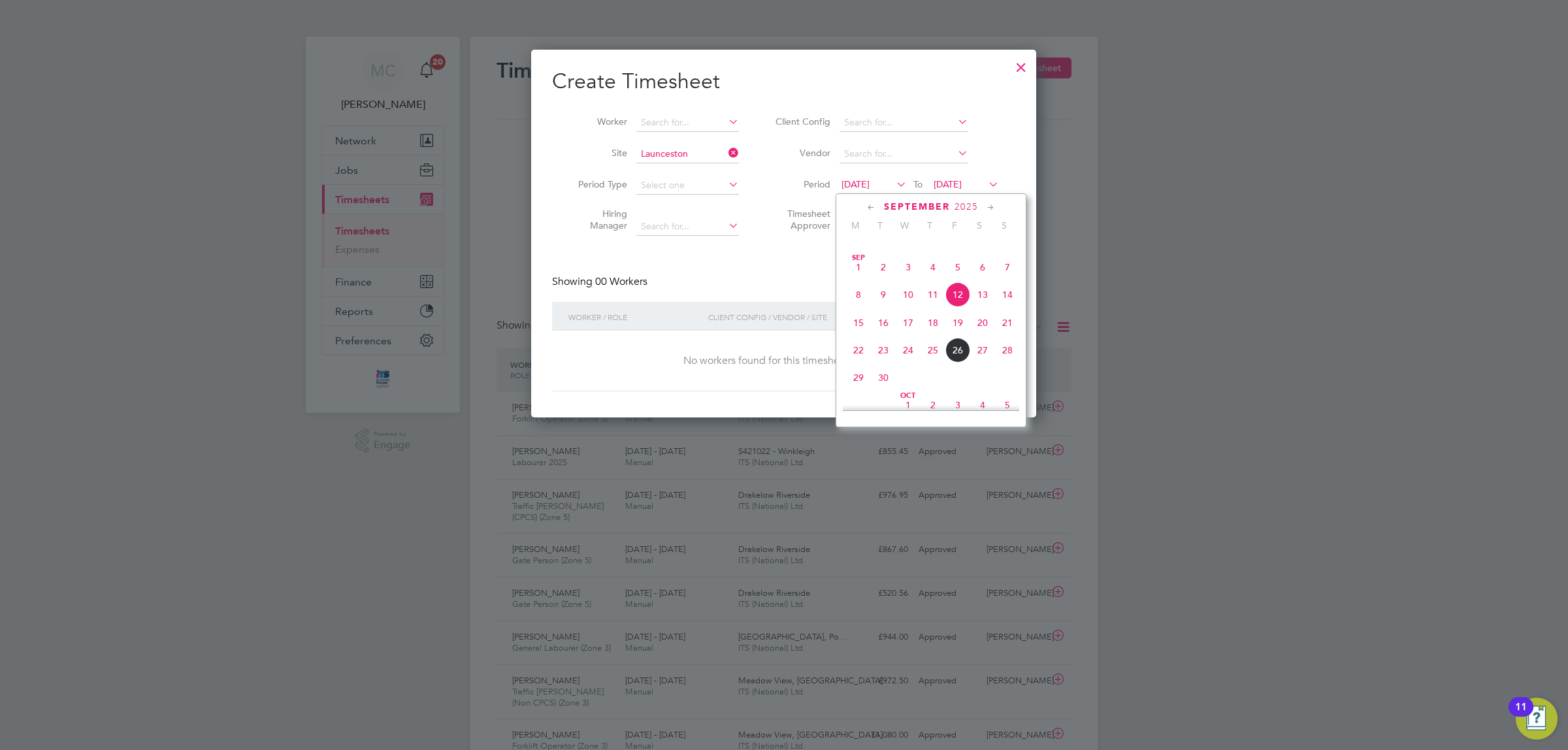
click at [853, 363] on span "22" at bounding box center [858, 350] width 25 height 25
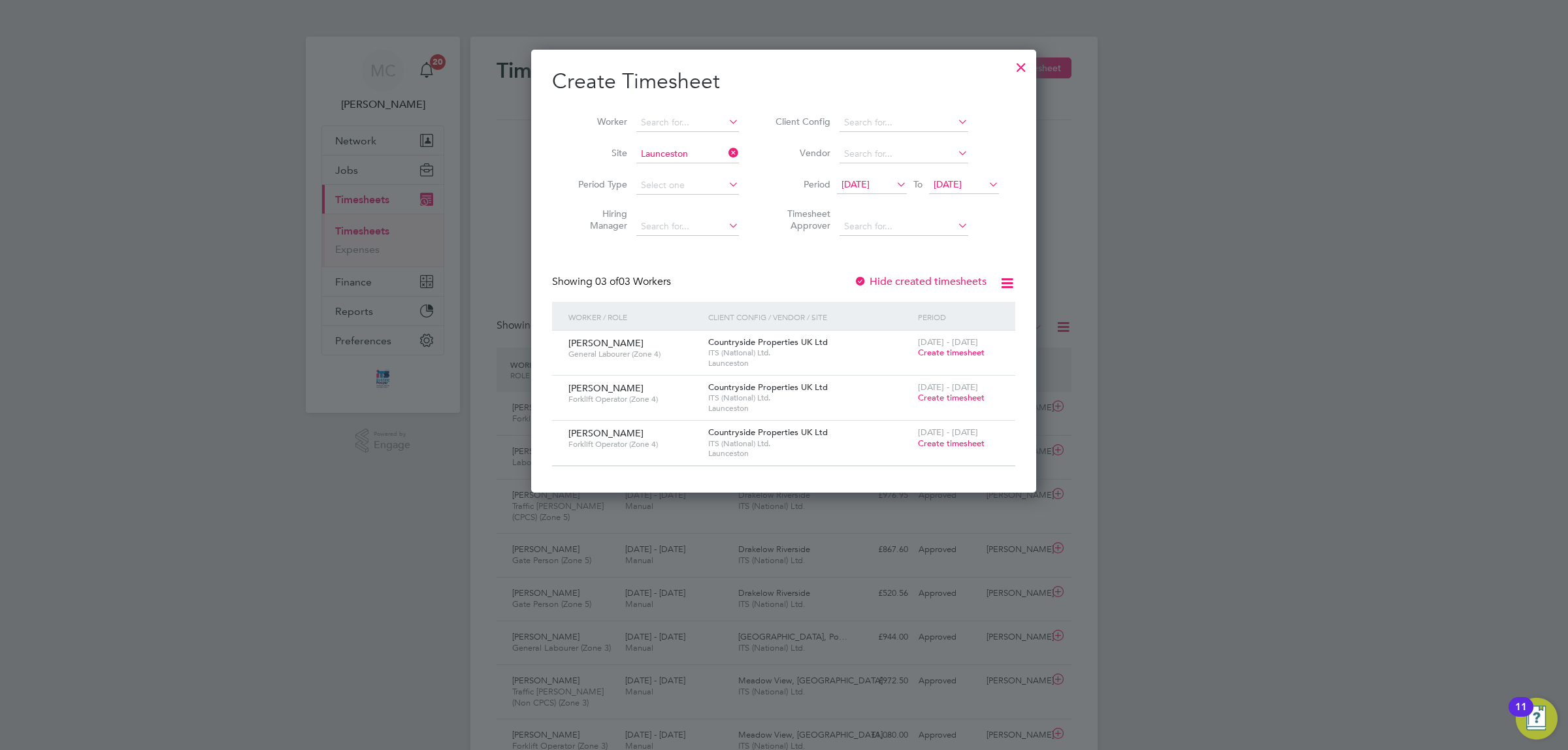
click at [941, 392] on span "Create timesheet" at bounding box center [951, 397] width 67 height 11
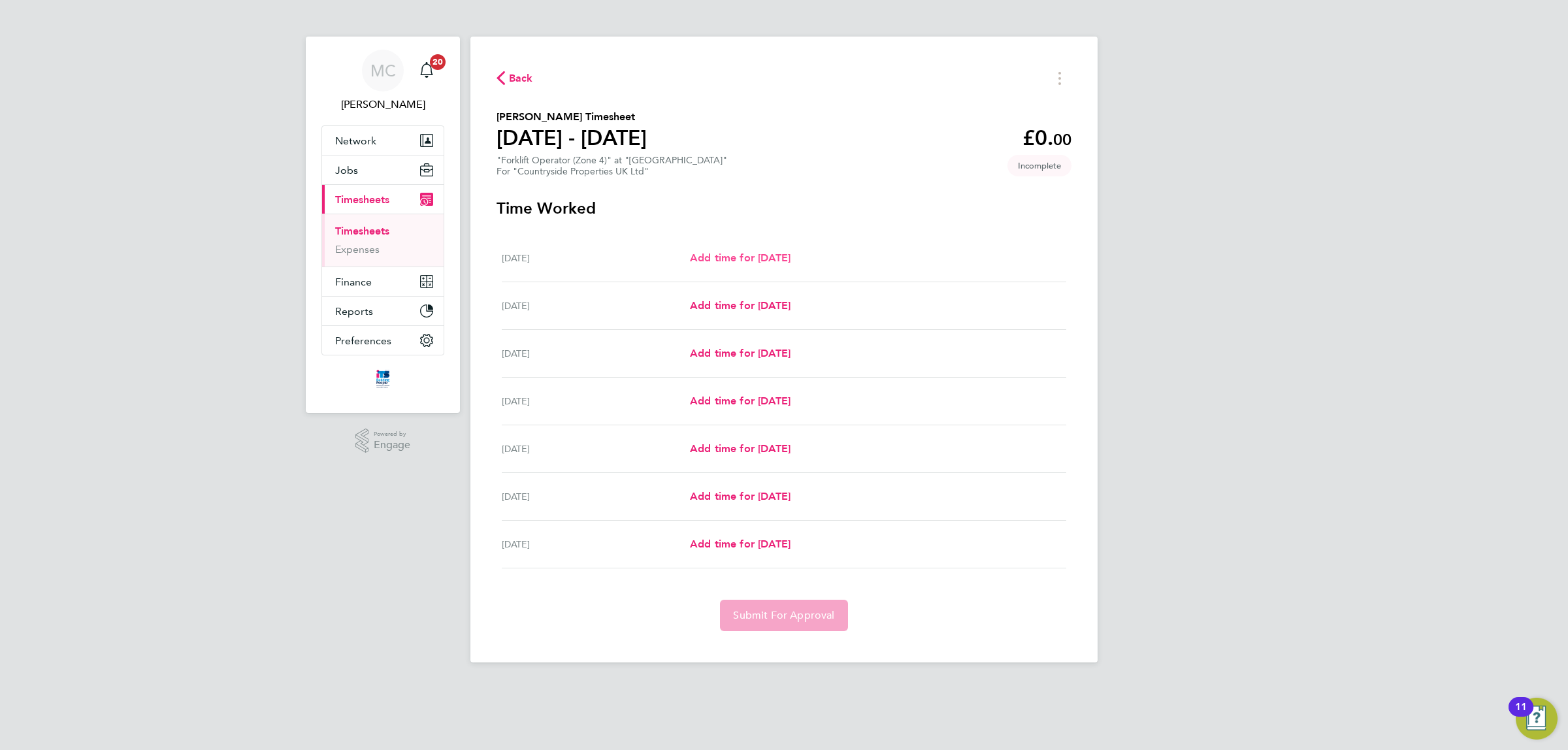
click at [790, 255] on span "Add time for Mon 22 Sep" at bounding box center [740, 258] width 100 height 13
select select "30"
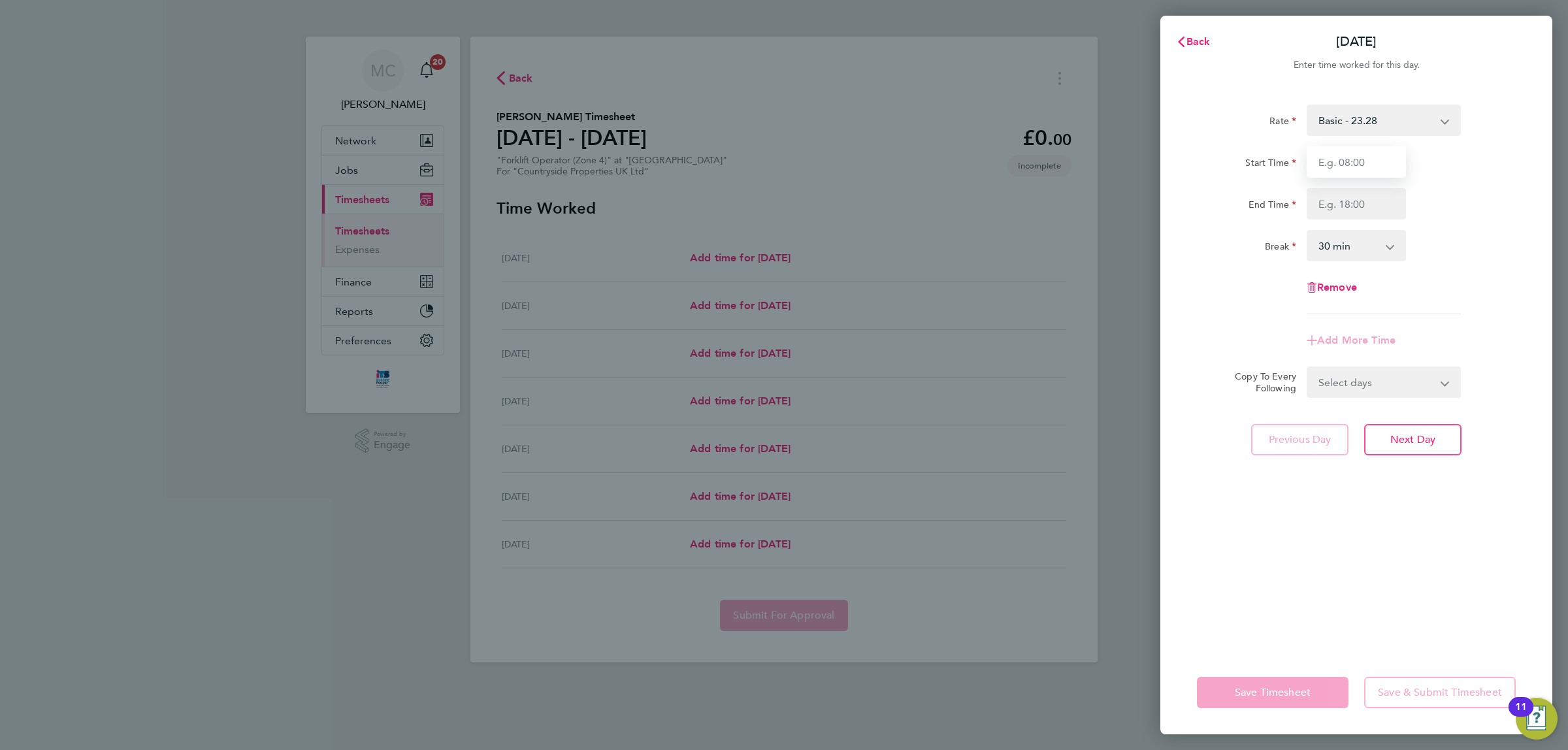
click at [1359, 157] on input "Start Time" at bounding box center [1355, 162] width 99 height 32
type input "07:30"
click at [1364, 200] on input "End Time" at bounding box center [1355, 204] width 99 height 32
type input "17:00"
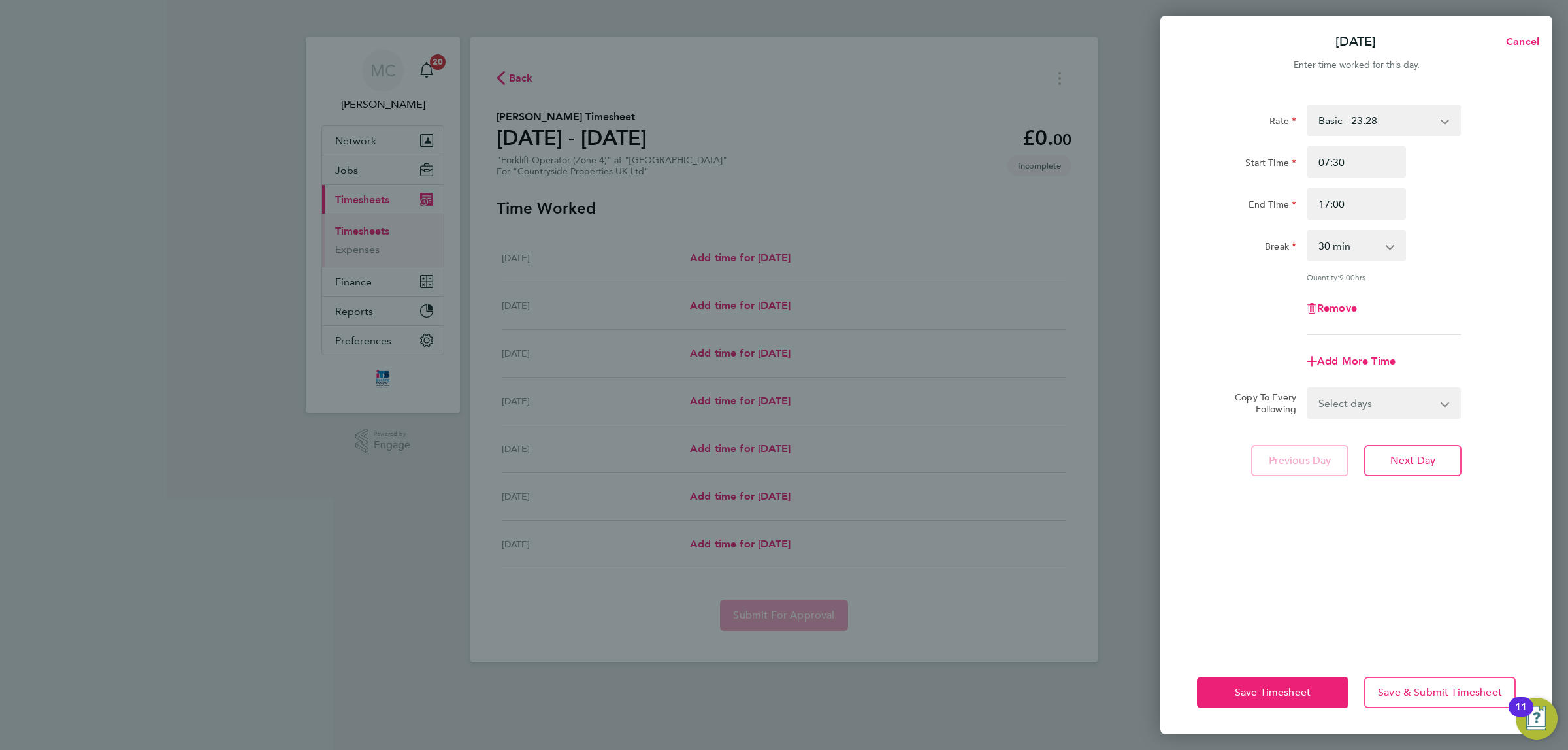
click at [1483, 307] on div "Rate Basic - 23.28 Start Time 07:30 End Time 17:00 Break 0 min 15 min 30 min 45…" at bounding box center [1356, 220] width 319 height 231
click at [1418, 401] on select "Select days Day Weekday (Mon-Fri) Weekend (Sat-Sun) Tuesday Wednesday Thursday …" at bounding box center [1376, 403] width 137 height 29
select select "WEEKDAY"
click at [1308, 389] on select "Select days Day Weekday (Mon-Fri) Weekend (Sat-Sun) Tuesday Wednesday Thursday …" at bounding box center [1376, 403] width 137 height 29
click at [1408, 441] on select "23 Sep 2025 24 Sep 2025 25 Sep 2025 26 Sep 2025 27 Sep 2025 28 Sep 2025" at bounding box center [1376, 445] width 136 height 29
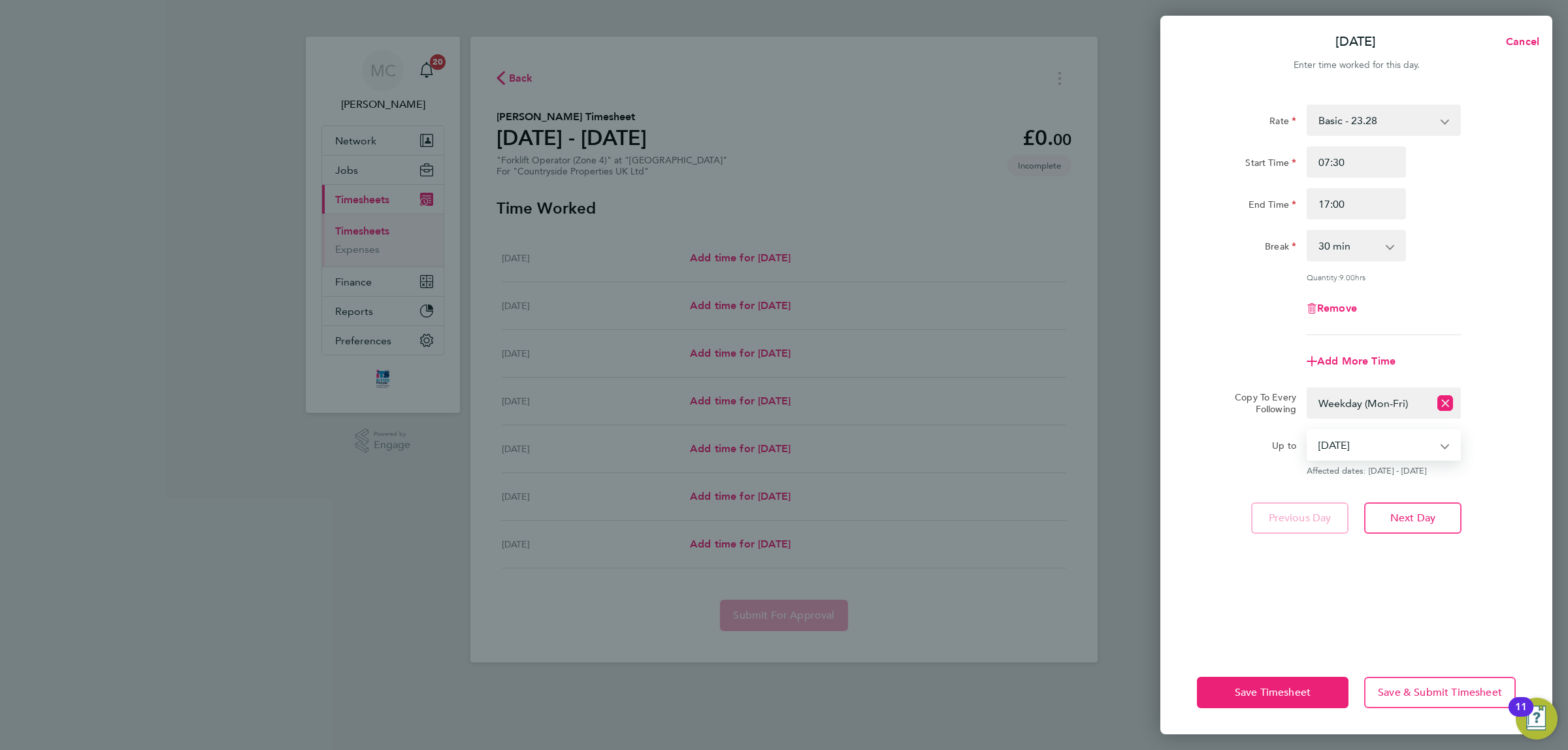
select select "2025-09-24"
click at [1308, 430] on select "23 Sep 2025 24 Sep 2025 25 Sep 2025 26 Sep 2025 27 Sep 2025 28 Sep 2025" at bounding box center [1376, 445] width 136 height 29
click at [1268, 692] on span "Save Timesheet" at bounding box center [1273, 692] width 76 height 13
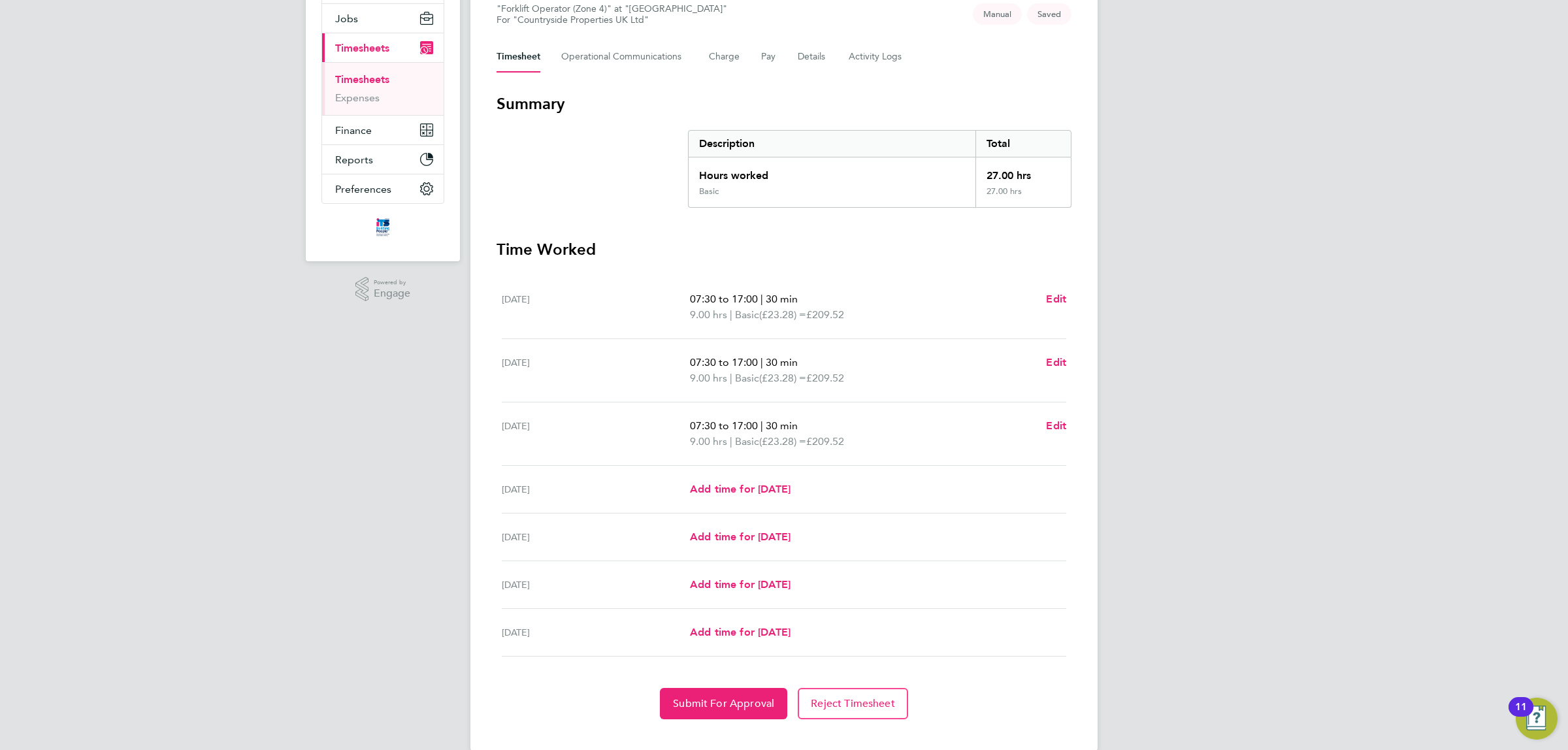
scroll to position [174, 0]
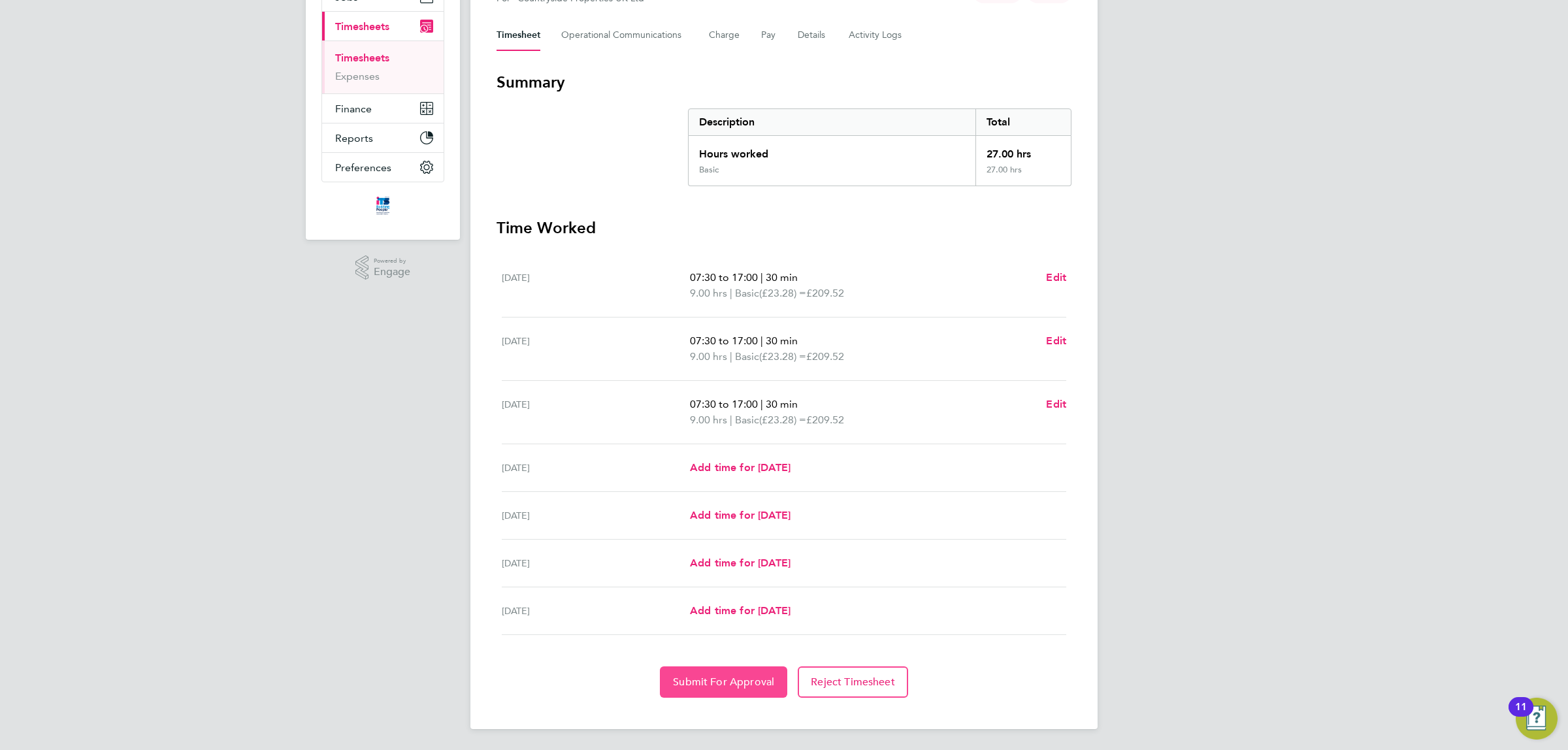
click at [740, 688] on span "Submit For Approval" at bounding box center [724, 682] width 101 height 13
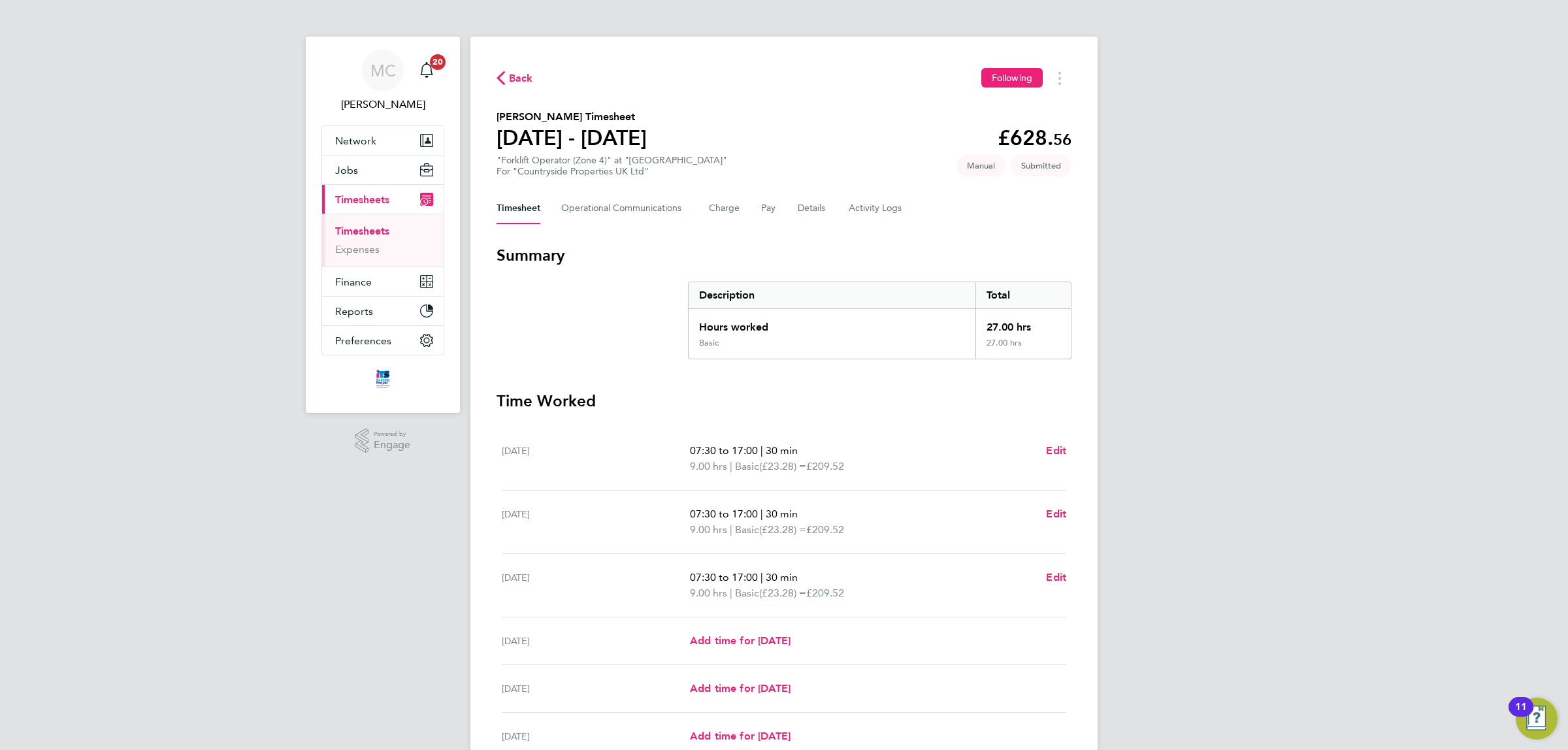
click at [364, 230] on link "Timesheets" at bounding box center [361, 231] width 54 height 13
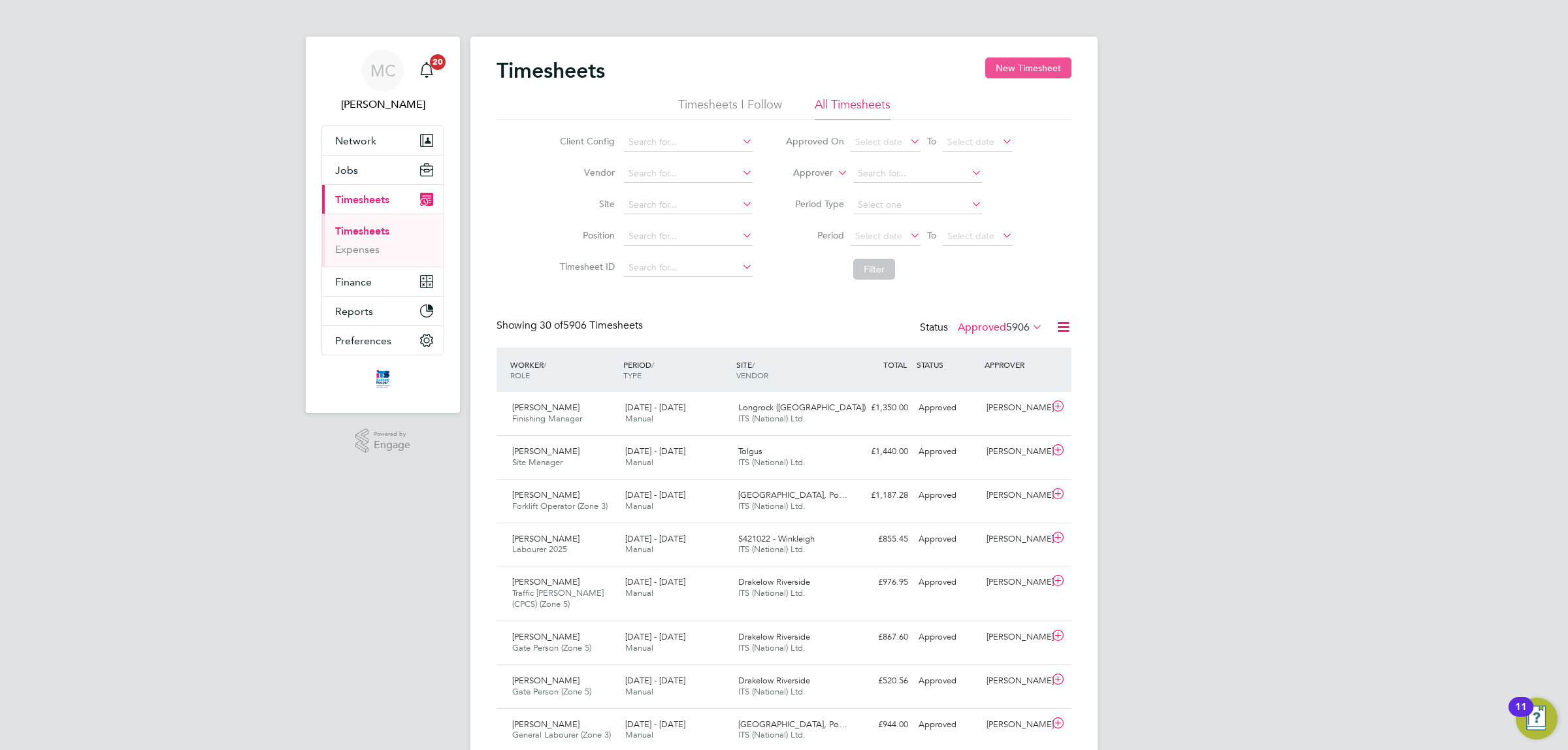
scroll to position [33, 113]
click at [1032, 65] on button "New Timesheet" at bounding box center [1028, 68] width 86 height 21
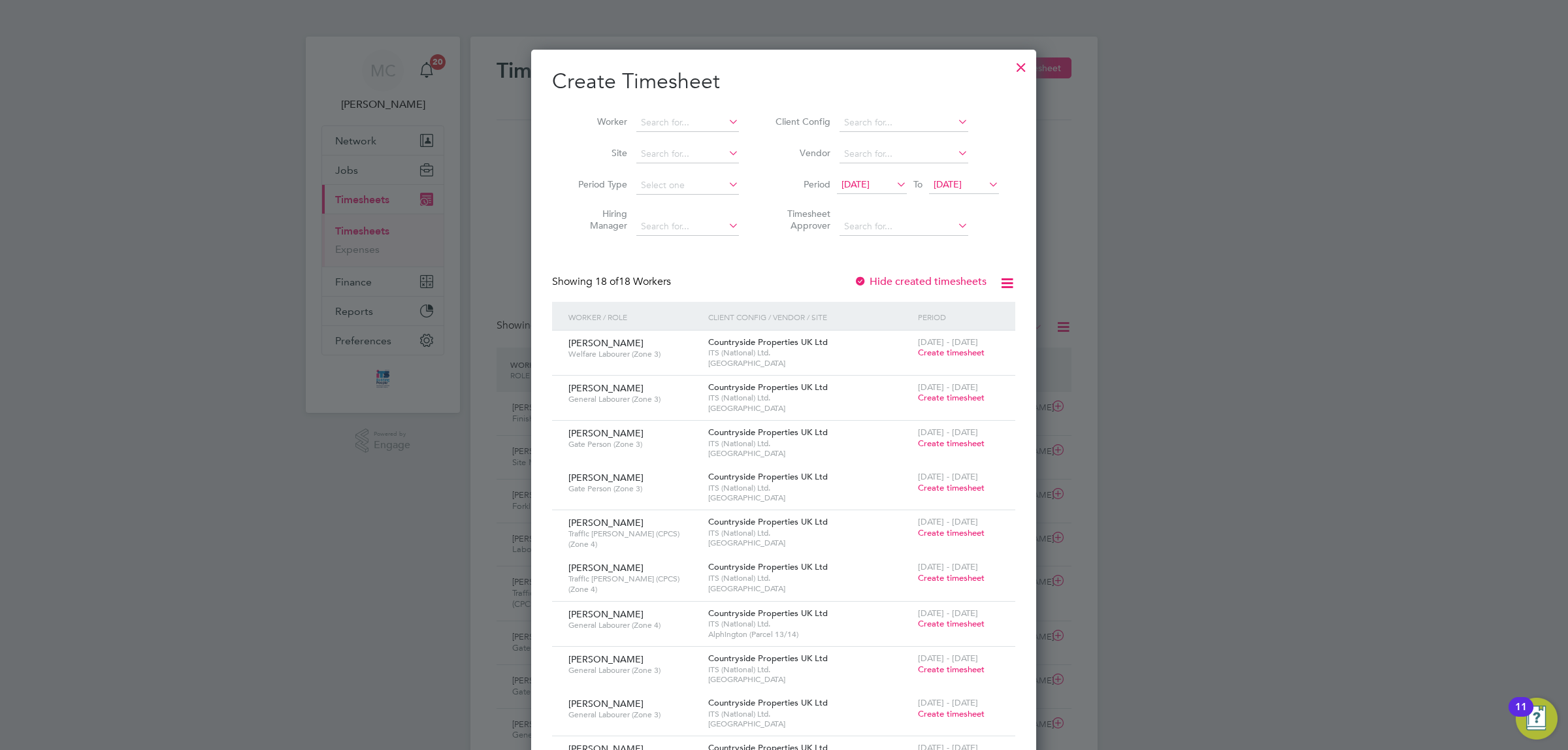
click at [870, 178] on span "12 Sep 2025" at bounding box center [856, 184] width 28 height 12
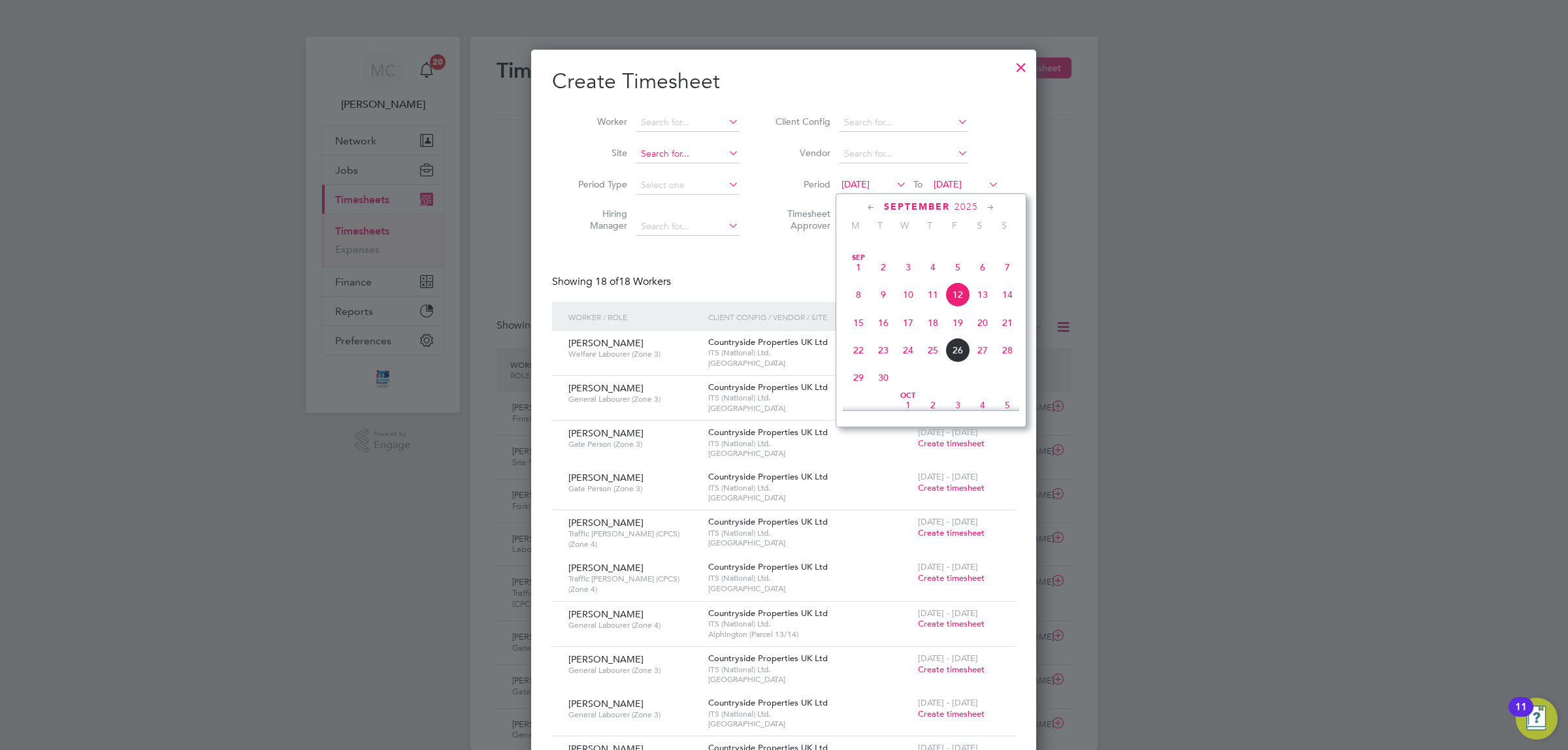
click at [691, 154] on input at bounding box center [687, 154] width 102 height 18
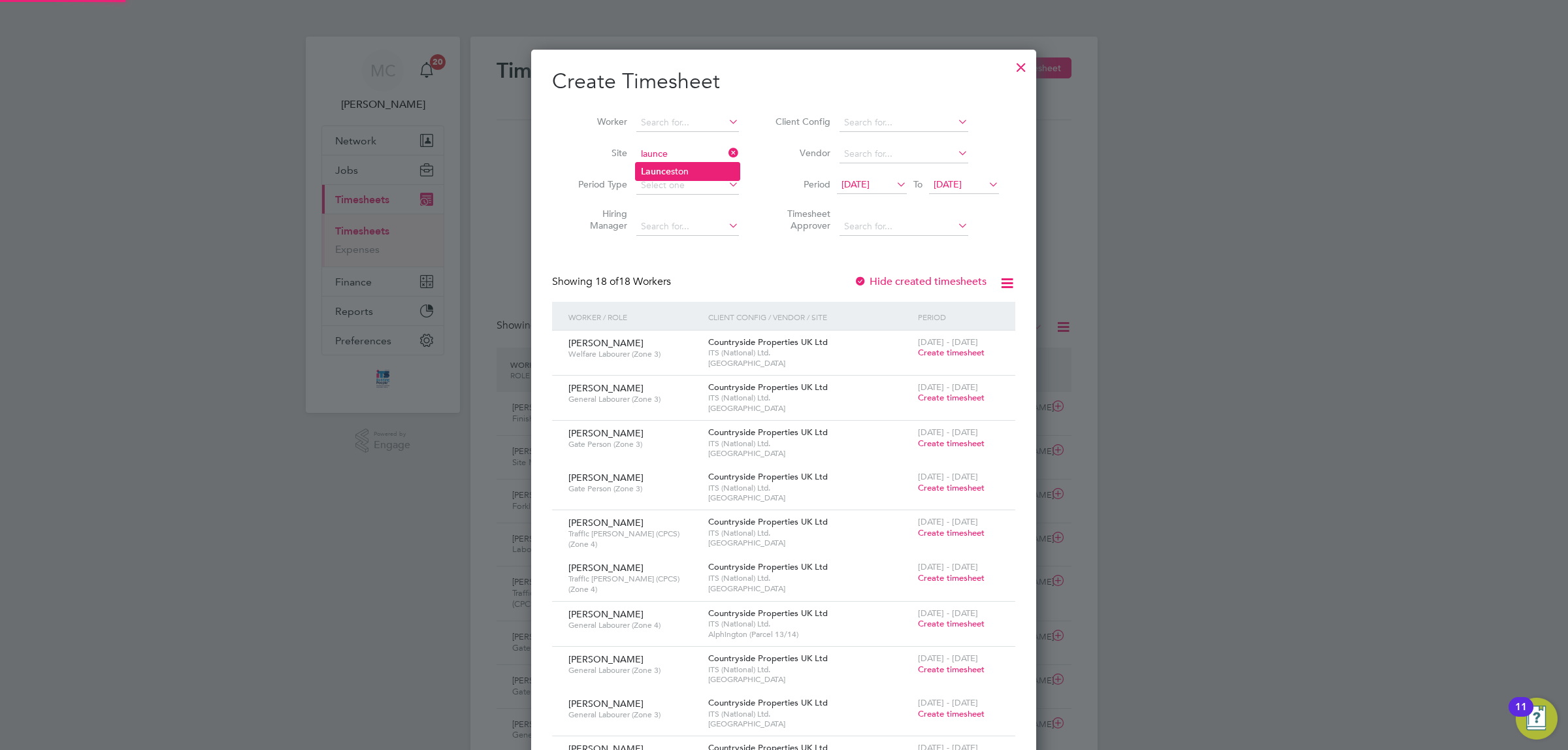
click at [674, 164] on li "Launce ston" at bounding box center [688, 171] width 104 height 18
type input "Launceston"
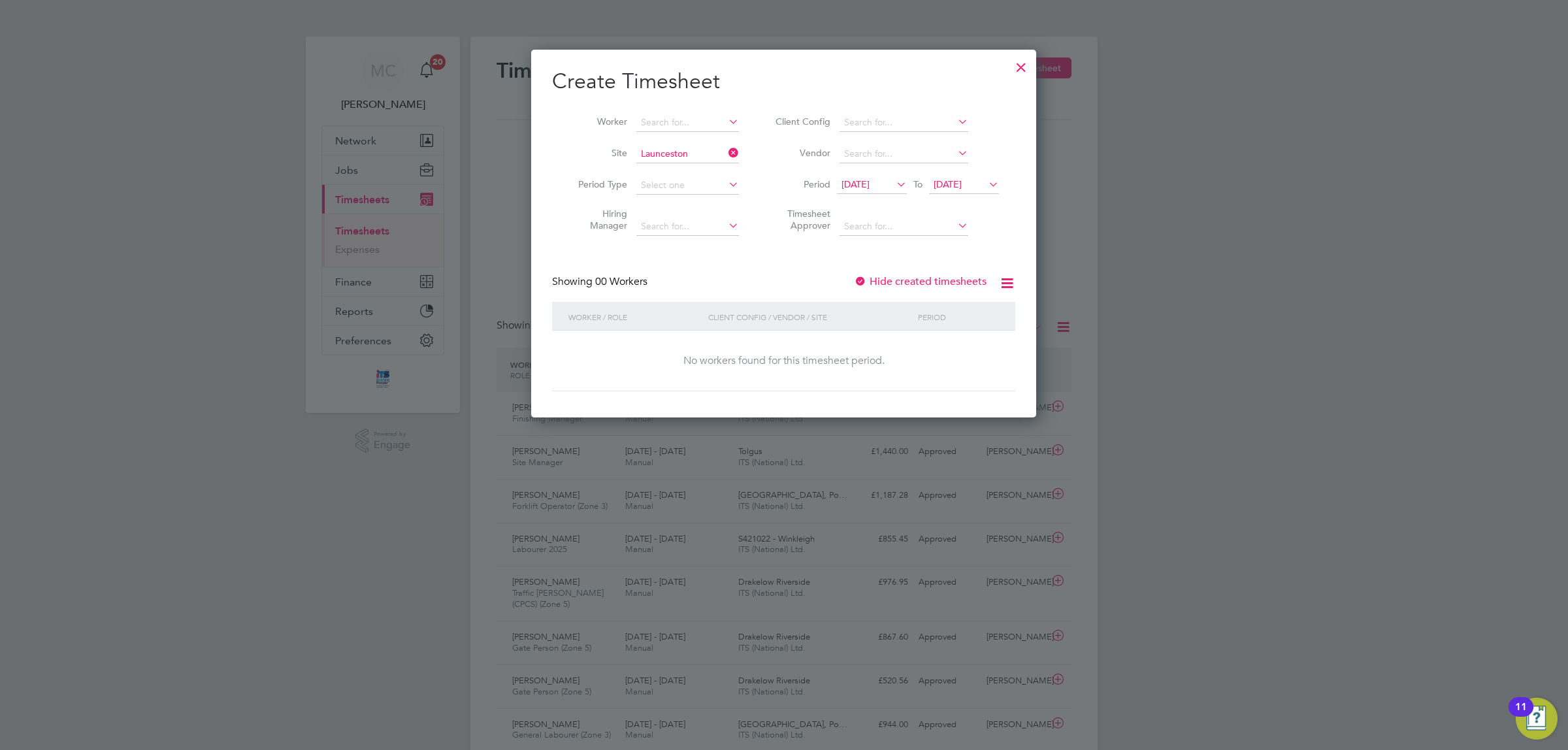
click at [872, 177] on span "12 Sep 2025" at bounding box center [872, 185] width 70 height 18
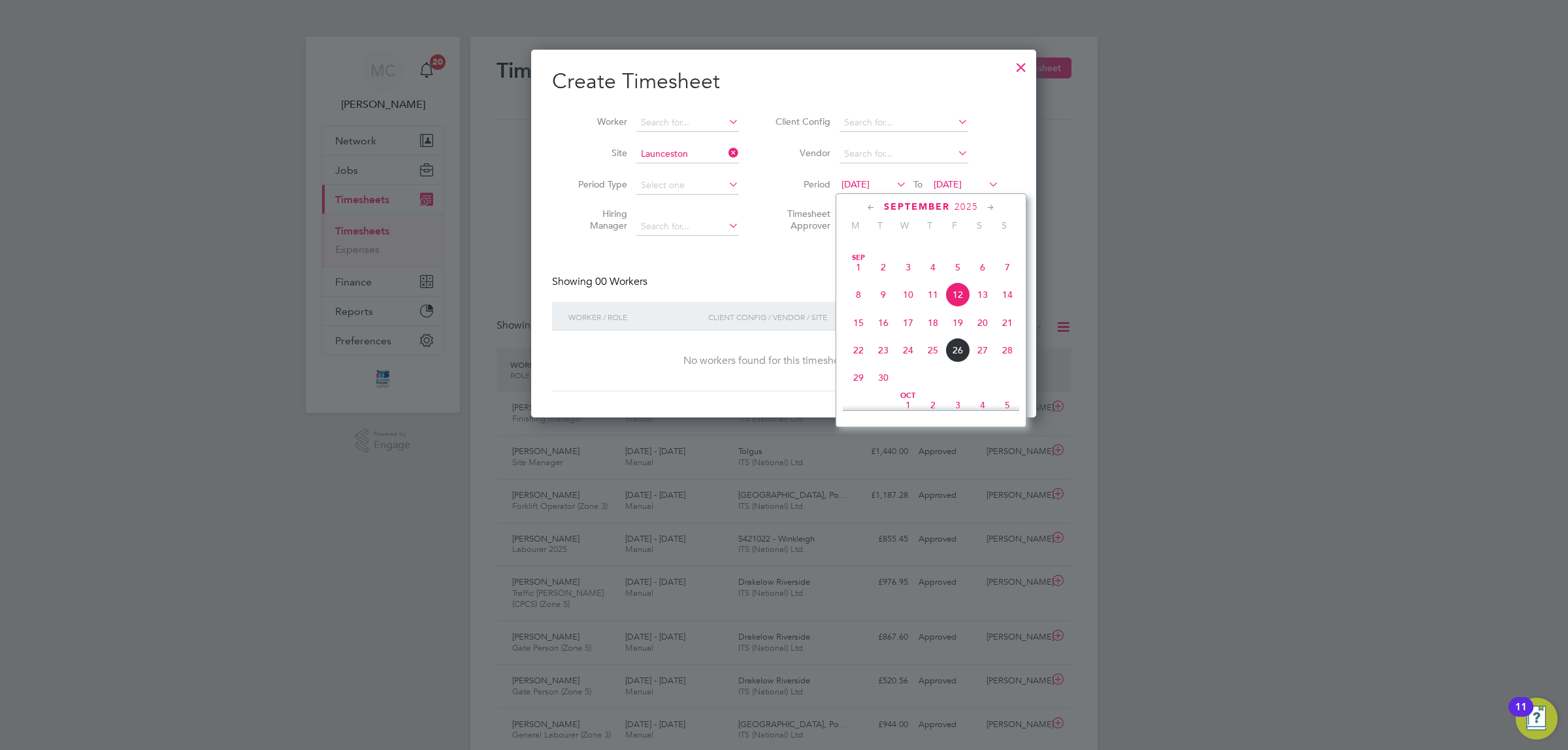
click at [860, 363] on span "22" at bounding box center [858, 350] width 25 height 25
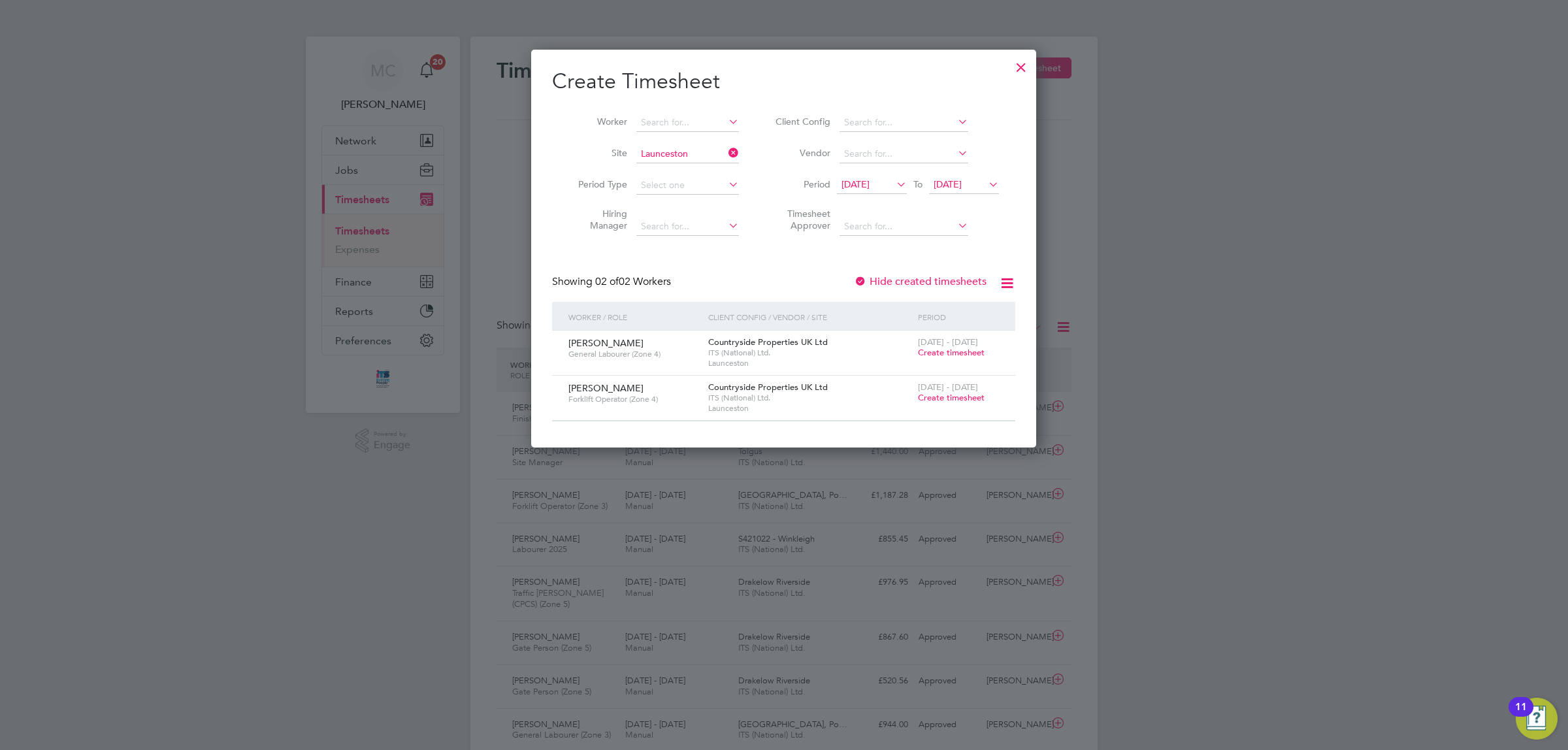
click at [957, 395] on span "Create timesheet" at bounding box center [951, 397] width 67 height 11
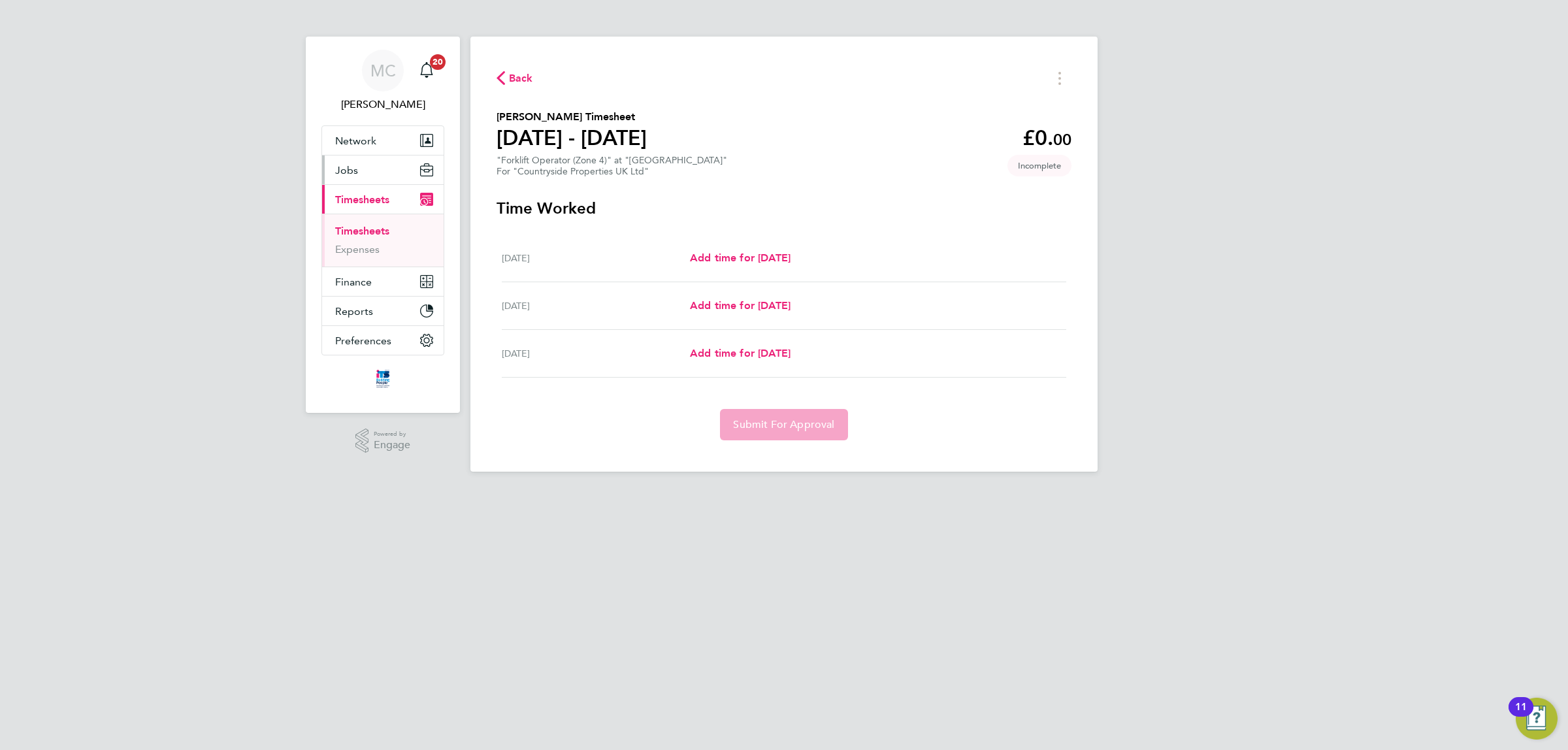
click at [358, 165] on button "Jobs" at bounding box center [383, 170] width 121 height 29
click at [352, 237] on link "Placements" at bounding box center [361, 238] width 54 height 13
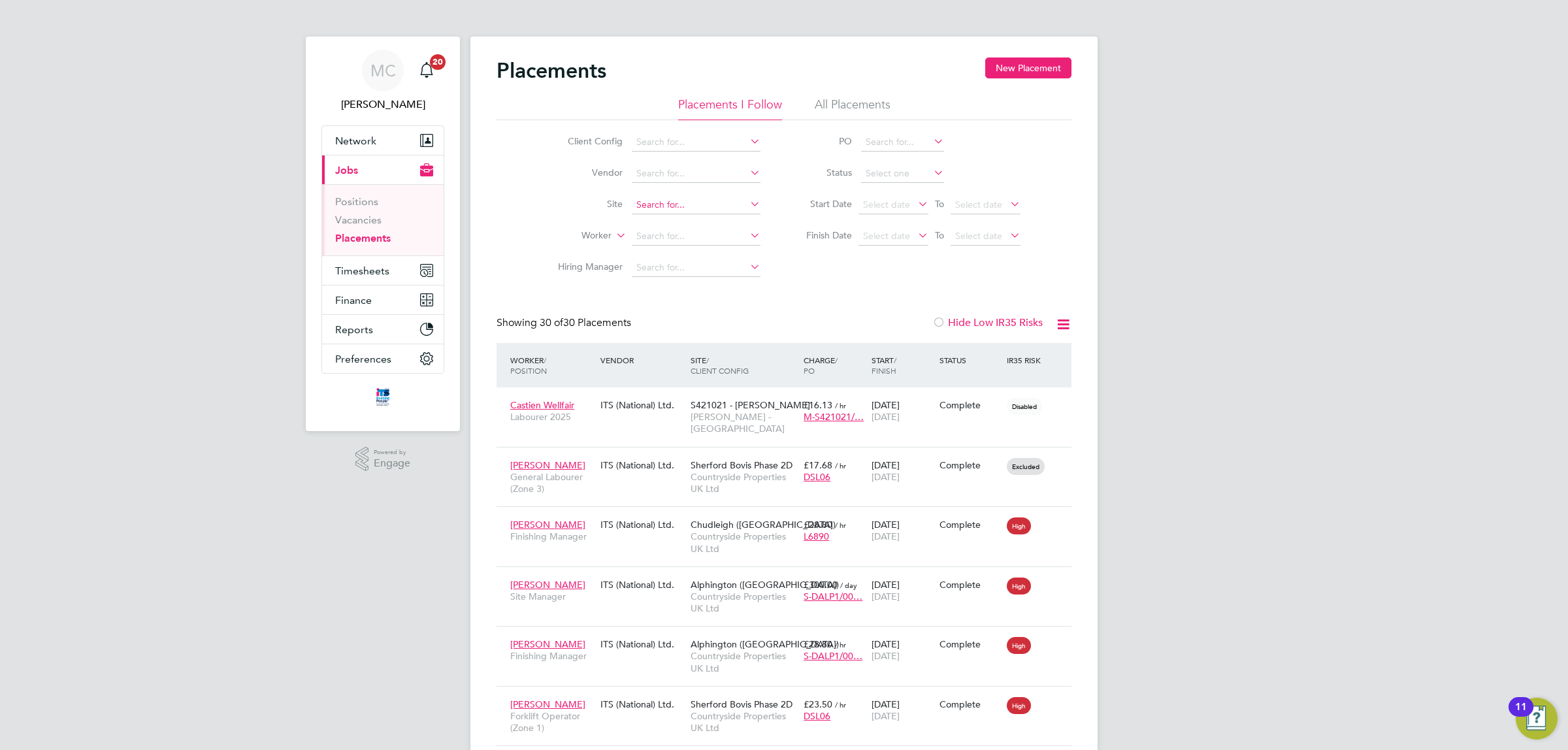
click at [677, 202] on input at bounding box center [696, 205] width 128 height 18
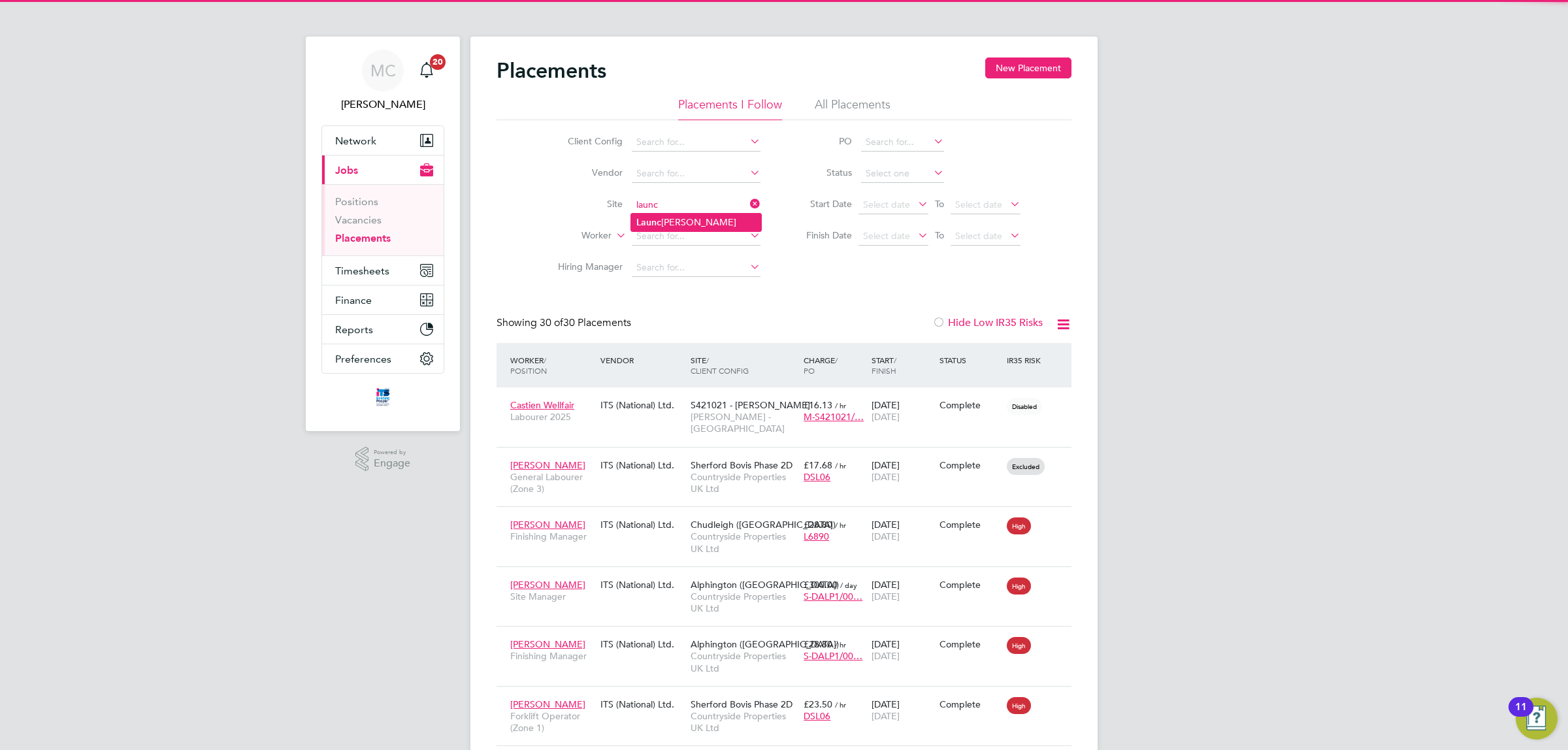
click at [672, 223] on li "Launc eston" at bounding box center [696, 222] width 130 height 18
type input "Launceston"
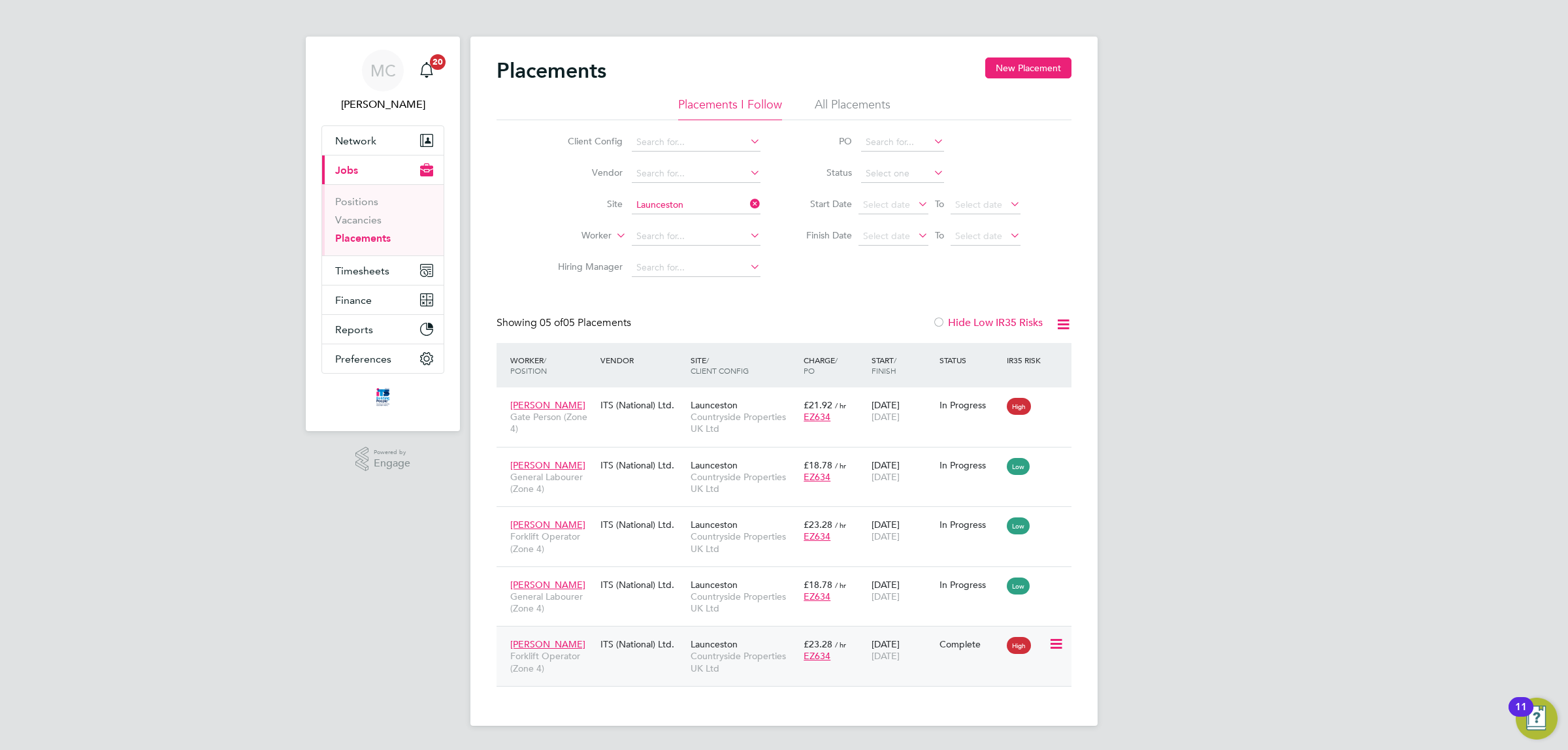
click at [891, 651] on span "[DATE]" at bounding box center [886, 656] width 28 height 12
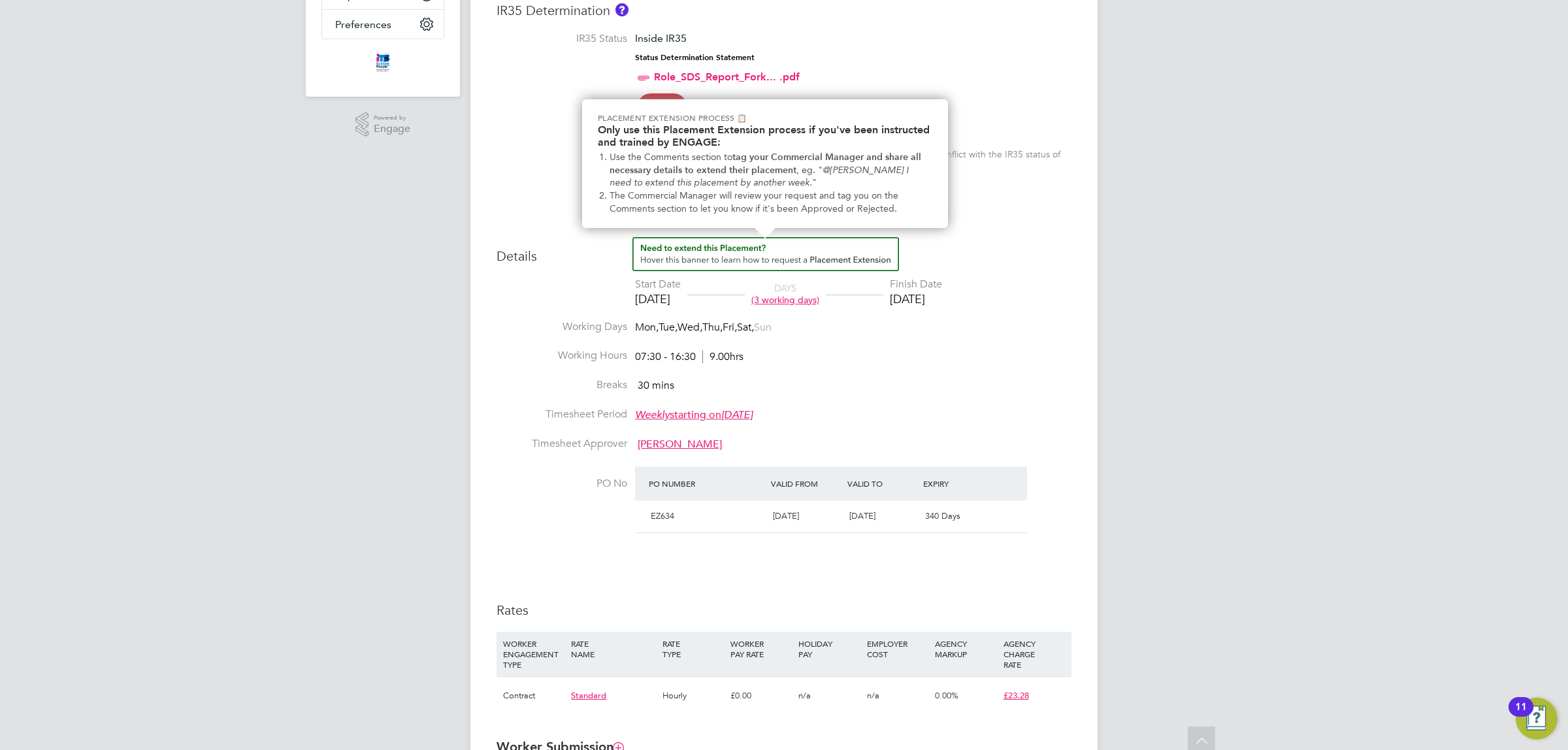
scroll to position [409, 0]
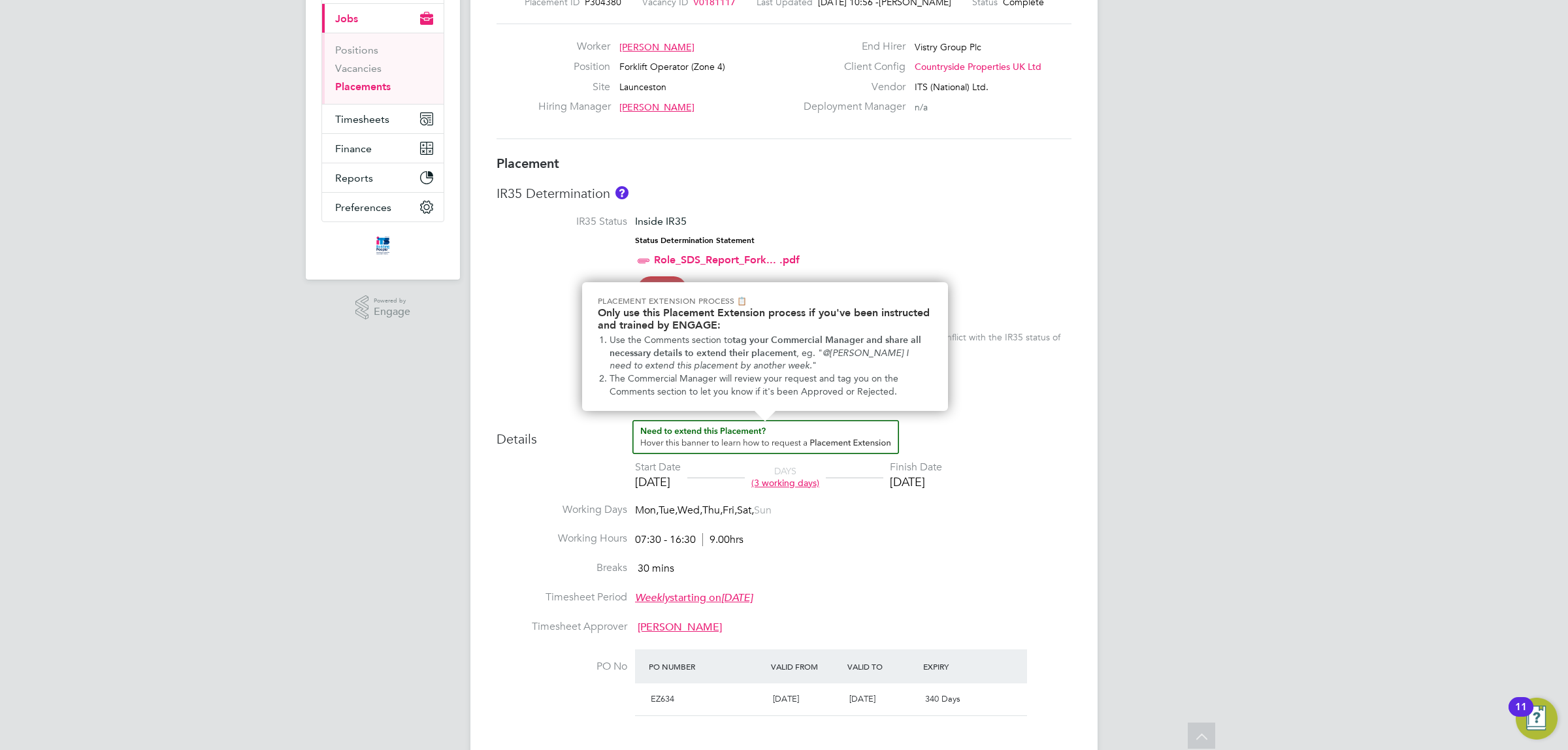
click at [689, 426] on img "How to extend a Placement?" at bounding box center [766, 437] width 267 height 34
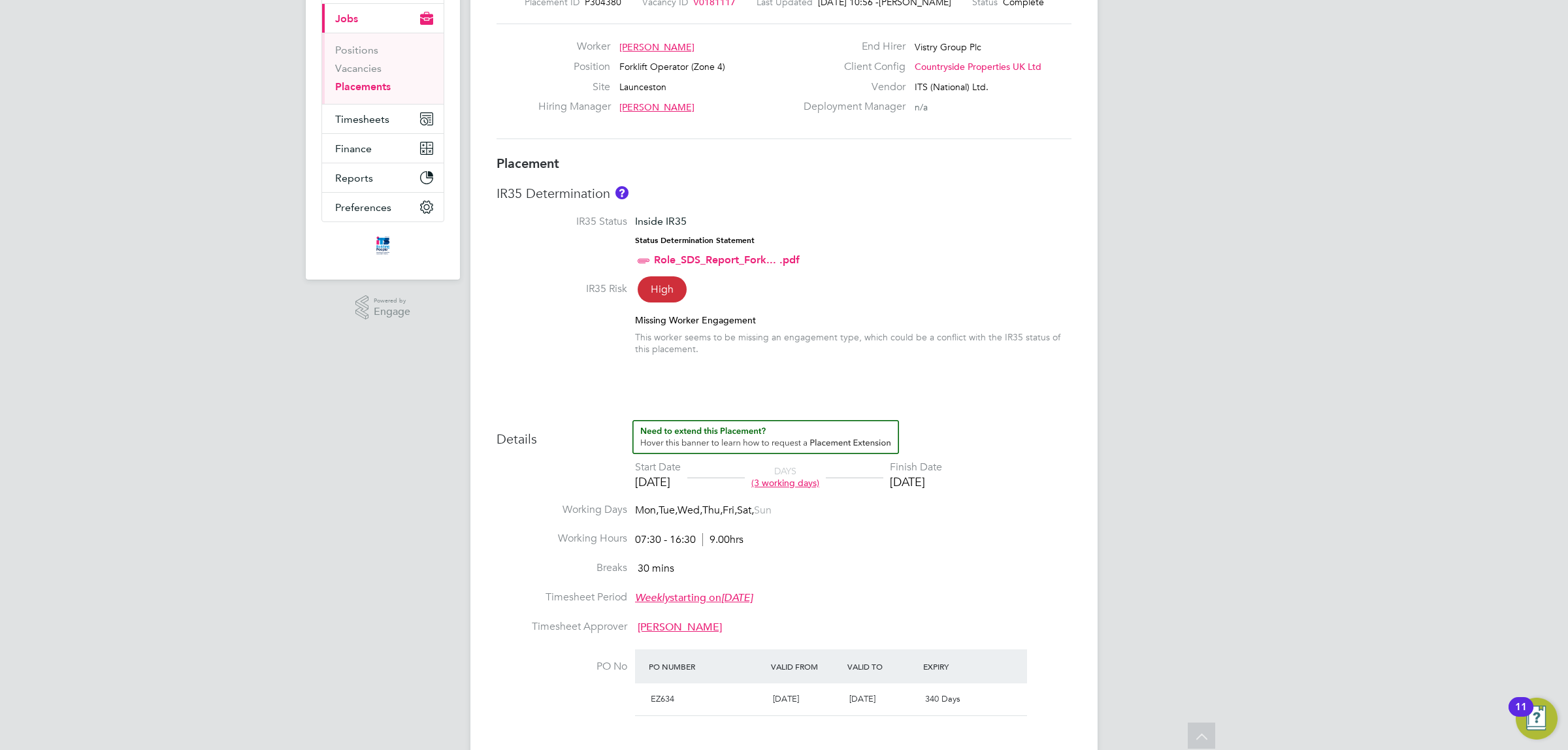
click at [818, 482] on span "(3 working days)" at bounding box center [785, 482] width 68 height 12
click at [925, 514] on li "Working Days Mon, Tue, Wed, Thu, Fri, Sat, Sun" at bounding box center [783, 518] width 575 height 29
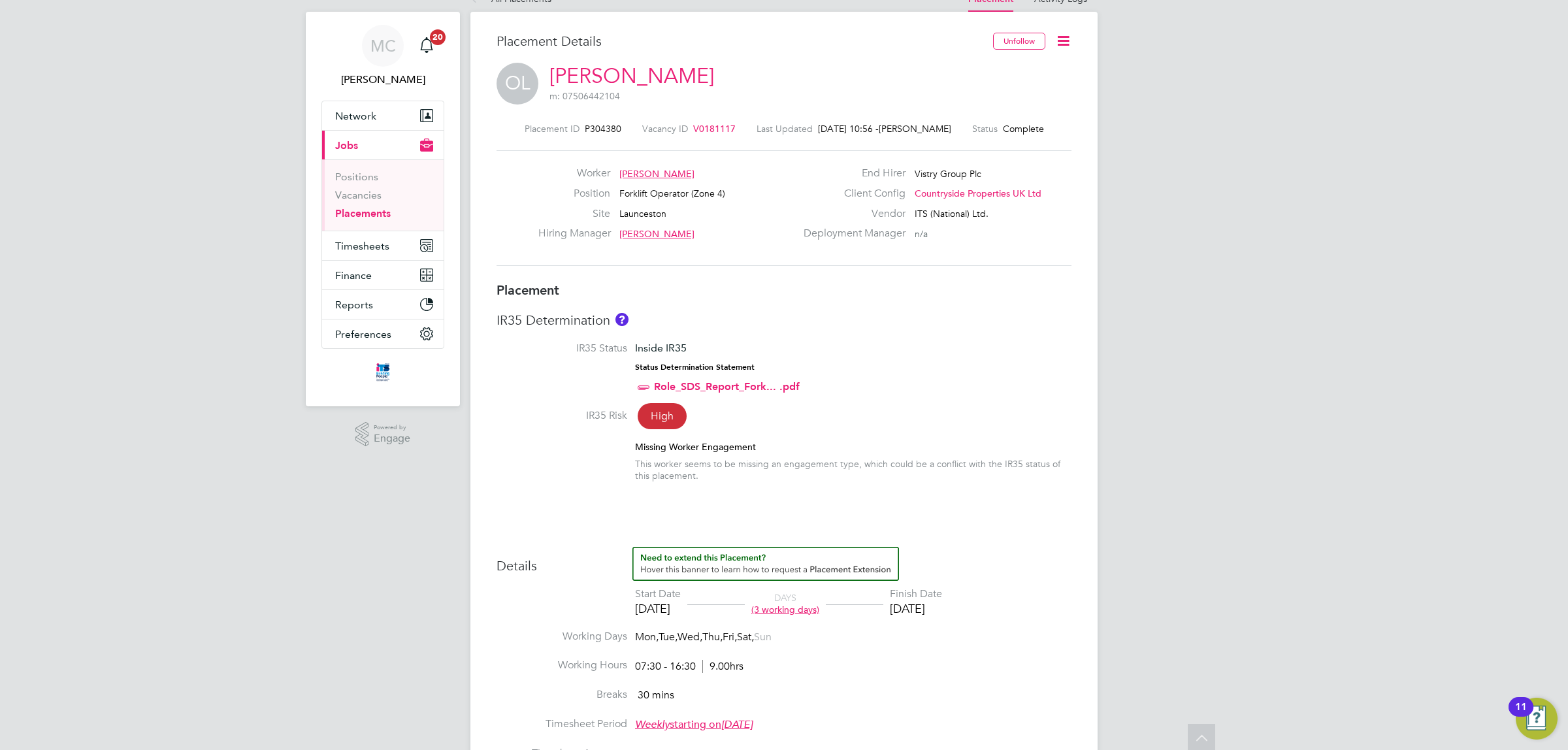
scroll to position [0, 0]
